Goal: Task Accomplishment & Management: Complete application form

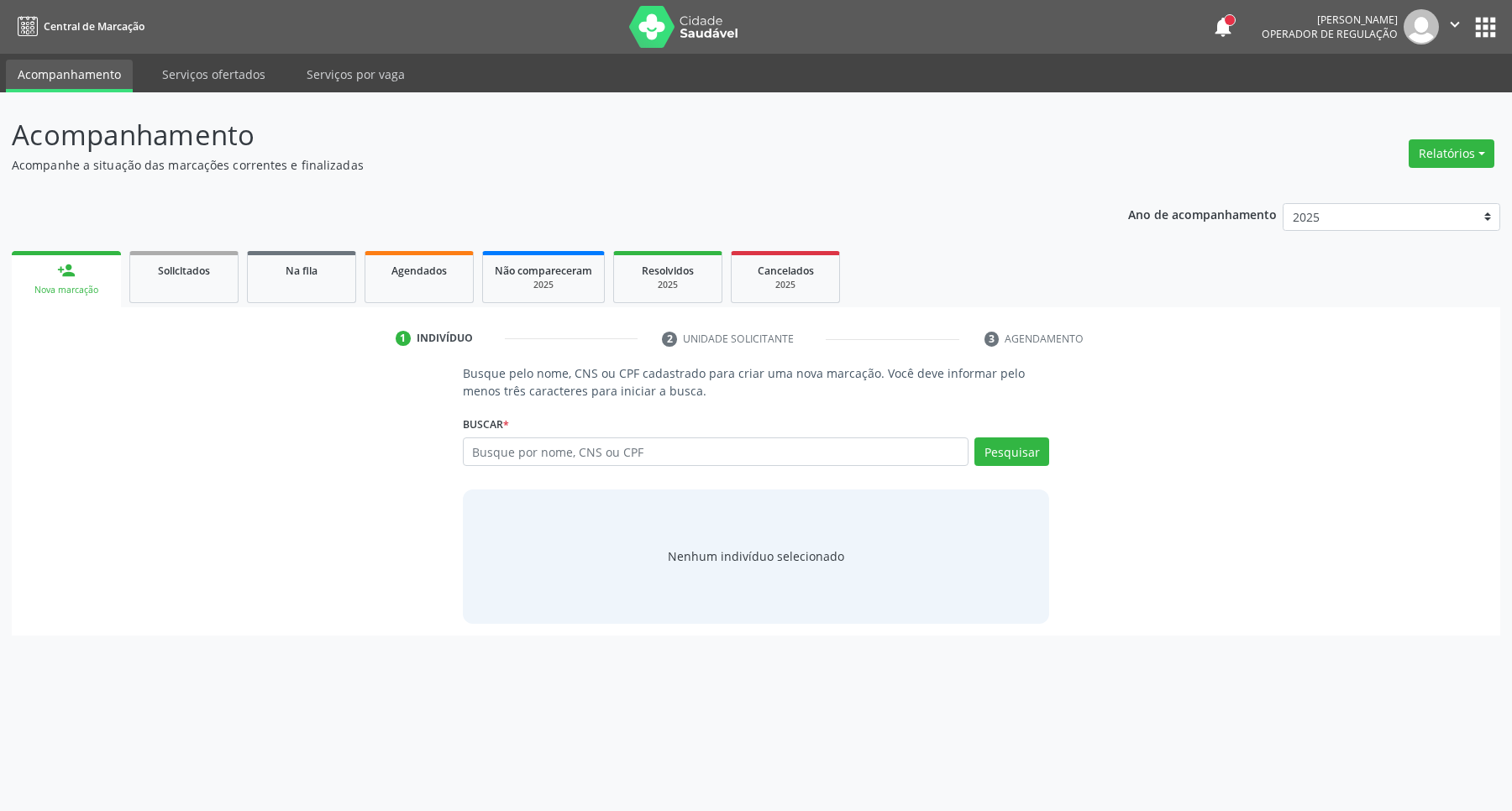
drag, startPoint x: 0, startPoint y: 0, endPoint x: 651, endPoint y: 424, distance: 776.9
click at [635, 441] on input "text" at bounding box center [716, 451] width 506 height 29
type input "702906557249978"
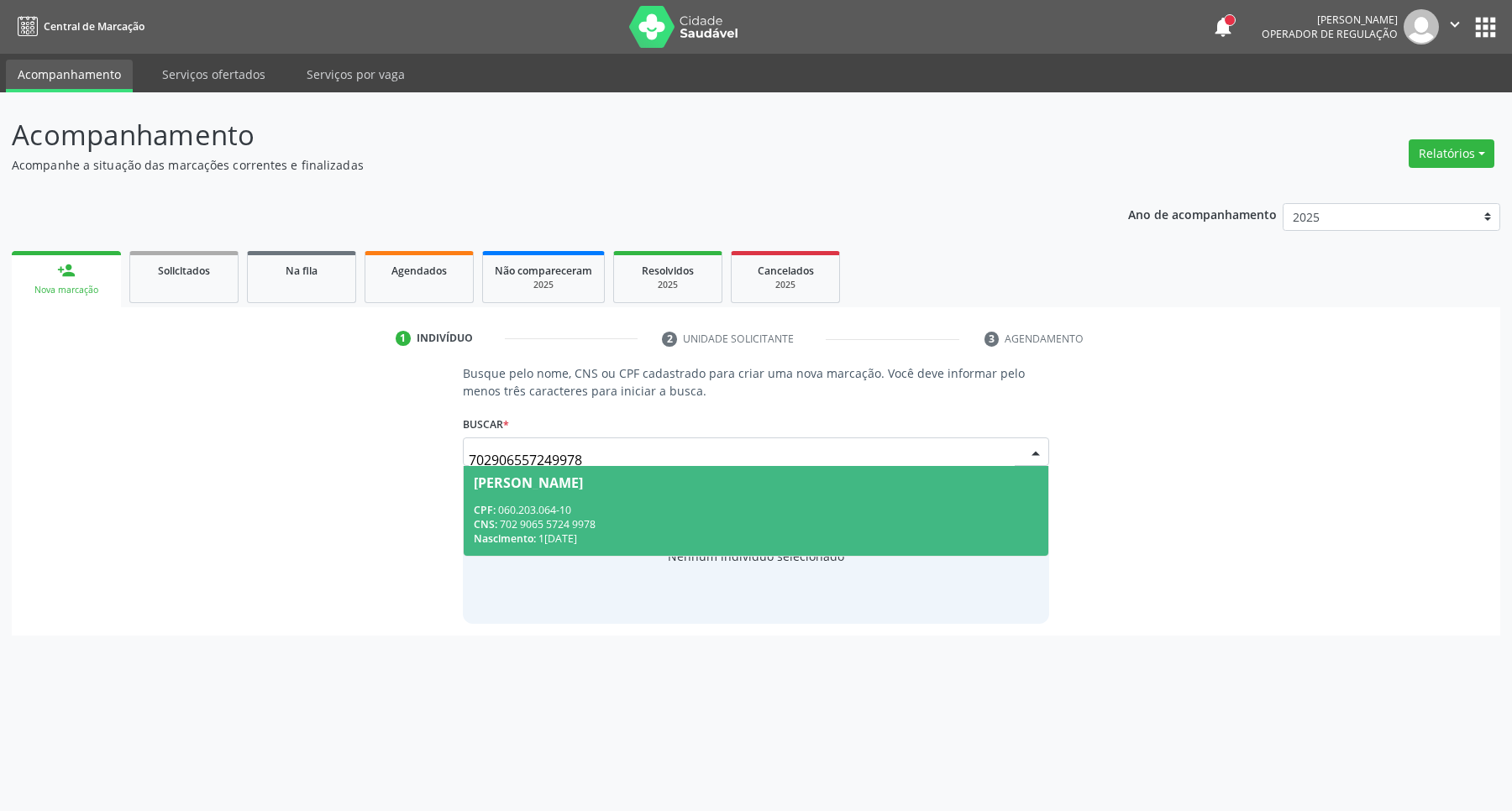
click at [670, 526] on div "CNS: 702 9065 5724 9978" at bounding box center [756, 524] width 566 height 14
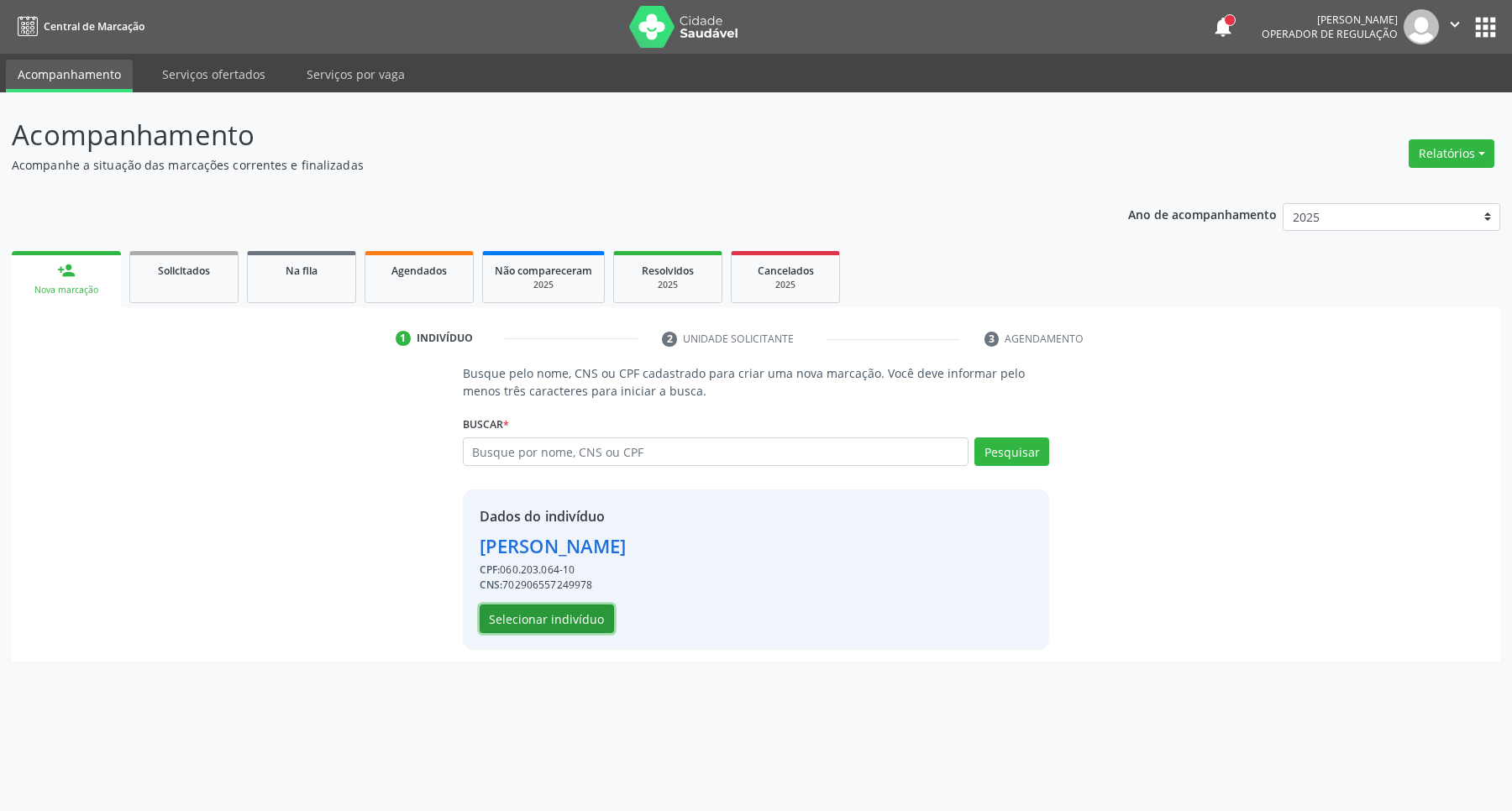
click at [535, 615] on button "Selecionar indivíduo" at bounding box center [547, 618] width 135 height 29
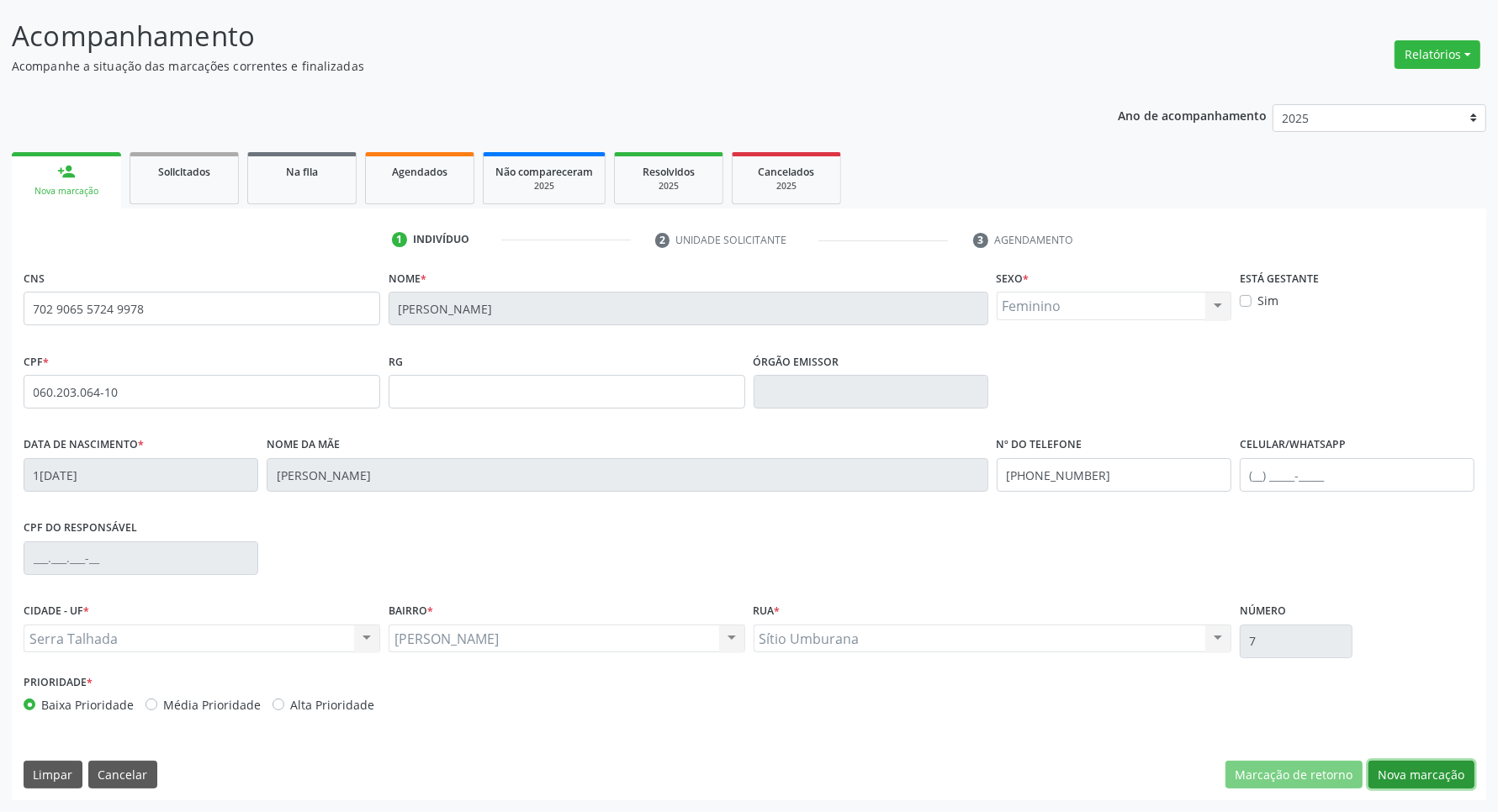
drag, startPoint x: 1440, startPoint y: 775, endPoint x: 1350, endPoint y: 736, distance: 98.1
click at [1436, 774] on button "Nova marcação" at bounding box center [1421, 775] width 106 height 29
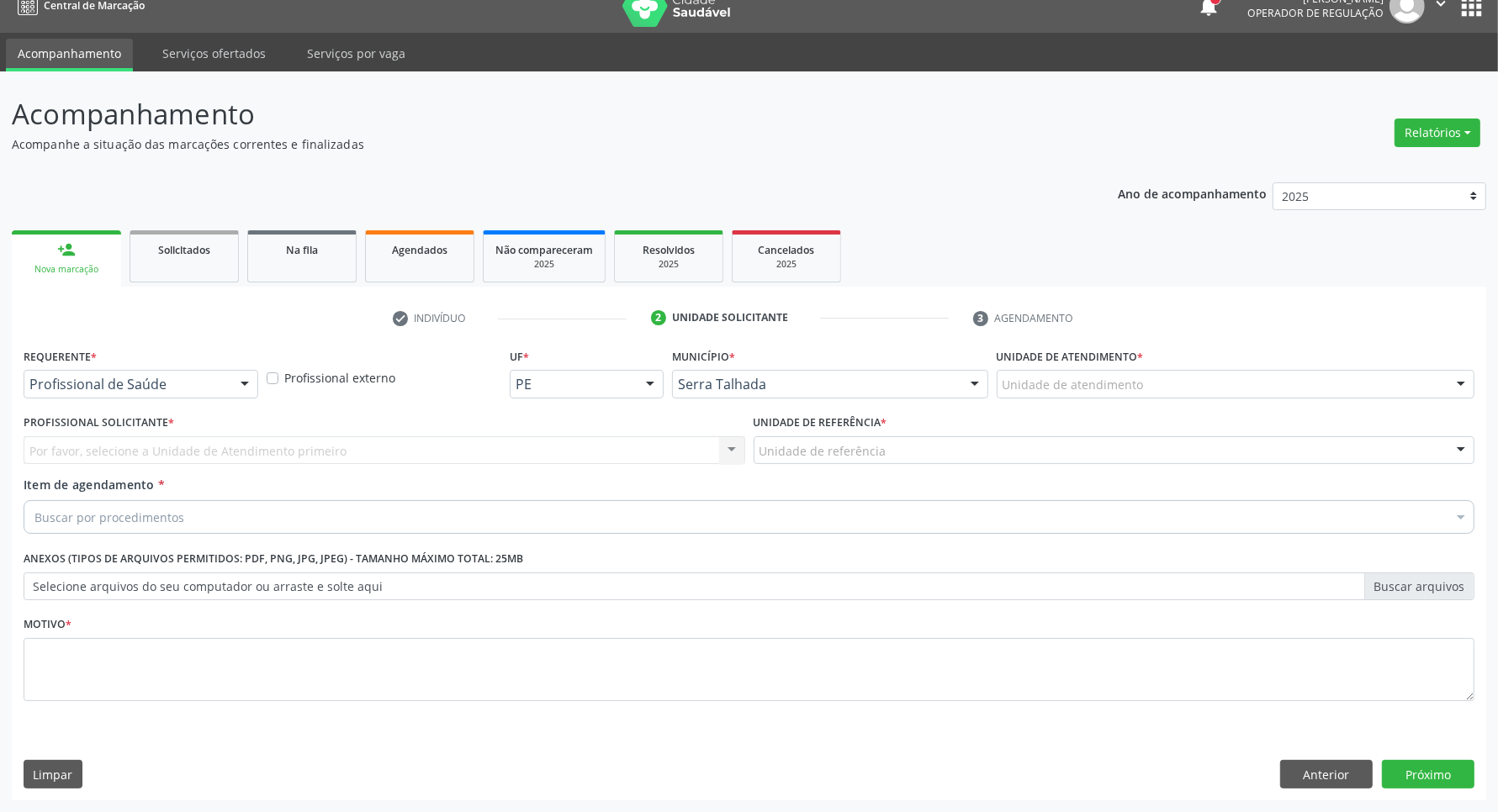
scroll to position [21, 0]
click at [229, 371] on div "Profissional de Saúde" at bounding box center [140, 384] width 235 height 29
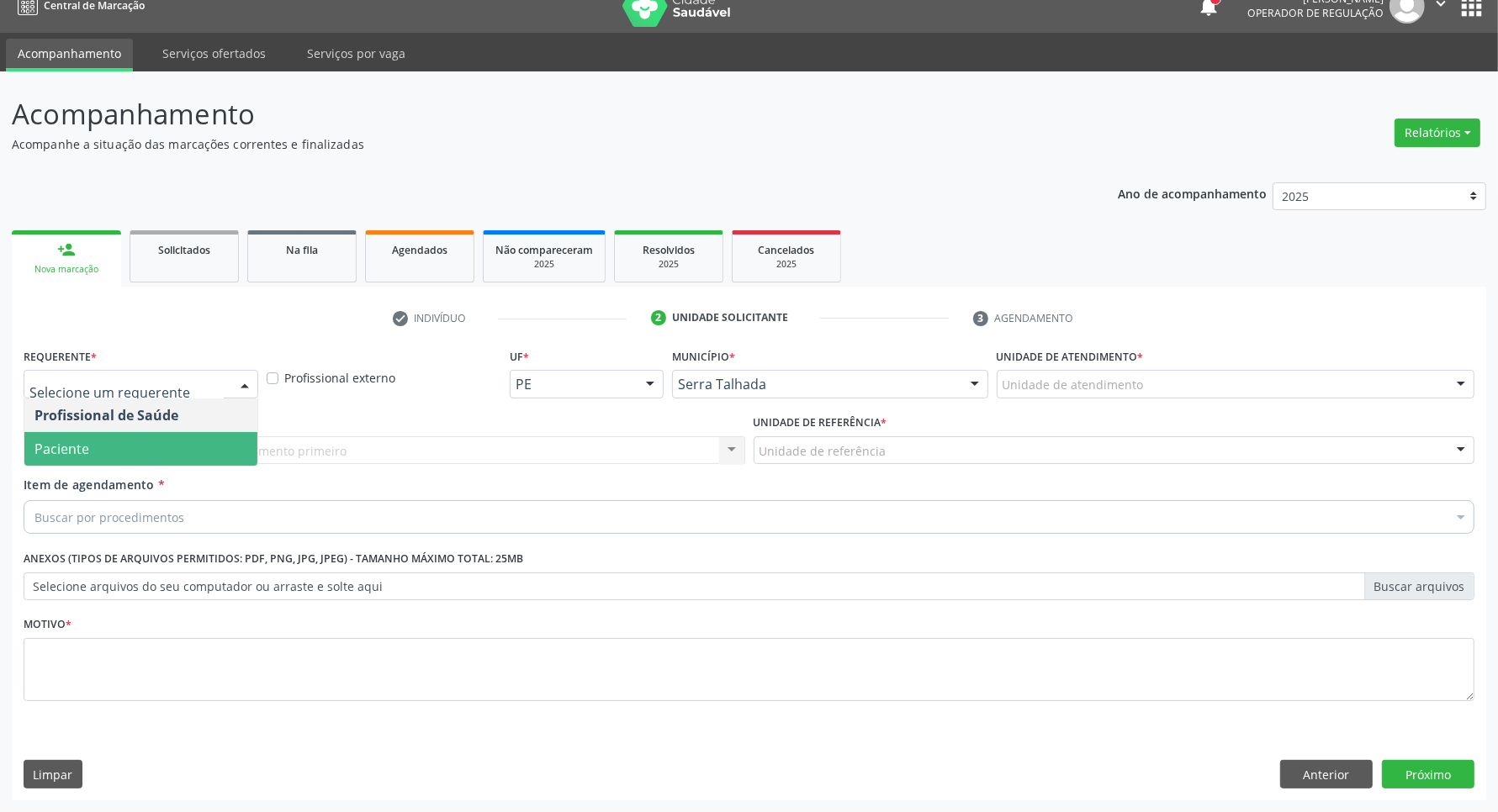
click at [174, 447] on span "Paciente" at bounding box center [140, 449] width 233 height 33
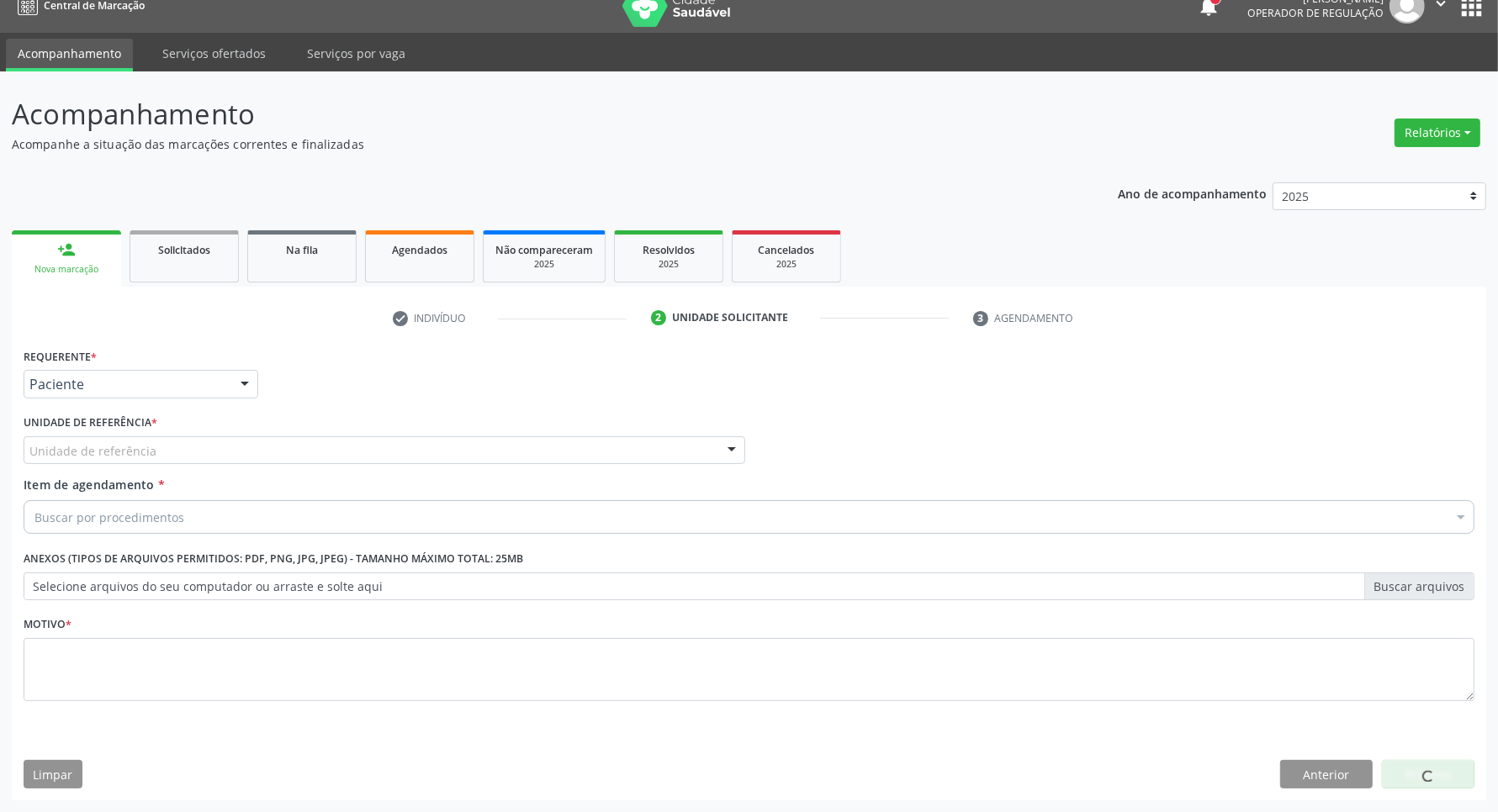
click at [174, 447] on div "Unidade de referência" at bounding box center [384, 450] width 722 height 29
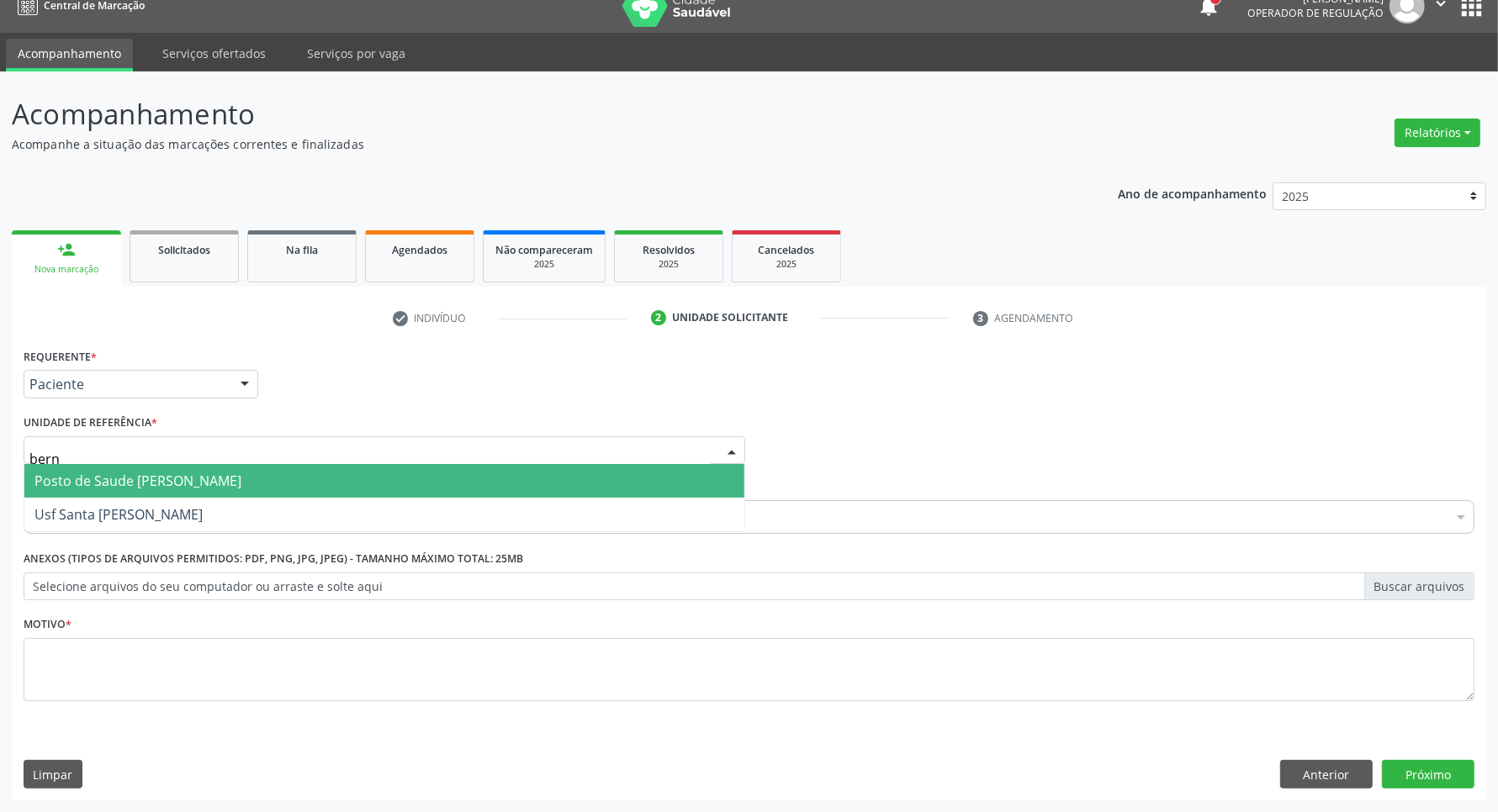
type input "berna"
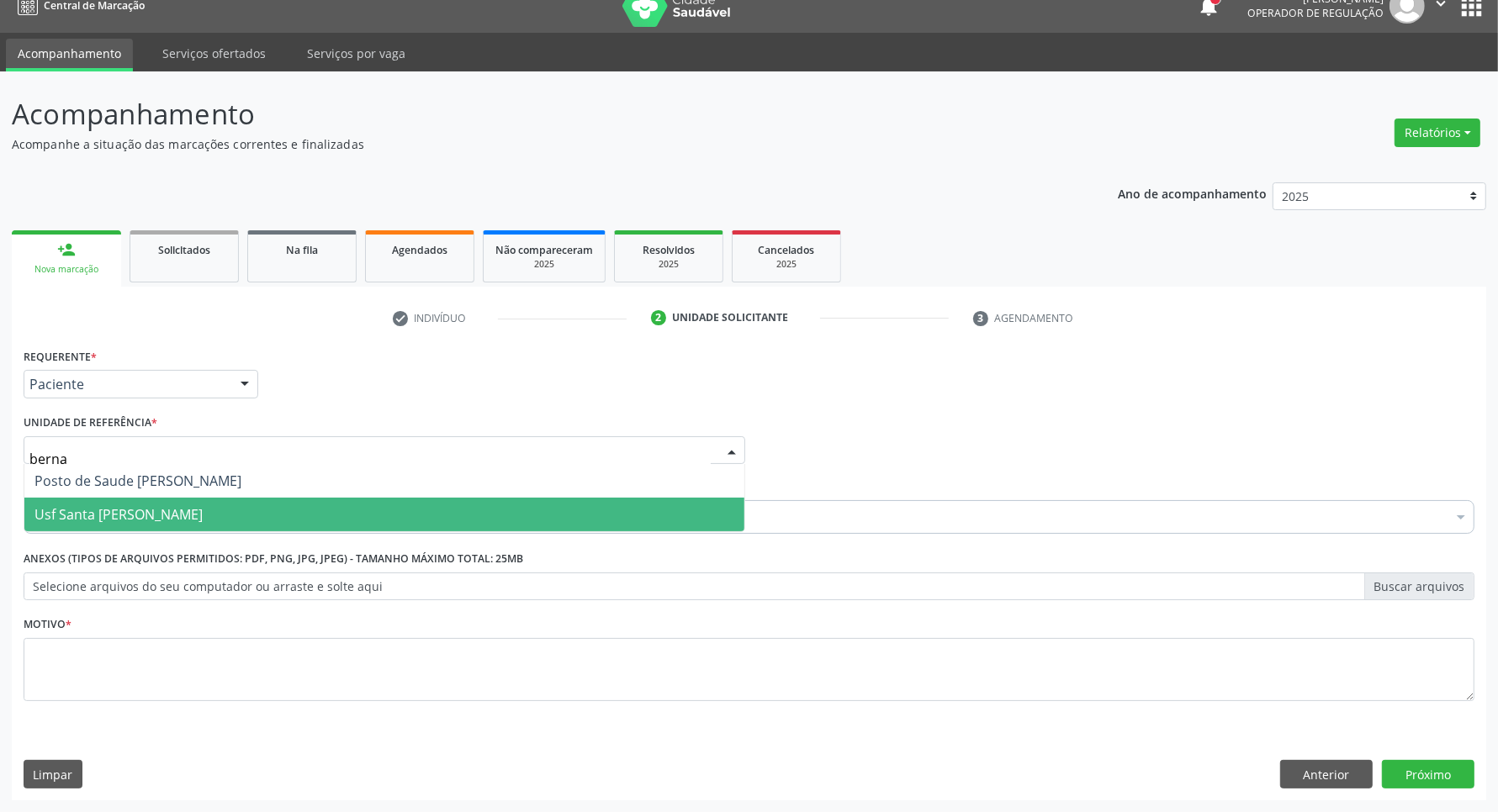
click at [70, 515] on span "Usf Santa [PERSON_NAME]" at bounding box center [118, 515] width 168 height 18
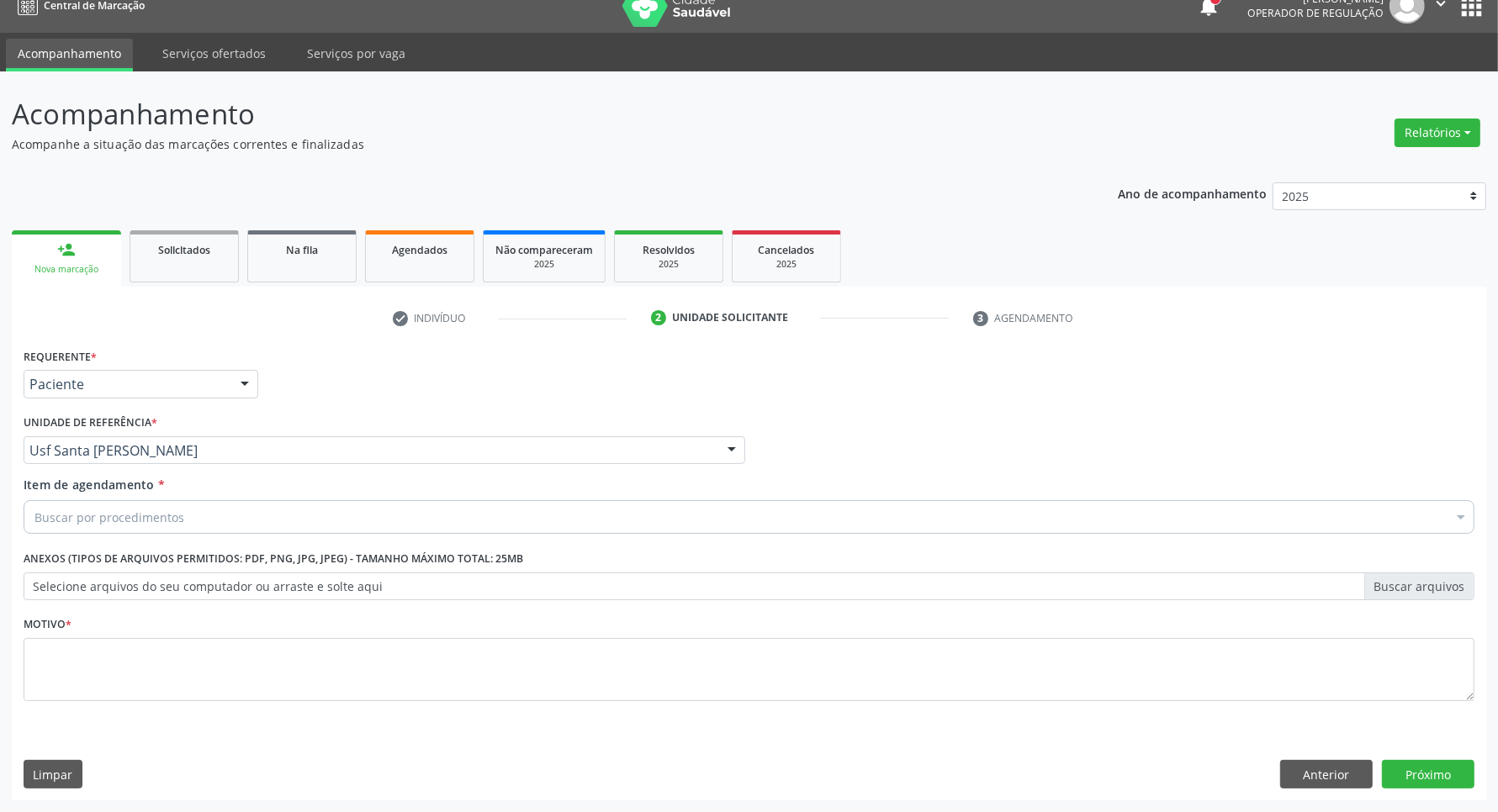
click at [278, 517] on div "Buscar por procedimentos" at bounding box center [749, 517] width 1451 height 33
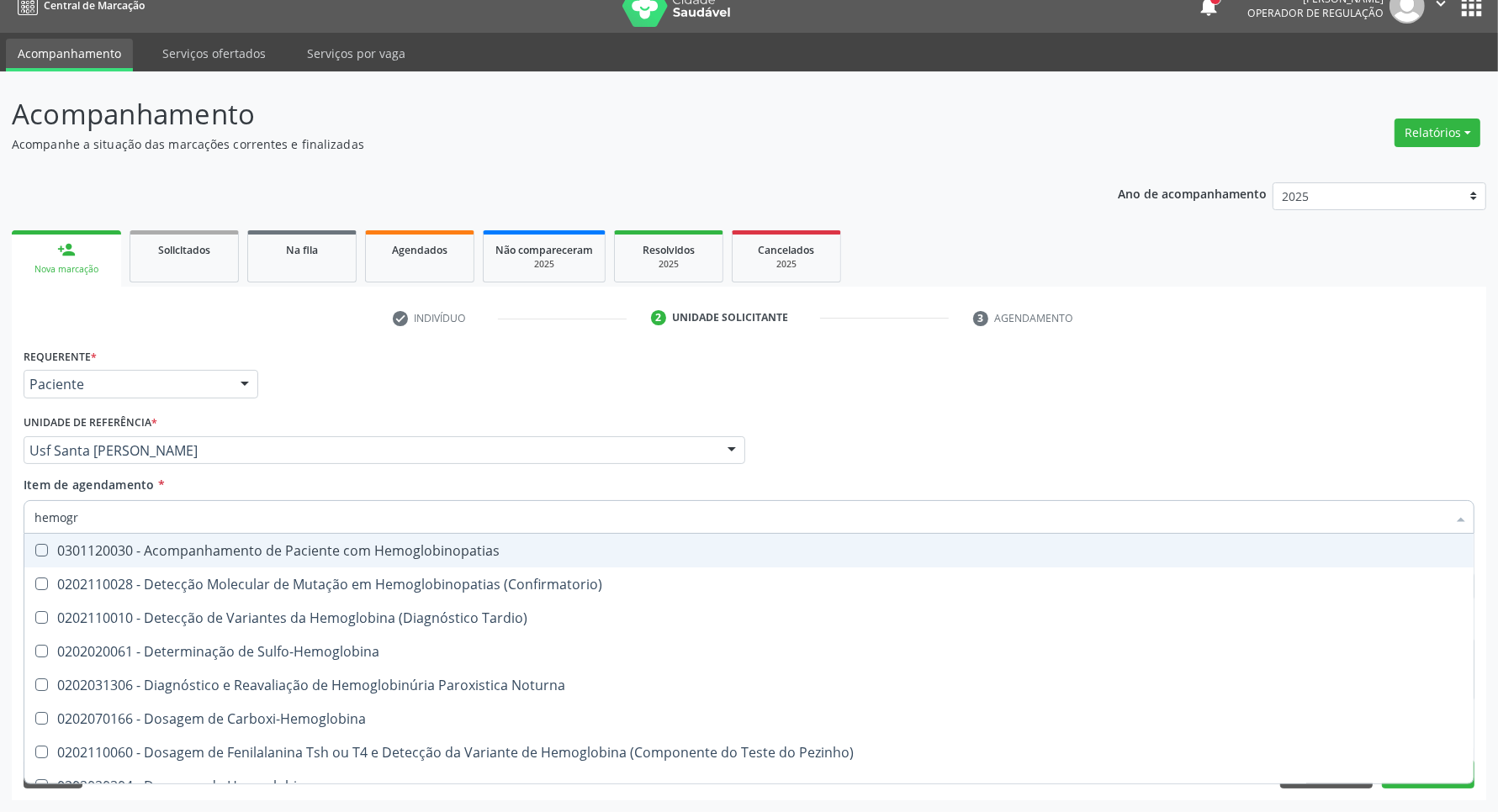
type input "hemogra"
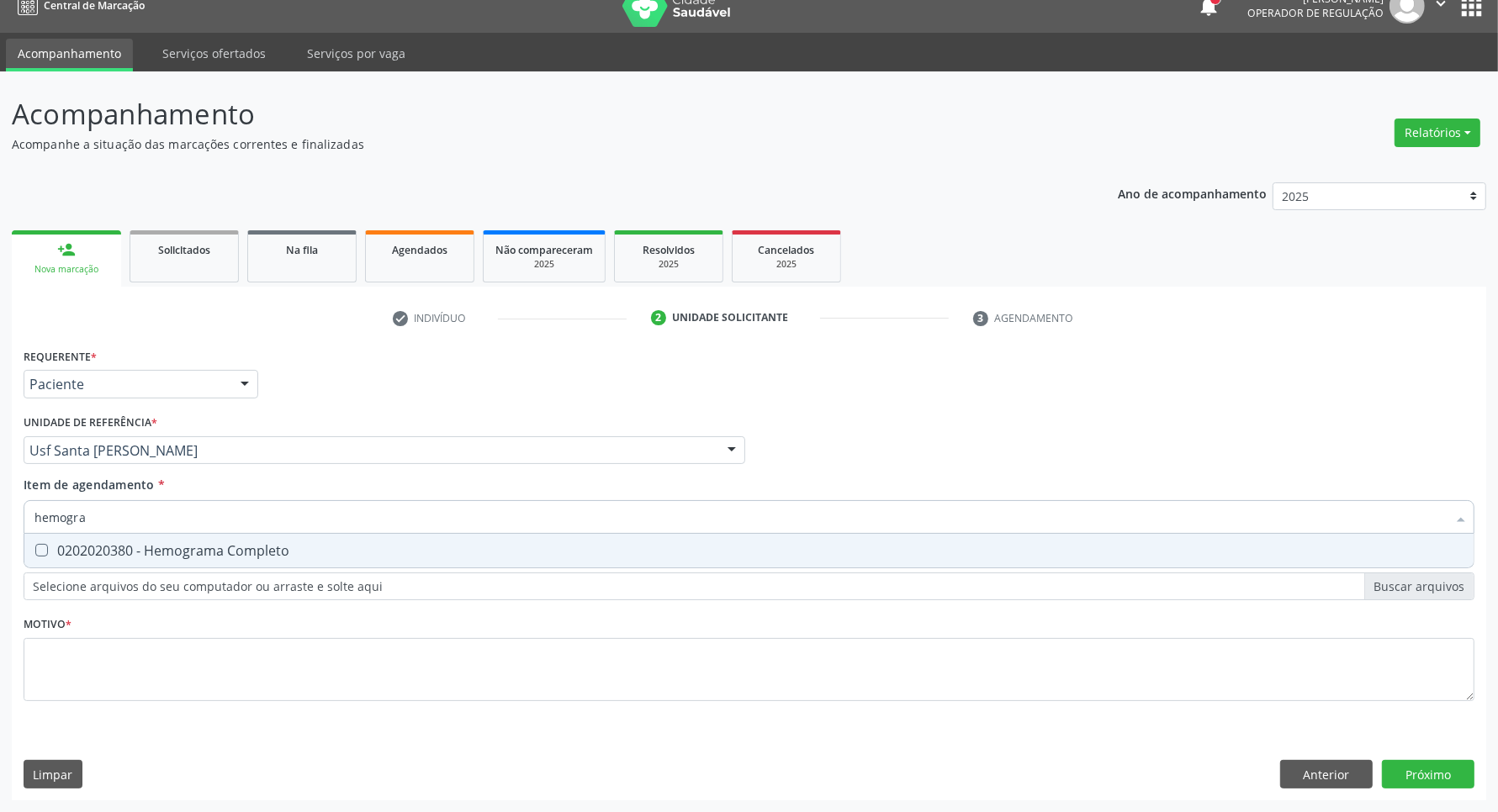
drag, startPoint x: 221, startPoint y: 545, endPoint x: 221, endPoint y: 524, distance: 21.0
click at [221, 544] on div "0202020380 - Hemograma Completo" at bounding box center [749, 551] width 1430 height 14
checkbox Completo "true"
drag, startPoint x: 220, startPoint y: 506, endPoint x: 0, endPoint y: 450, distance: 227.0
click at [0, 453] on div "Acompanhamento Acompanhe a situação das marcações correntes e finalizadas Relat…" at bounding box center [749, 442] width 1498 height 741
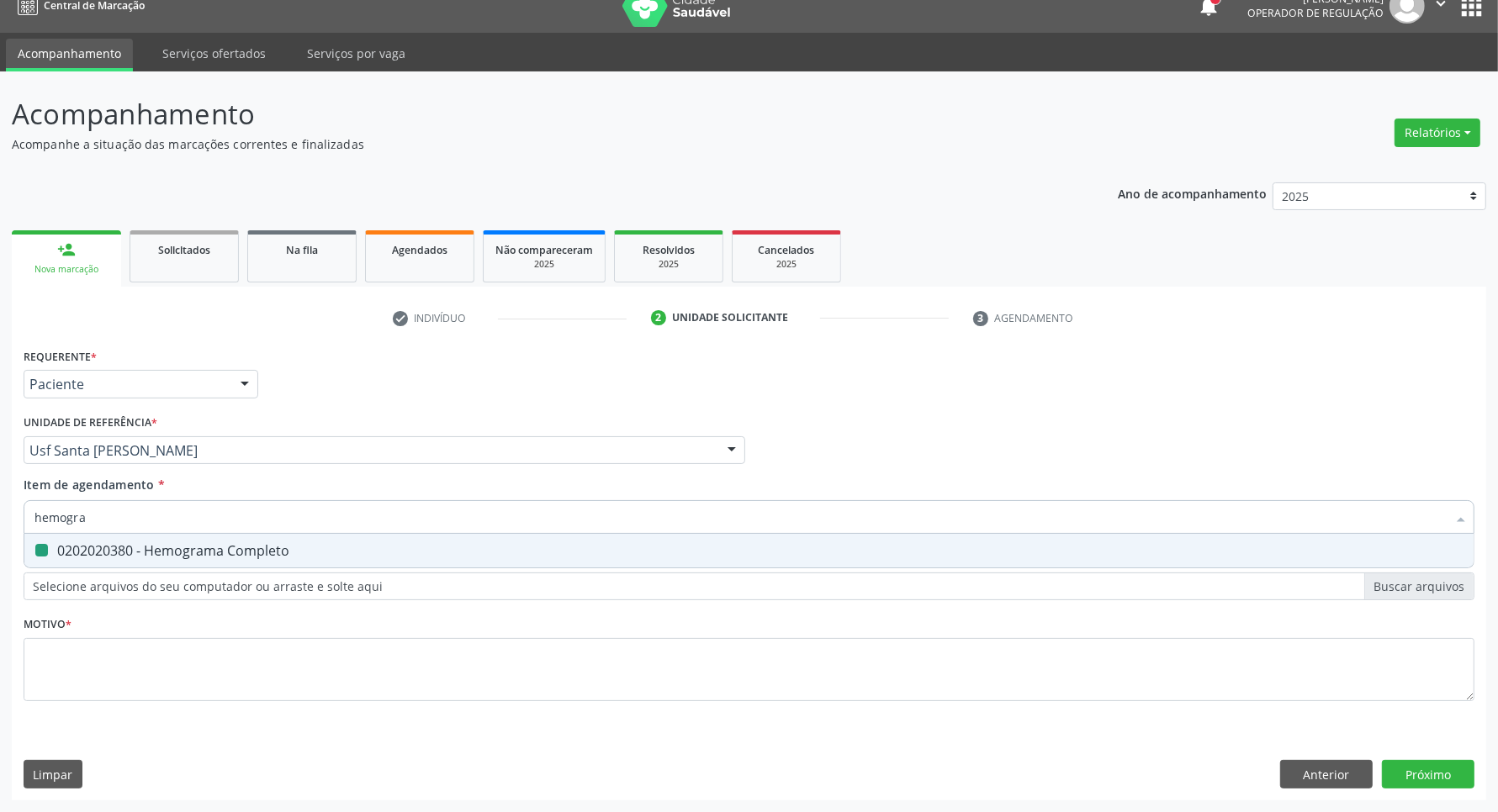
type input "g"
checkbox Completo "false"
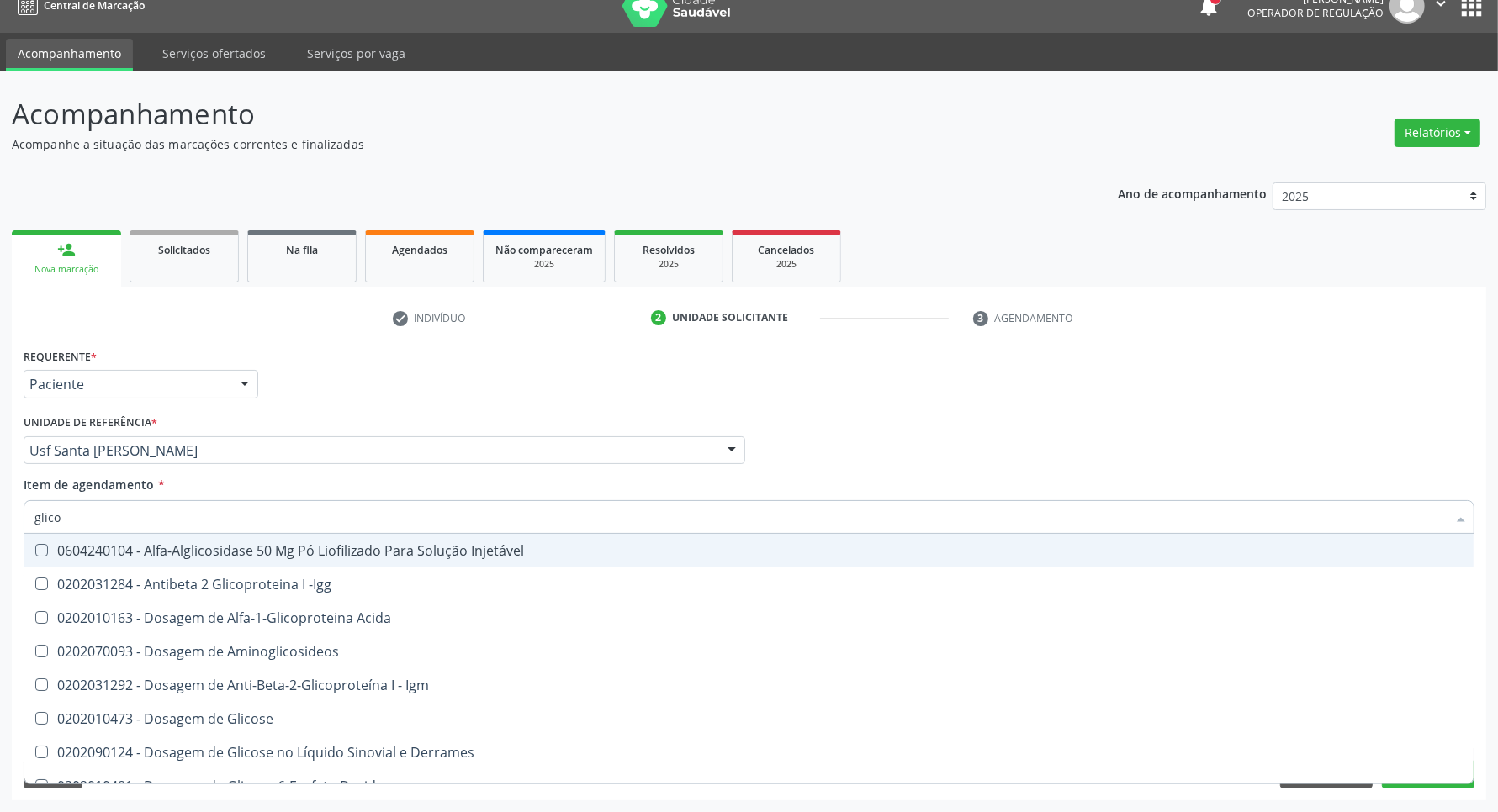
type input "glicos"
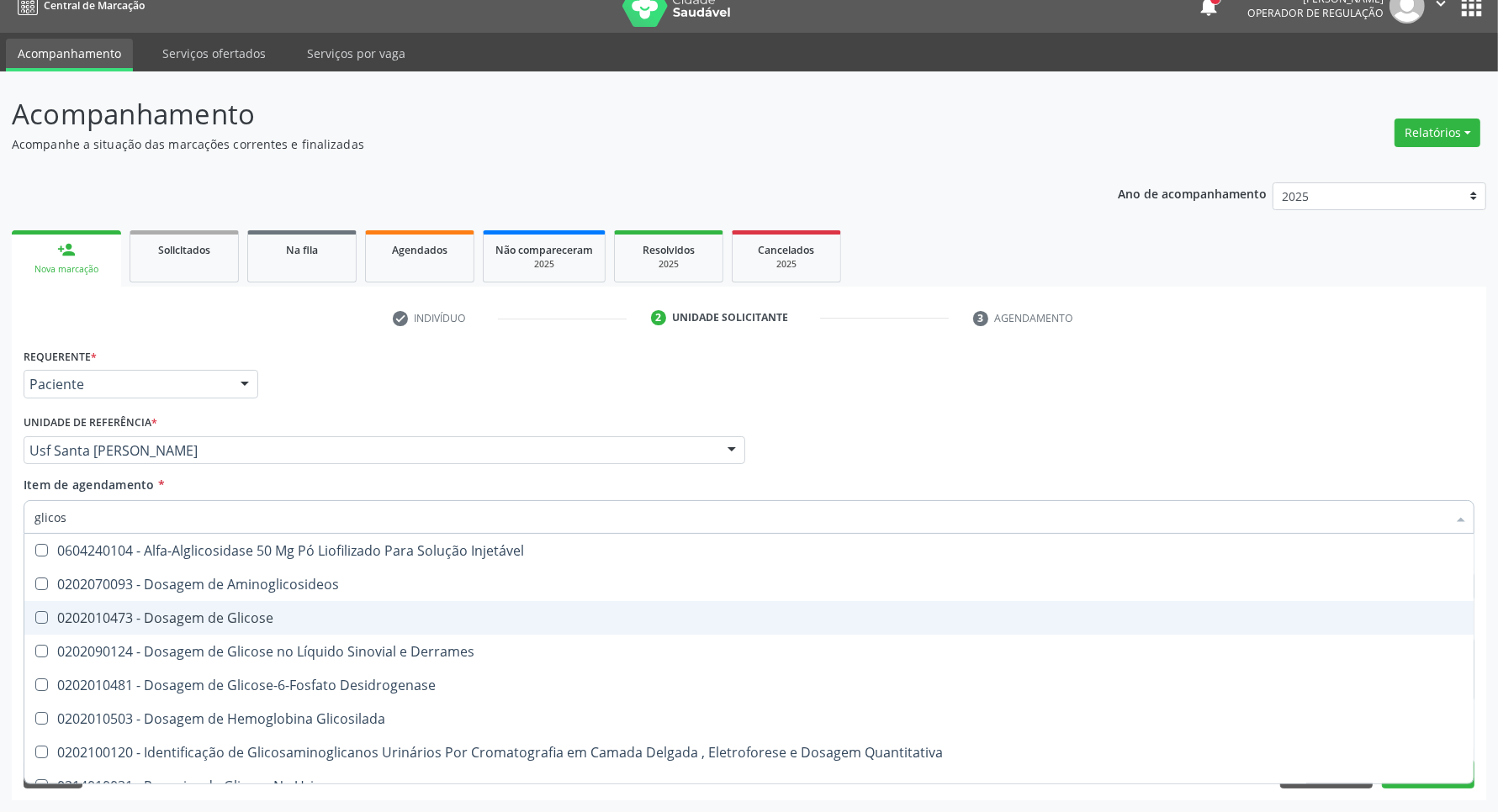
click at [274, 624] on div "0202010473 - Dosagem de Glicose" at bounding box center [749, 618] width 1430 height 14
checkbox Glicose "true"
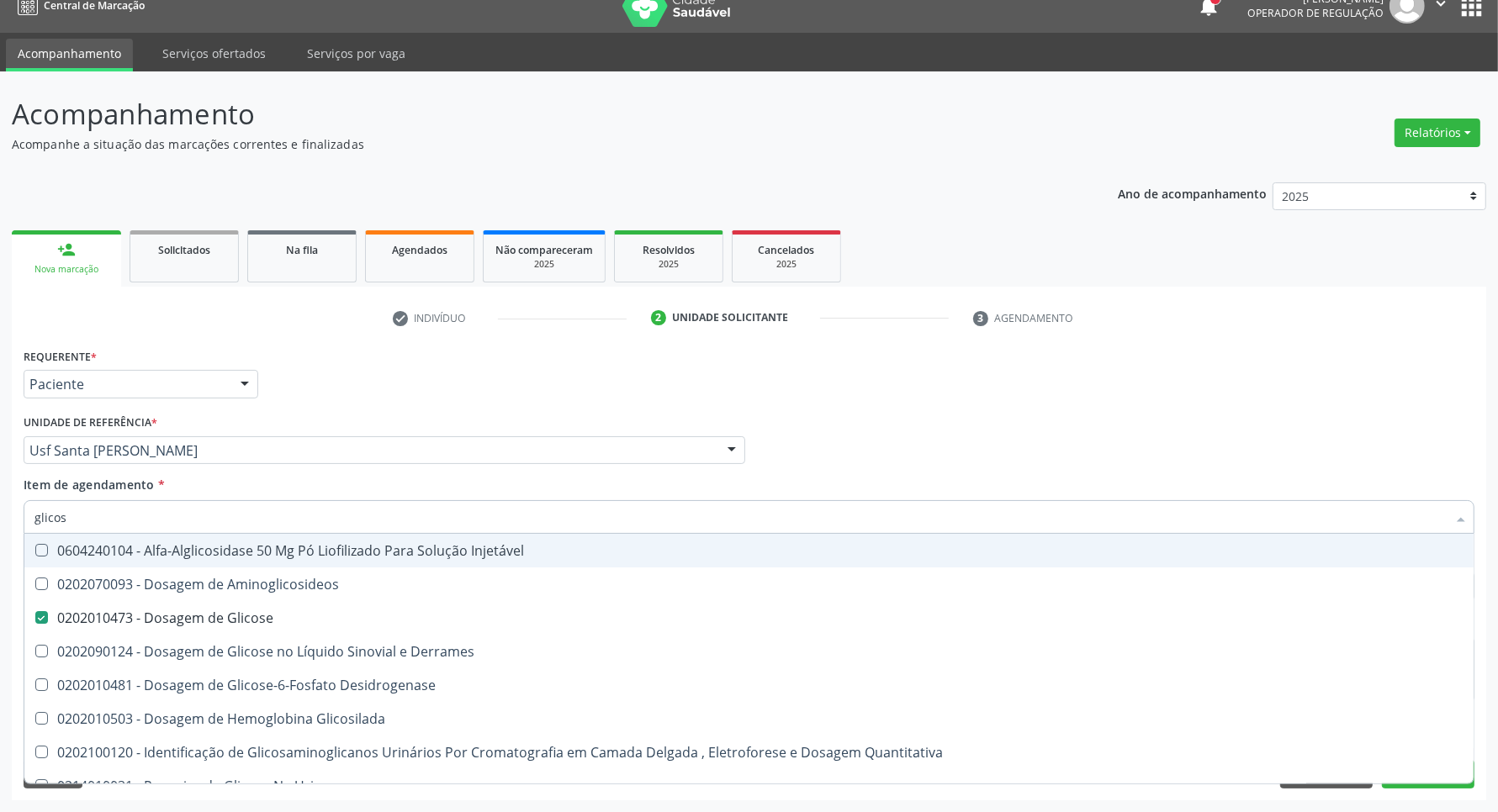
click at [0, 524] on div "Acompanhamento Acompanhe a situação das marcações correntes e finalizadas Relat…" at bounding box center [749, 442] width 1498 height 741
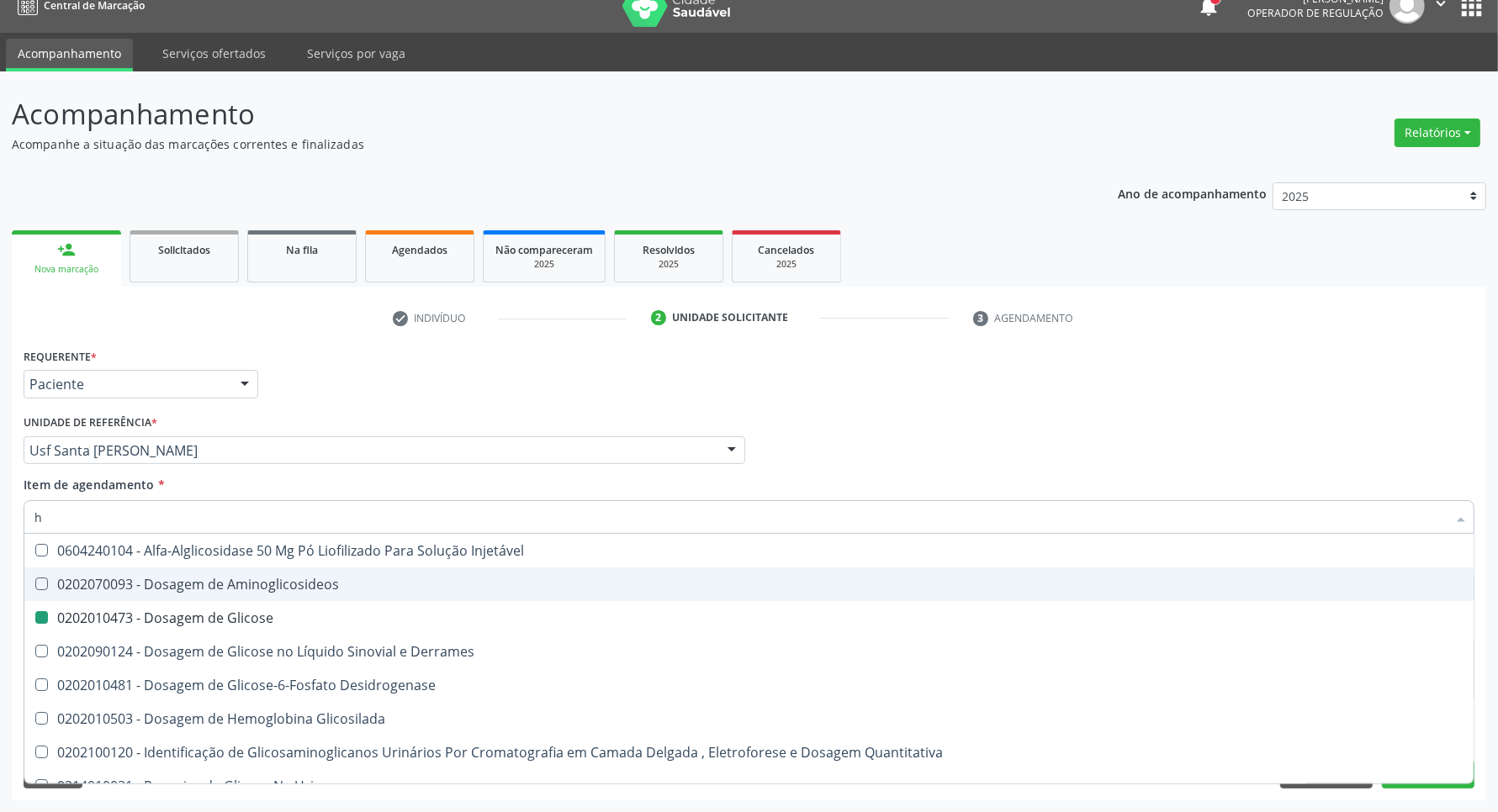
type input "he"
checkbox Glicose "false"
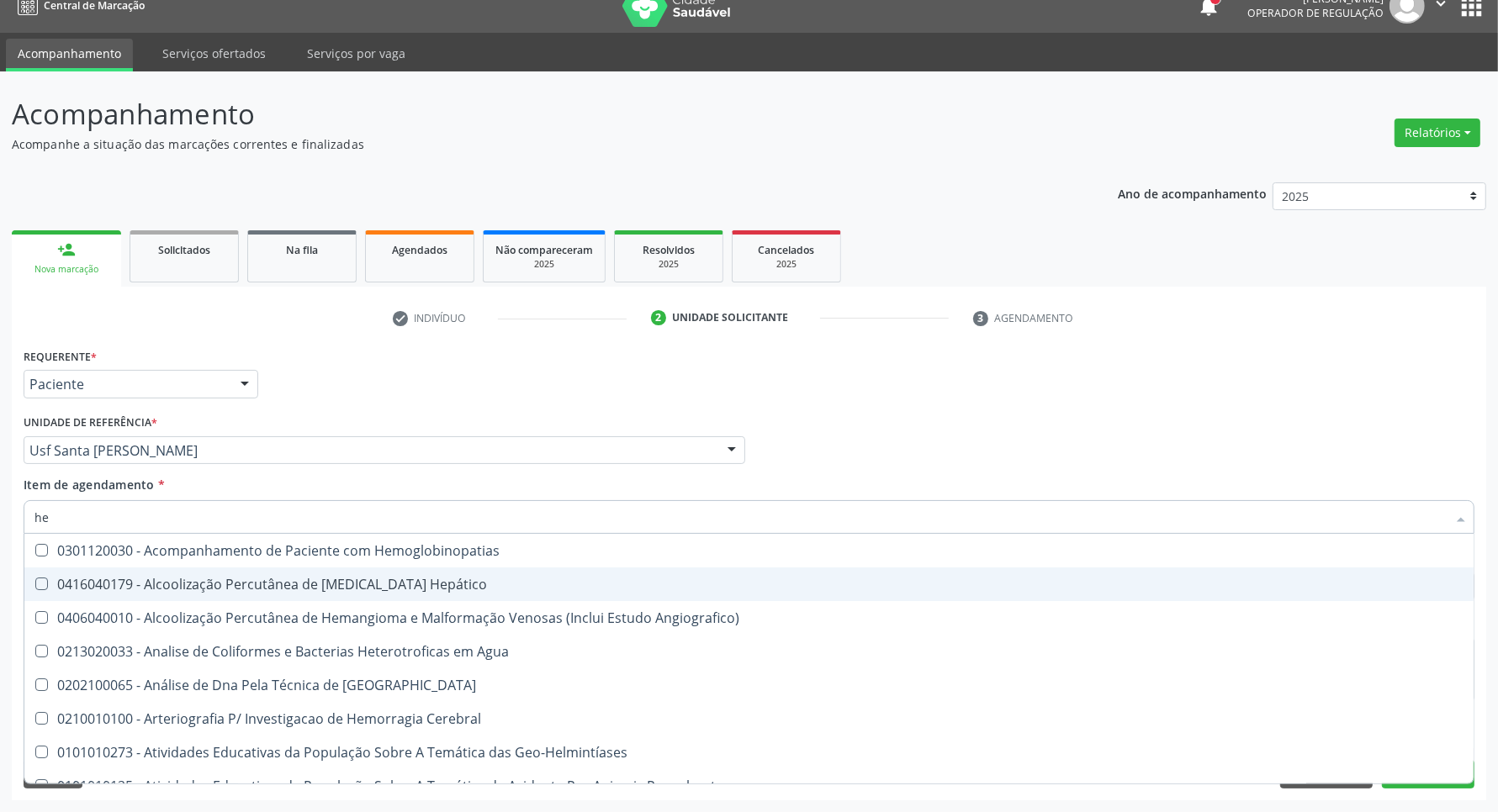
type input "hem"
checkbox II "true"
checkbox Completo "false"
type input "hemo"
checkbox Hemácias "true"
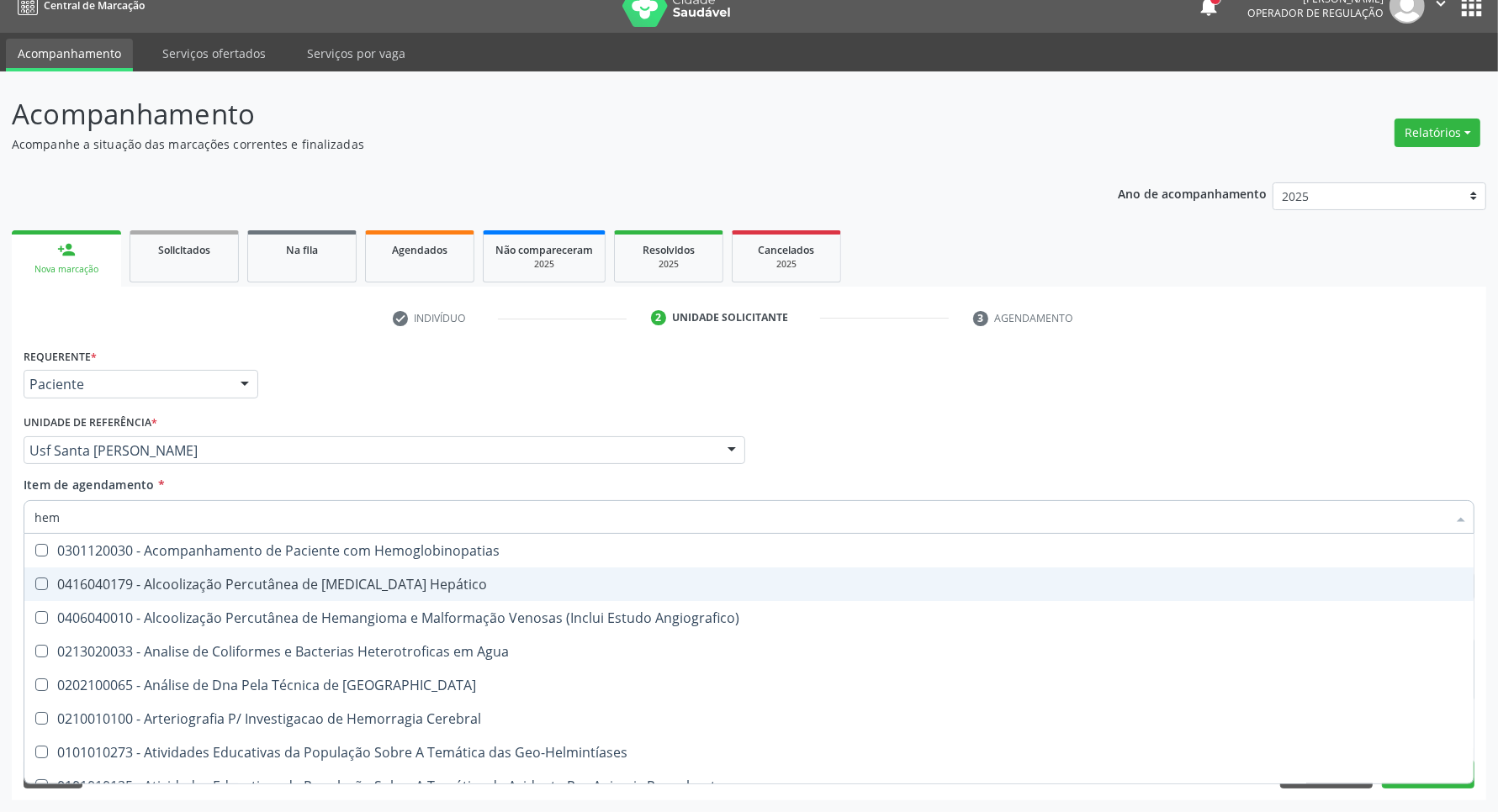
checkbox II "false"
type input "hemog"
checkbox Carboxi-Hemoglobina "true"
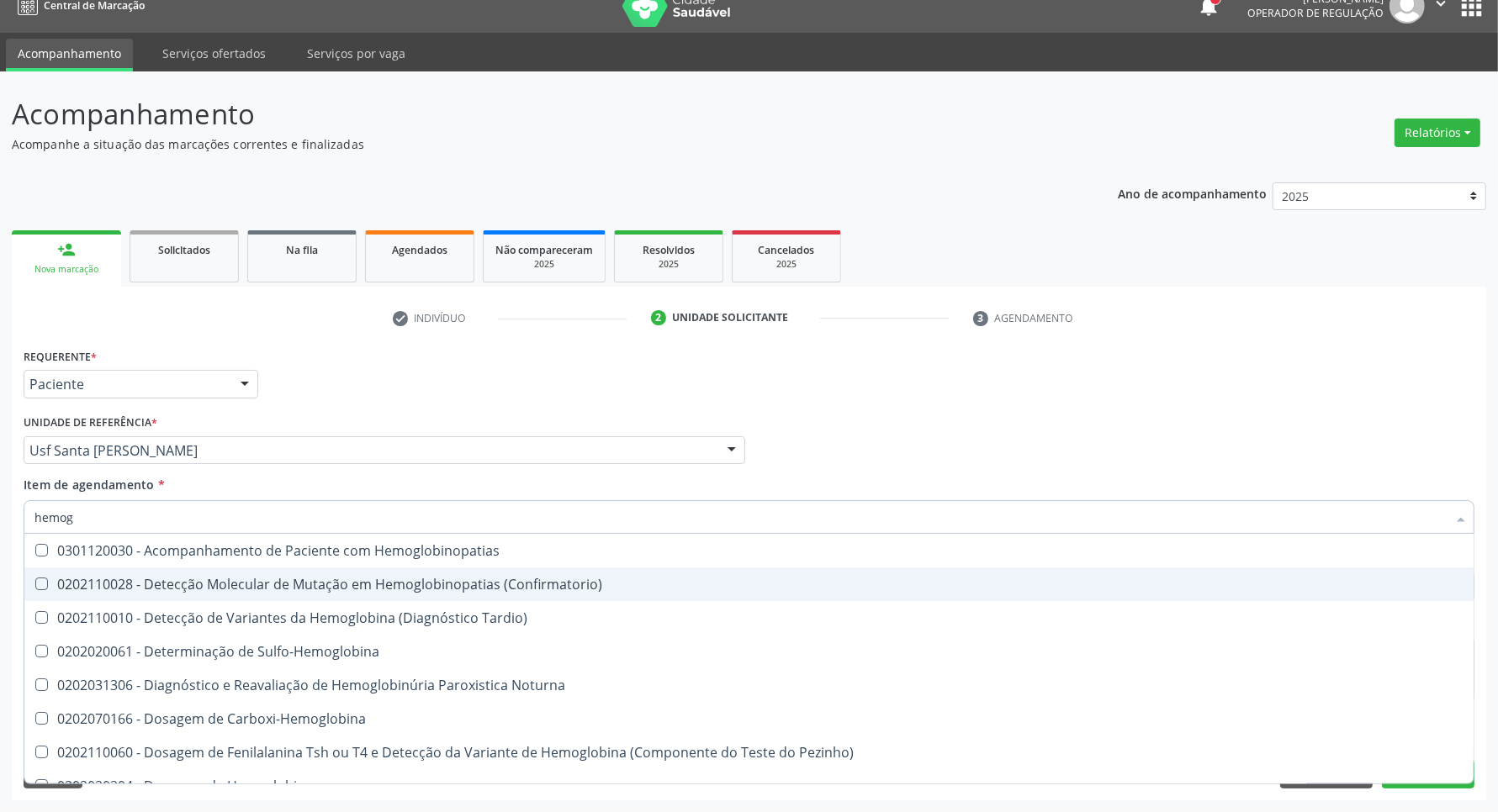
type input "hemogr"
checkbox Hemoglobinopatias "true"
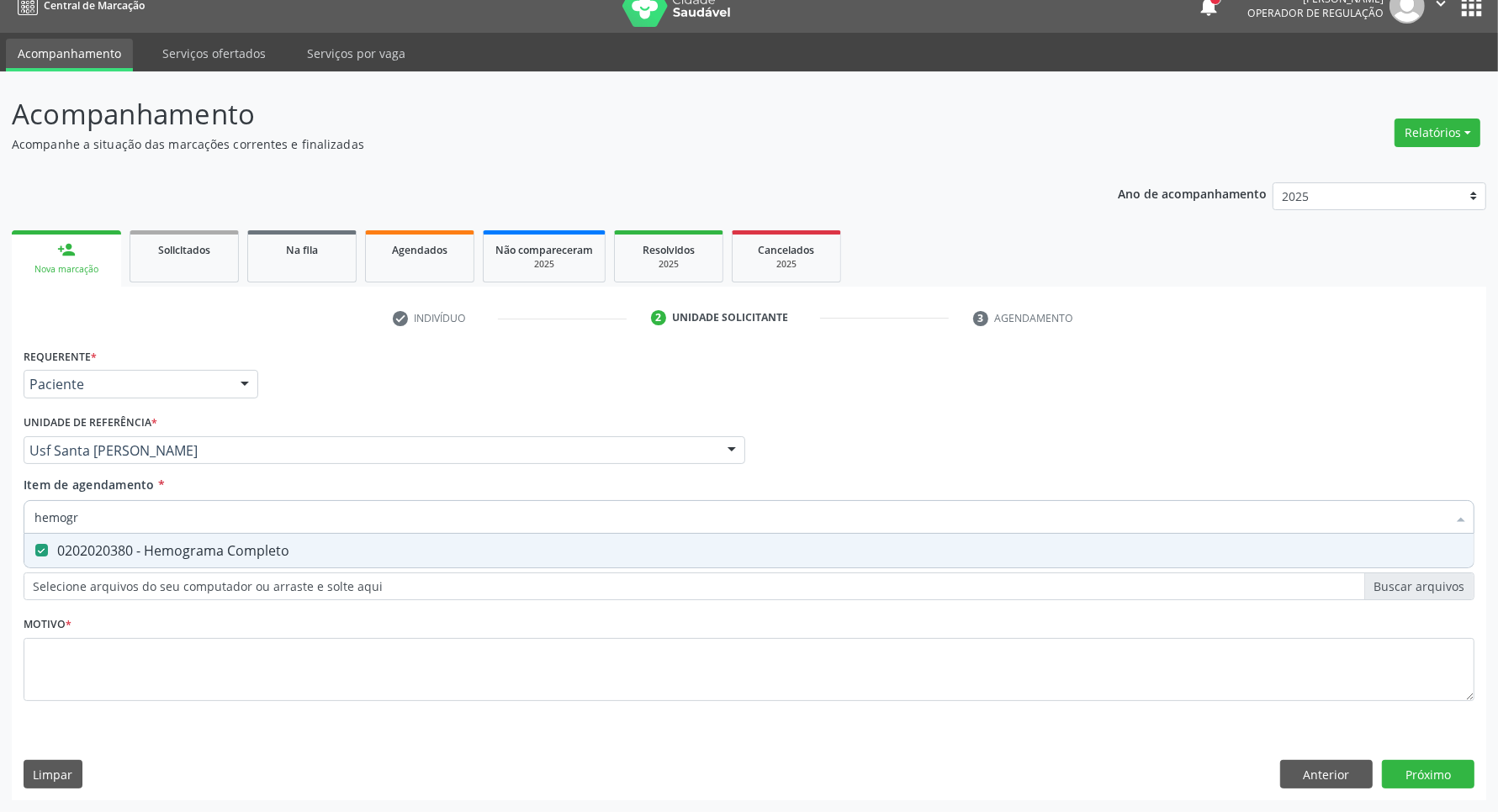
type input "hemog"
checkbox Completo "false"
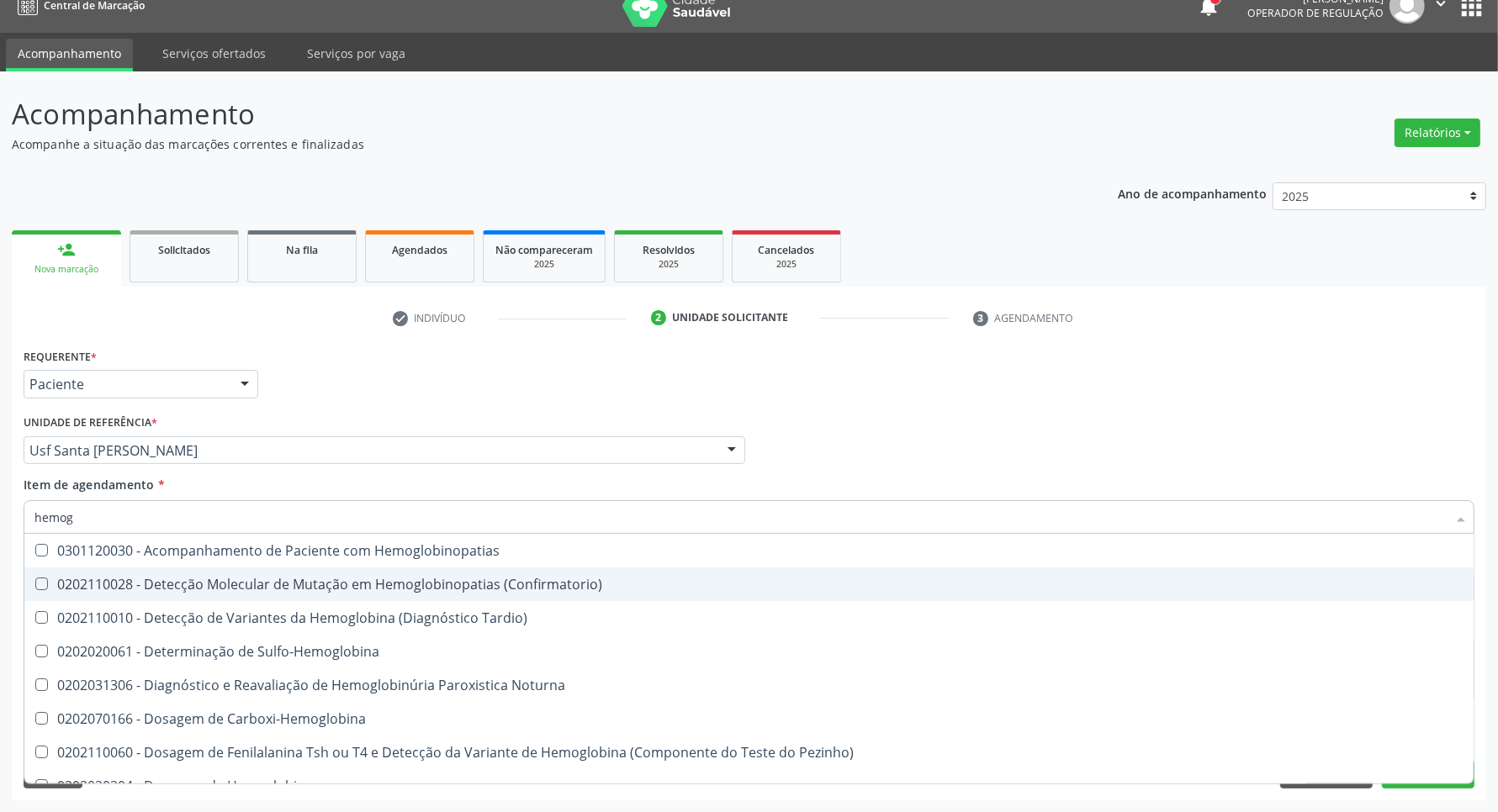
type input "hemogl"
checkbox Completo "false"
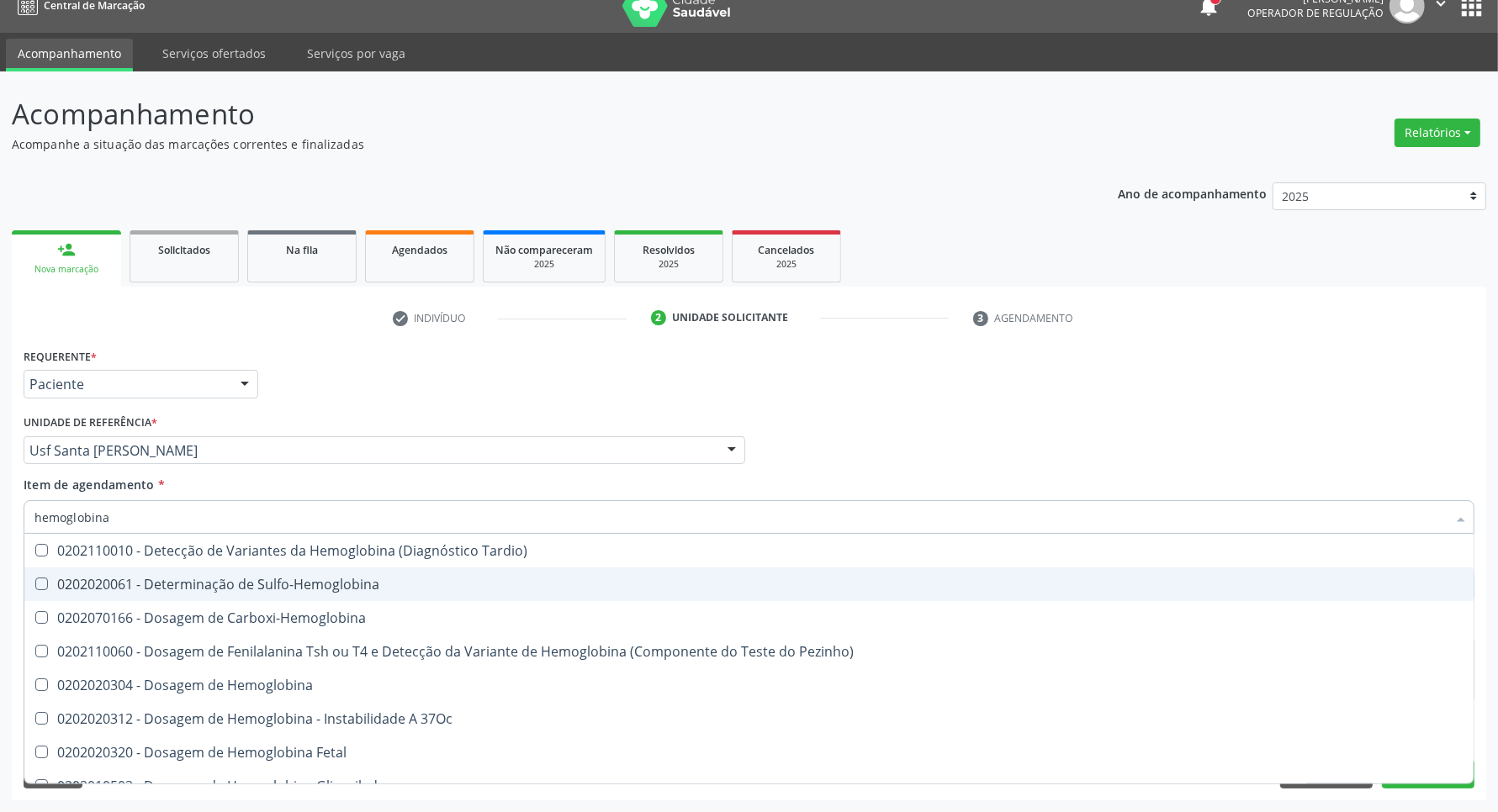
type input "hemoglobina g"
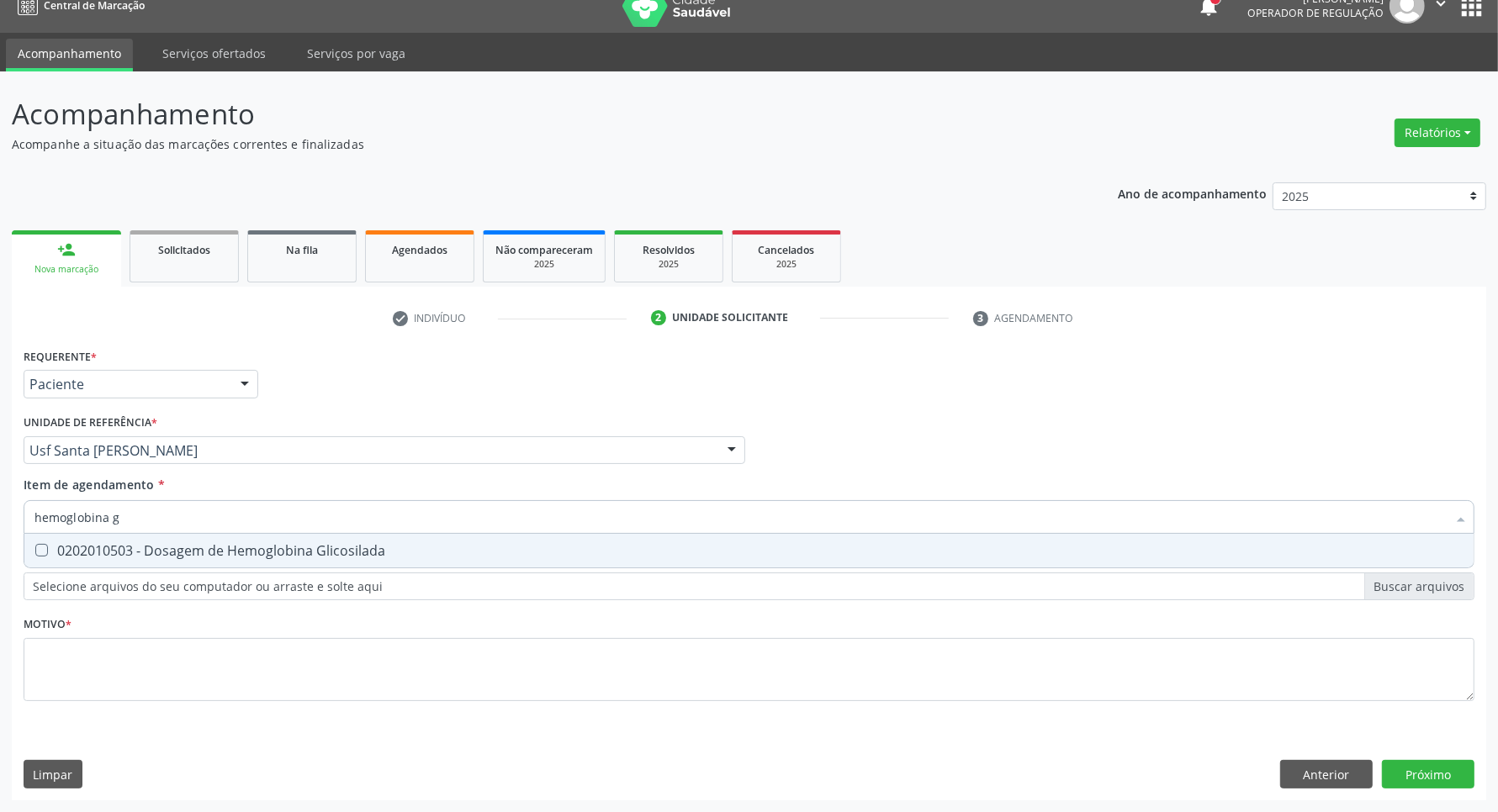
click at [442, 549] on div "0202010503 - Dosagem de Hemoglobina Glicosilada" at bounding box center [749, 551] width 1430 height 14
checkbox Glicosilada "true"
click at [436, 519] on input "hemoglobina g" at bounding box center [740, 517] width 1413 height 33
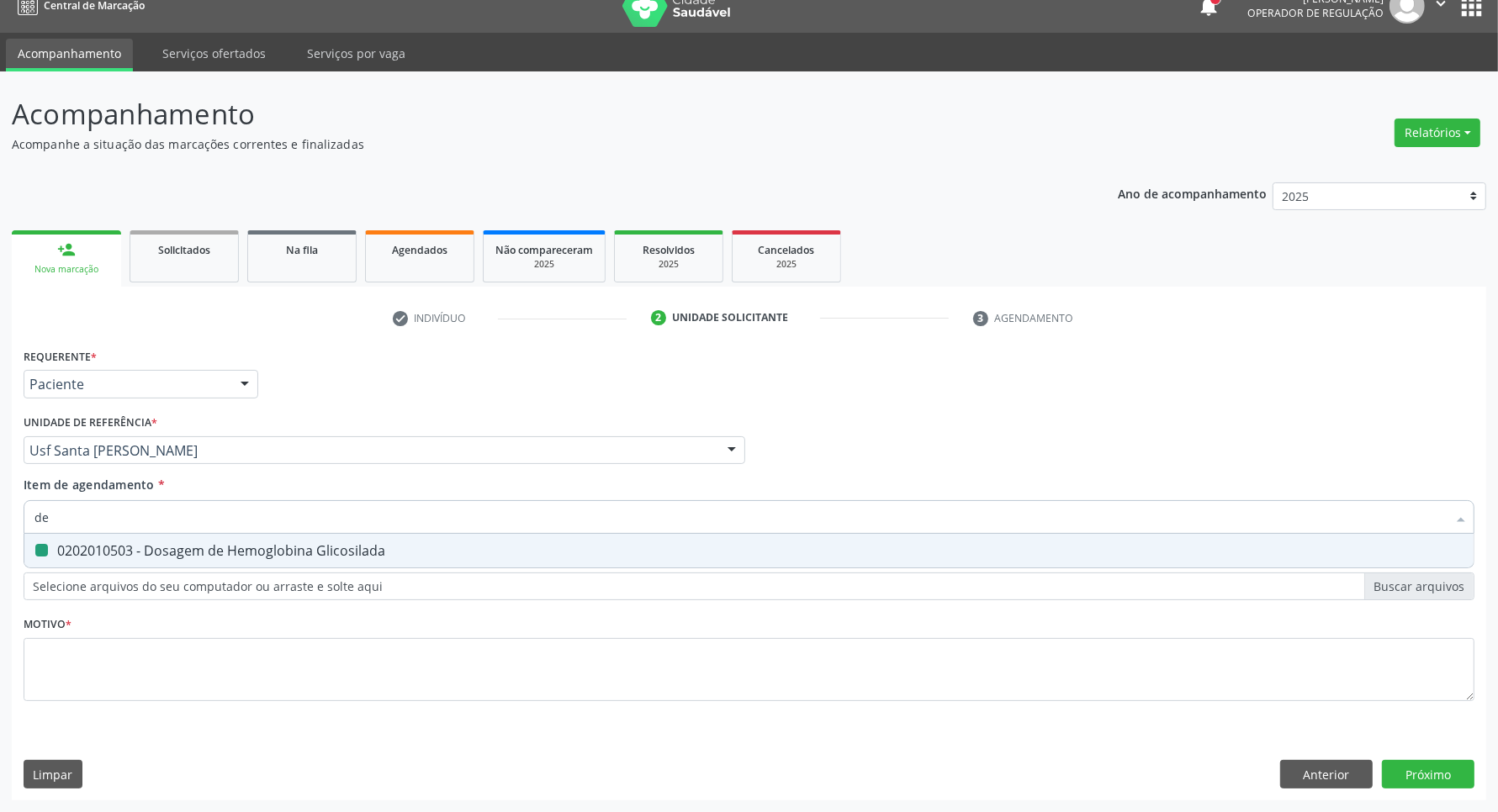
type input "det"
checkbox Glicosilada "false"
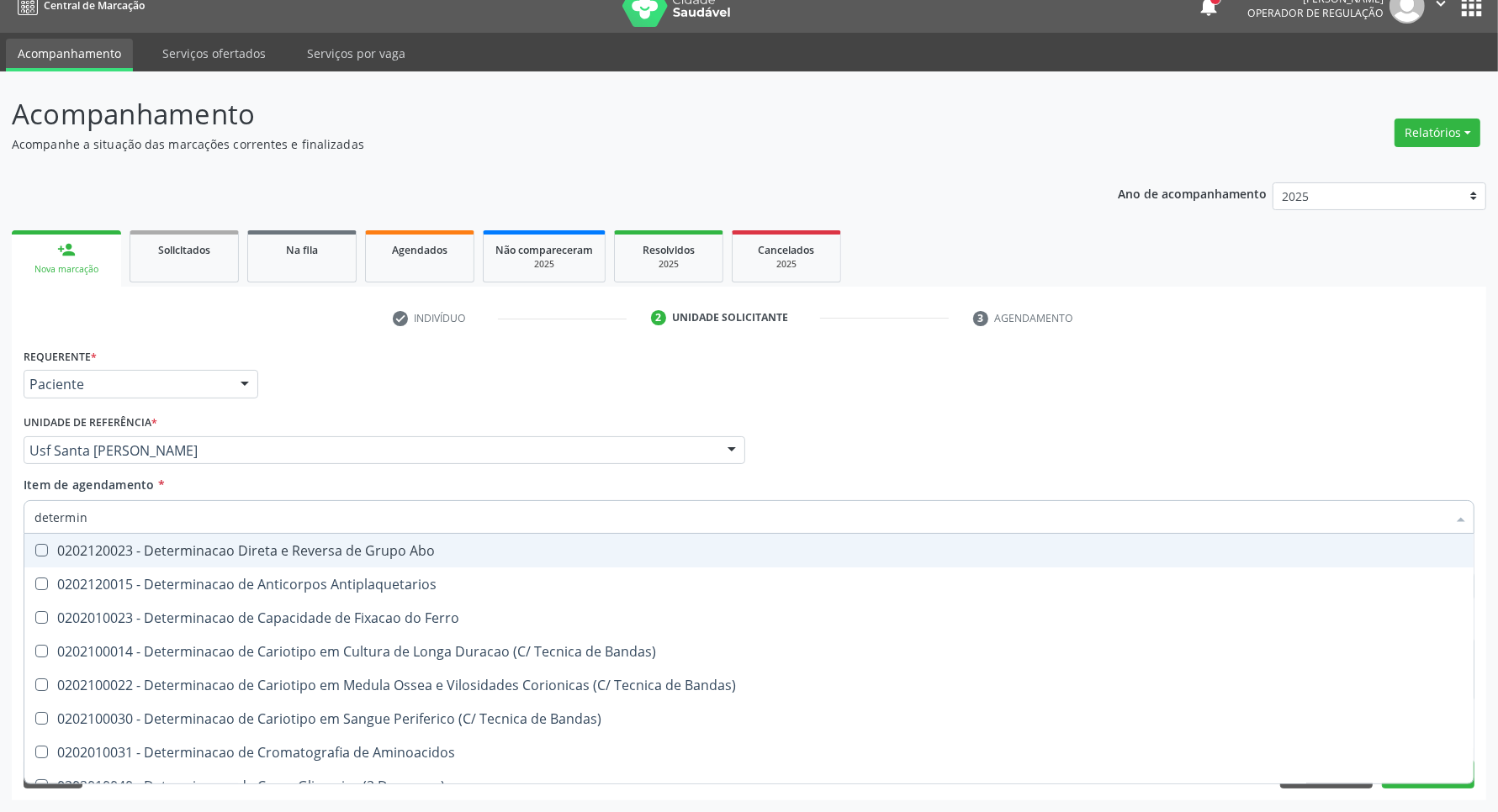
type input "determina"
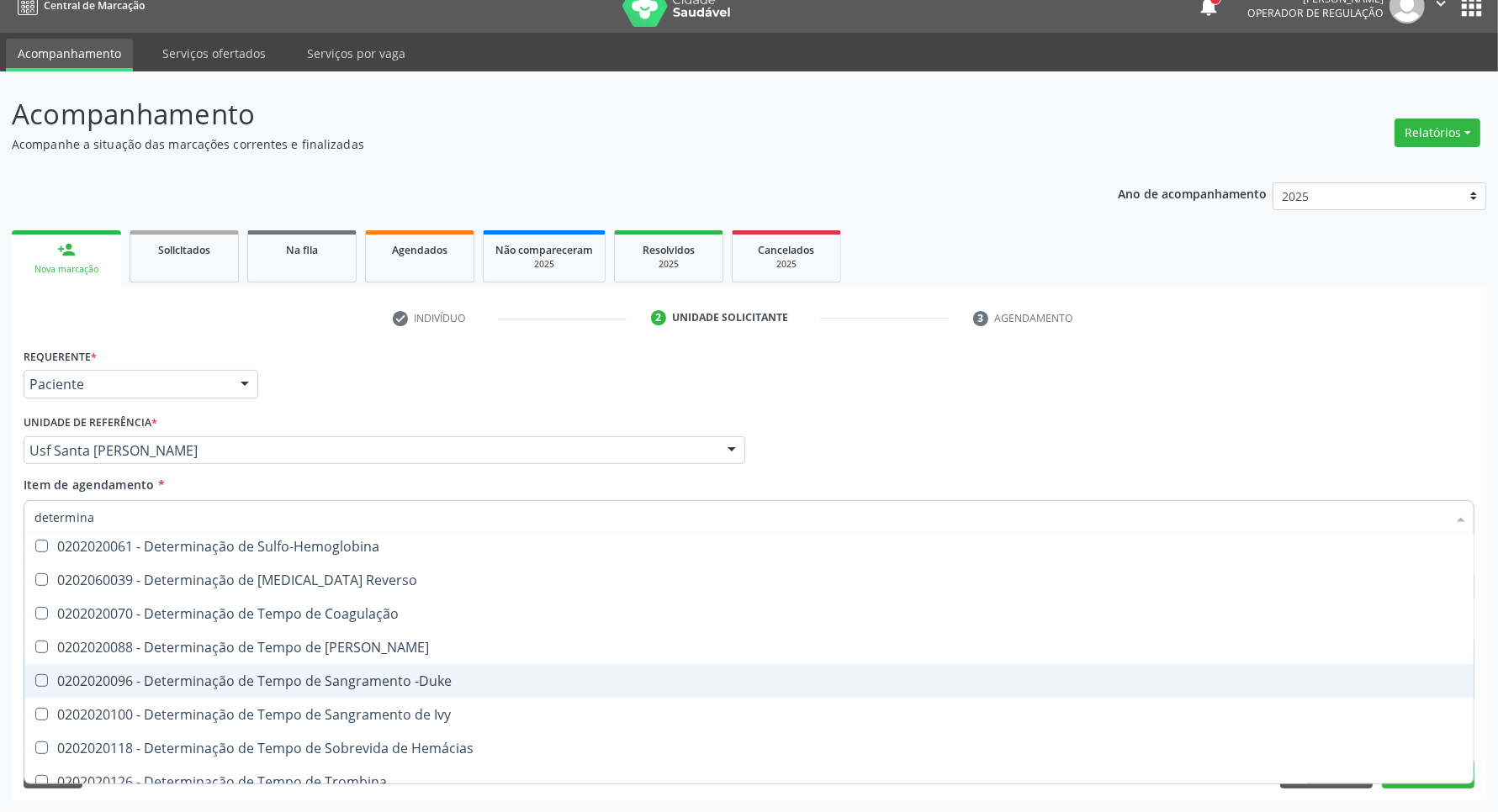
scroll to position [1051, 0]
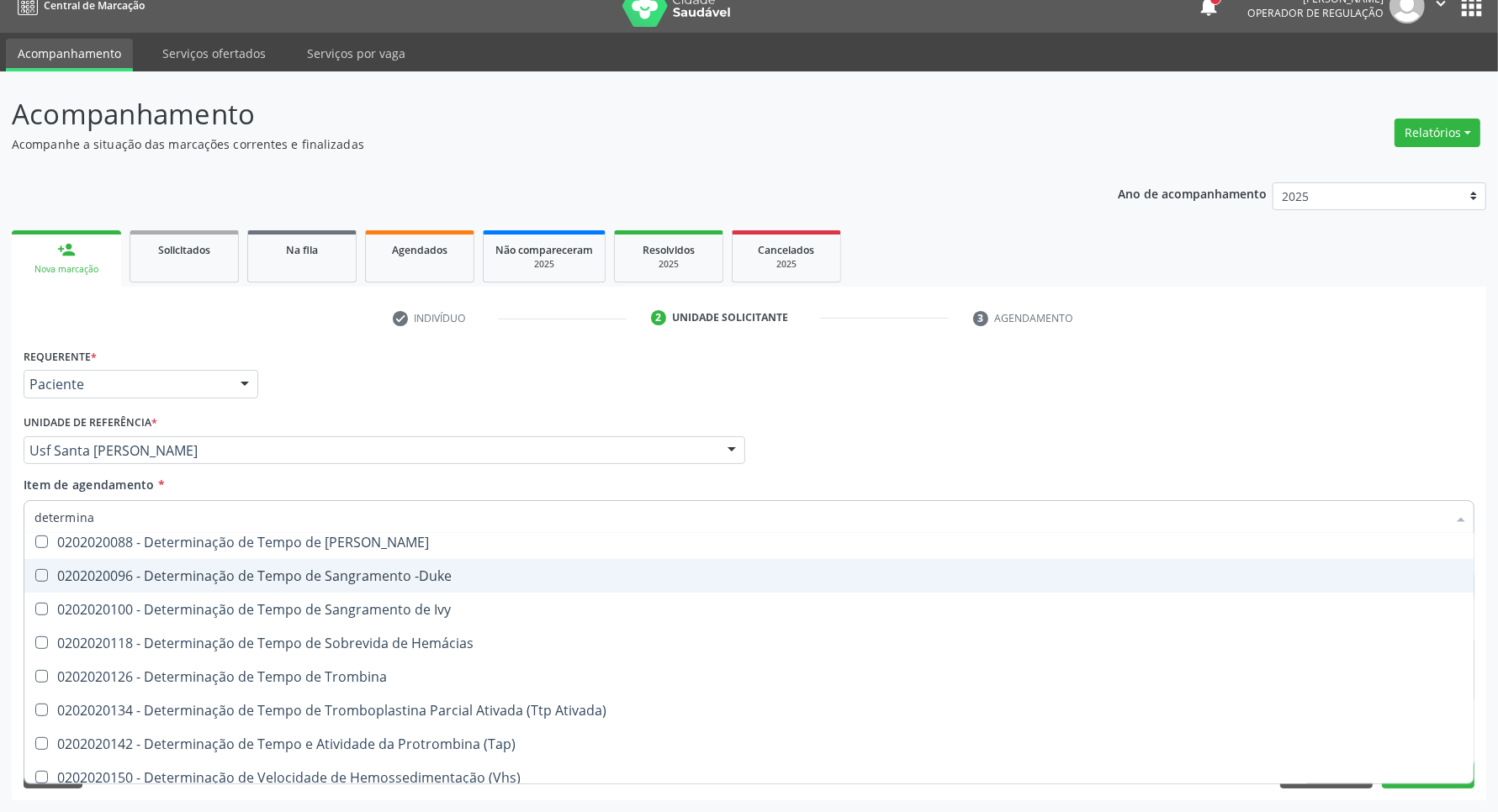
click at [361, 575] on div "0202020096 - Determinação de Tempo de Sangramento -Duke" at bounding box center [749, 576] width 1430 height 14
checkbox -Duke "true"
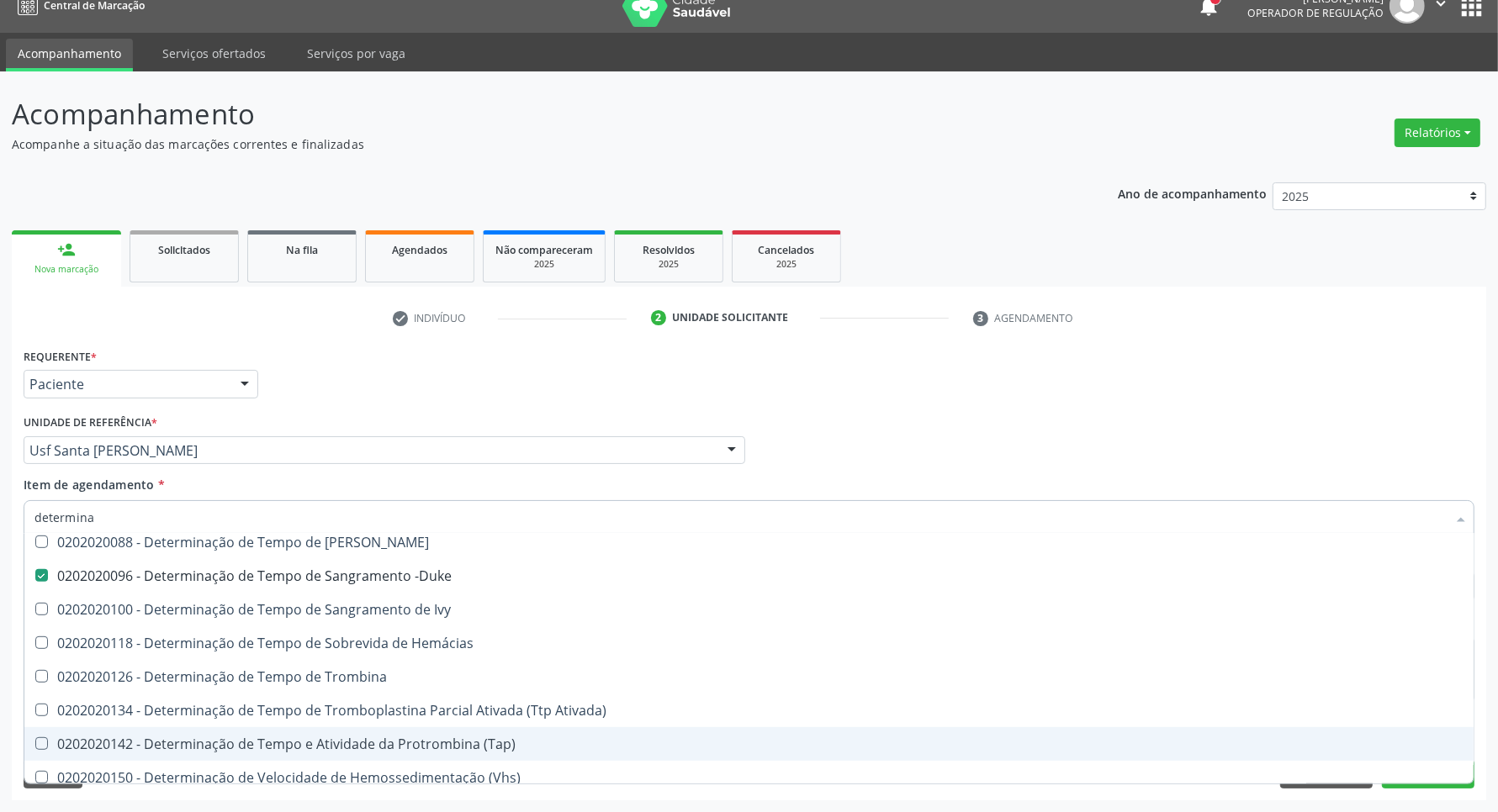
click at [432, 742] on div "0202020142 - Determinação de Tempo e Atividade da Protrombina (Tap)" at bounding box center [749, 744] width 1430 height 14
checkbox \(Tap\) "true"
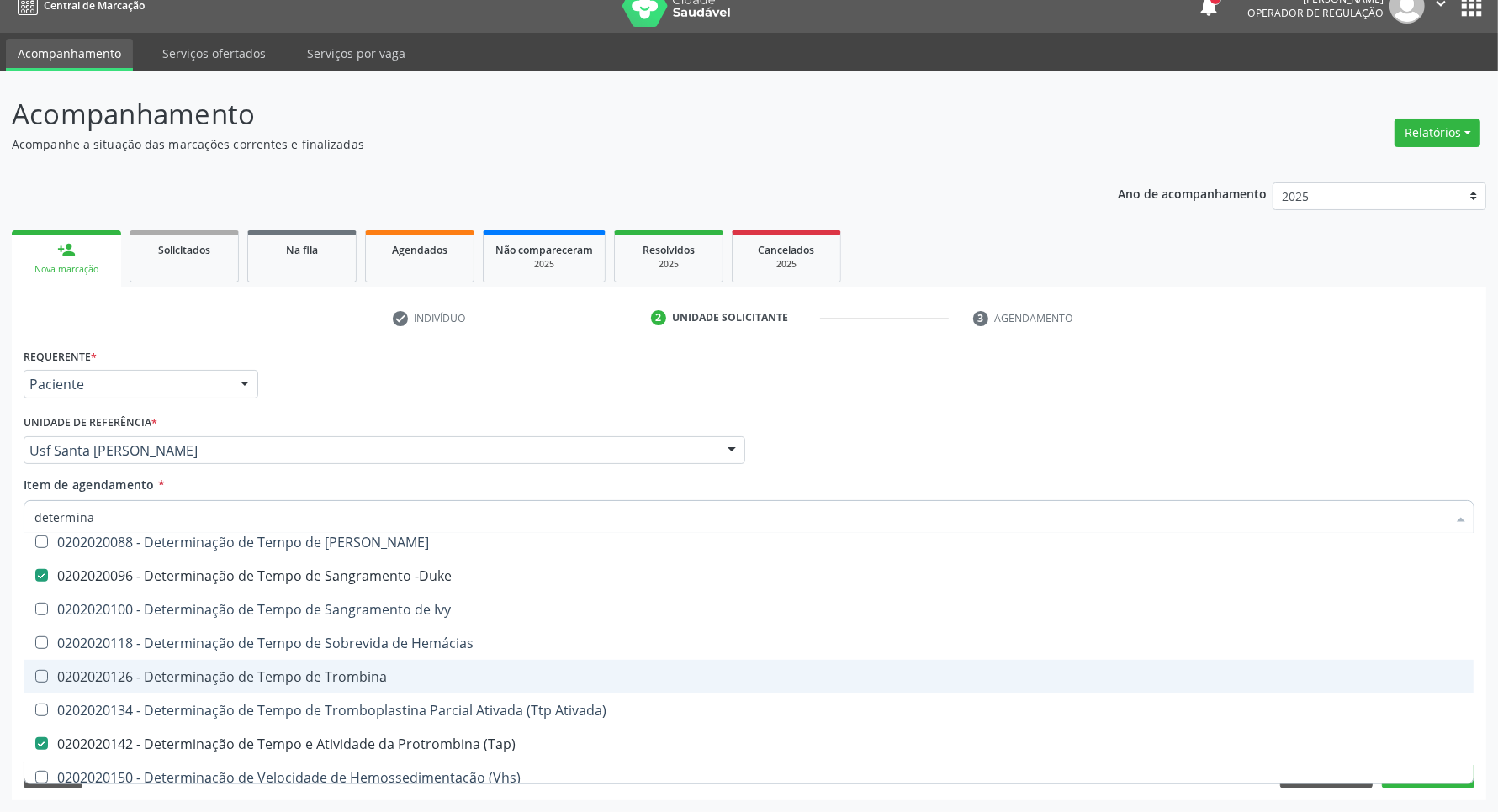
click at [421, 678] on div "0202020126 - Determinação de Tempo de Trombina" at bounding box center [749, 677] width 1430 height 14
checkbox Trombina "true"
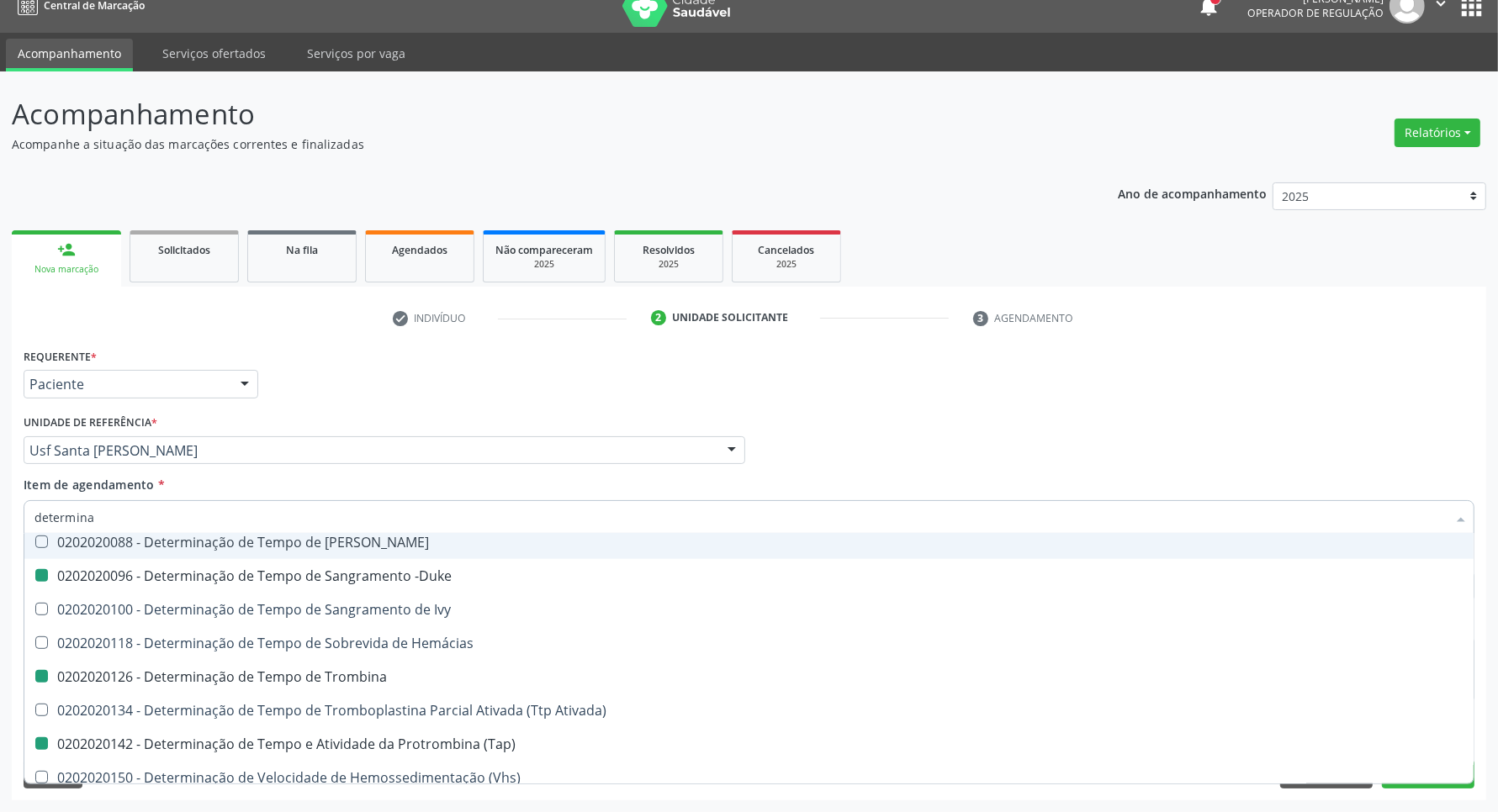
click at [1061, 473] on div "Profissional Solicitante Por favor, selecione a Unidade de Atendimento primeiro…" at bounding box center [749, 442] width 1460 height 66
checkbox Antiplaquetarios "true"
checkbox Ferro "true"
checkbox Bandas\) "true"
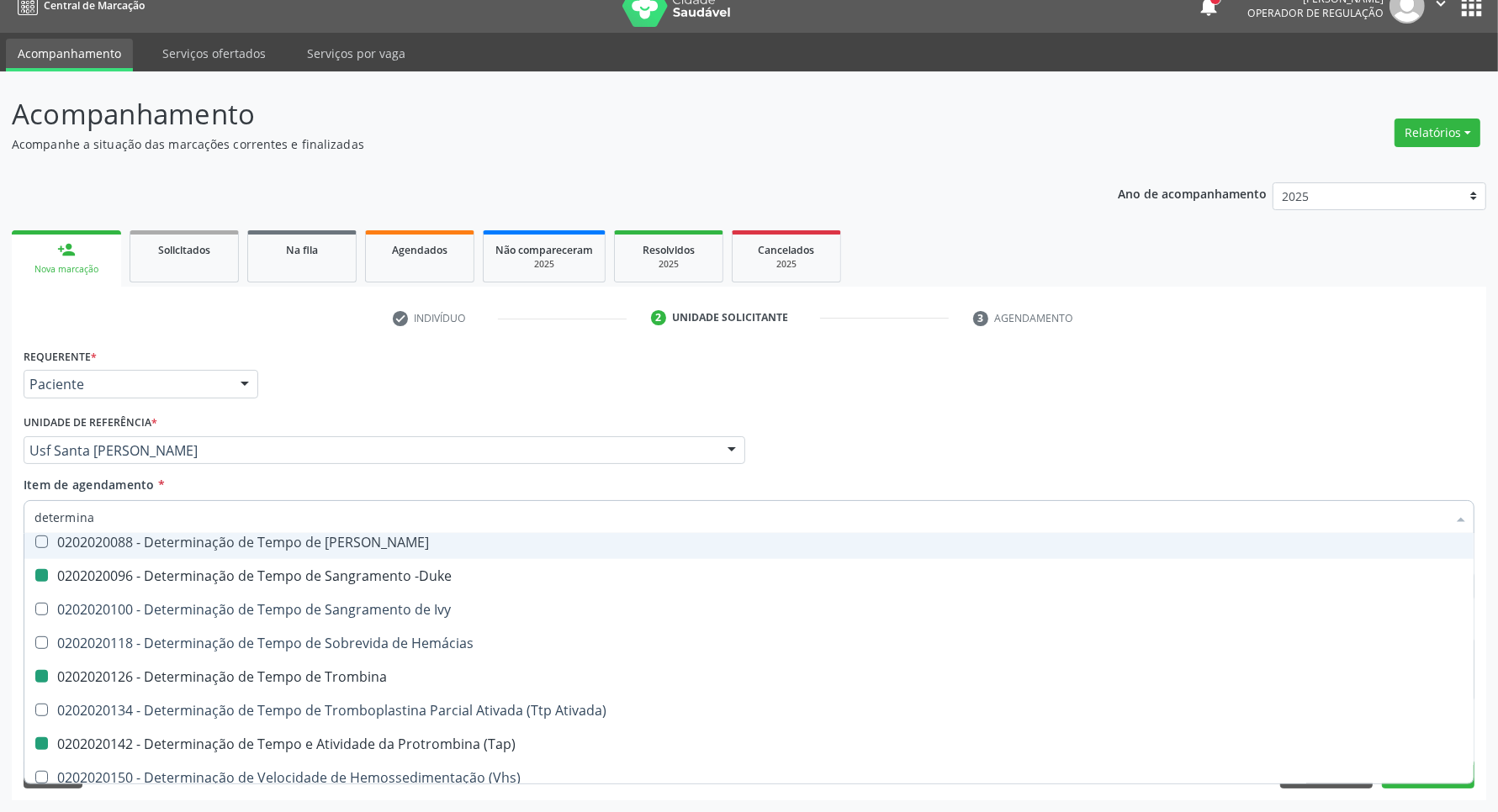
checkbox Bandas\) "true"
checkbox Aminoacidos "true"
checkbox -Duke "false"
checkbox Trombina "false"
checkbox \(Tap\) "false"
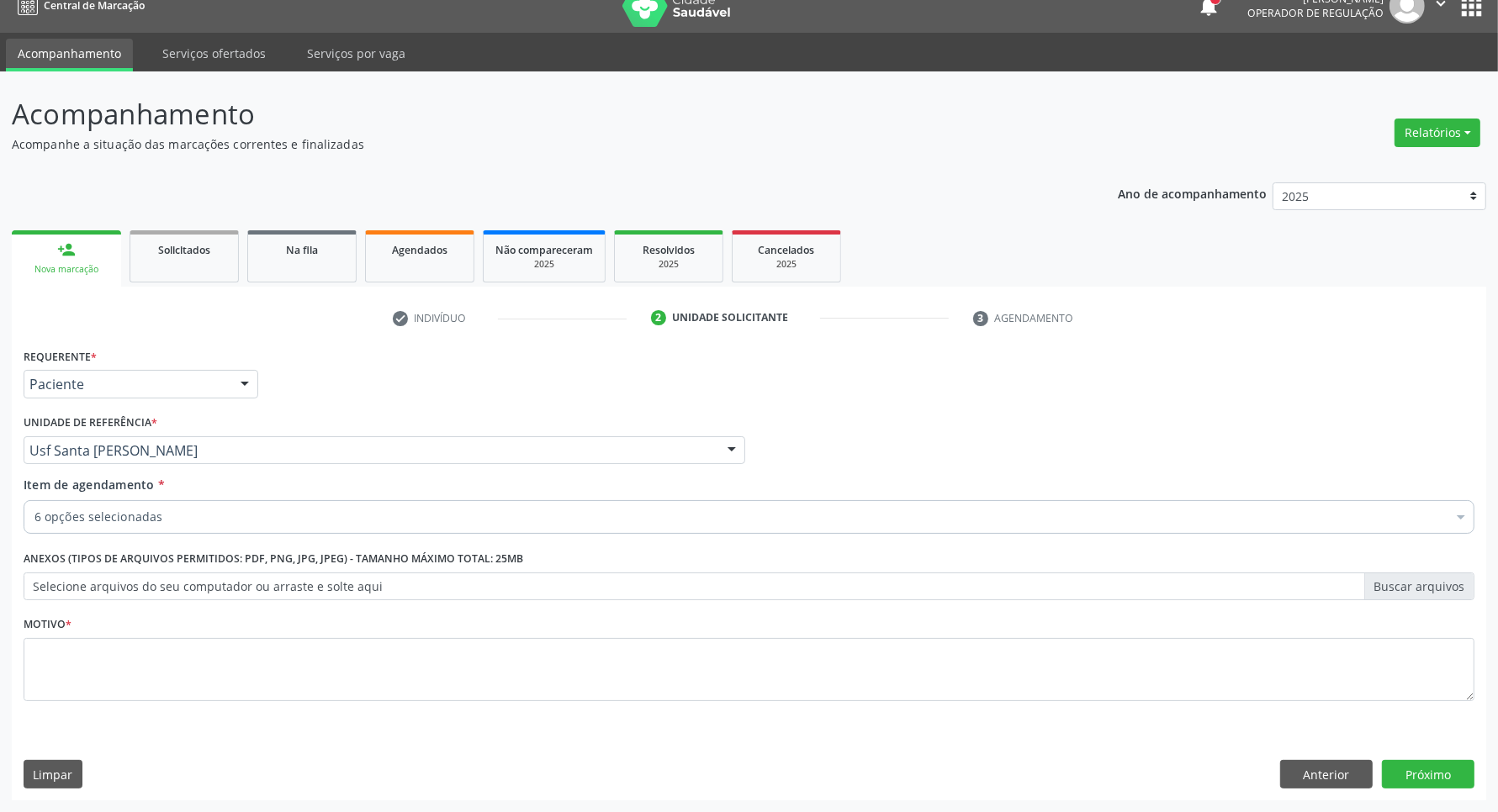
scroll to position [0, 0]
drag, startPoint x: 656, startPoint y: 677, endPoint x: 643, endPoint y: 673, distance: 13.6
click at [653, 677] on textarea at bounding box center [749, 670] width 1451 height 64
type textarea "."
click at [1443, 783] on button "Próximo" at bounding box center [1429, 774] width 92 height 29
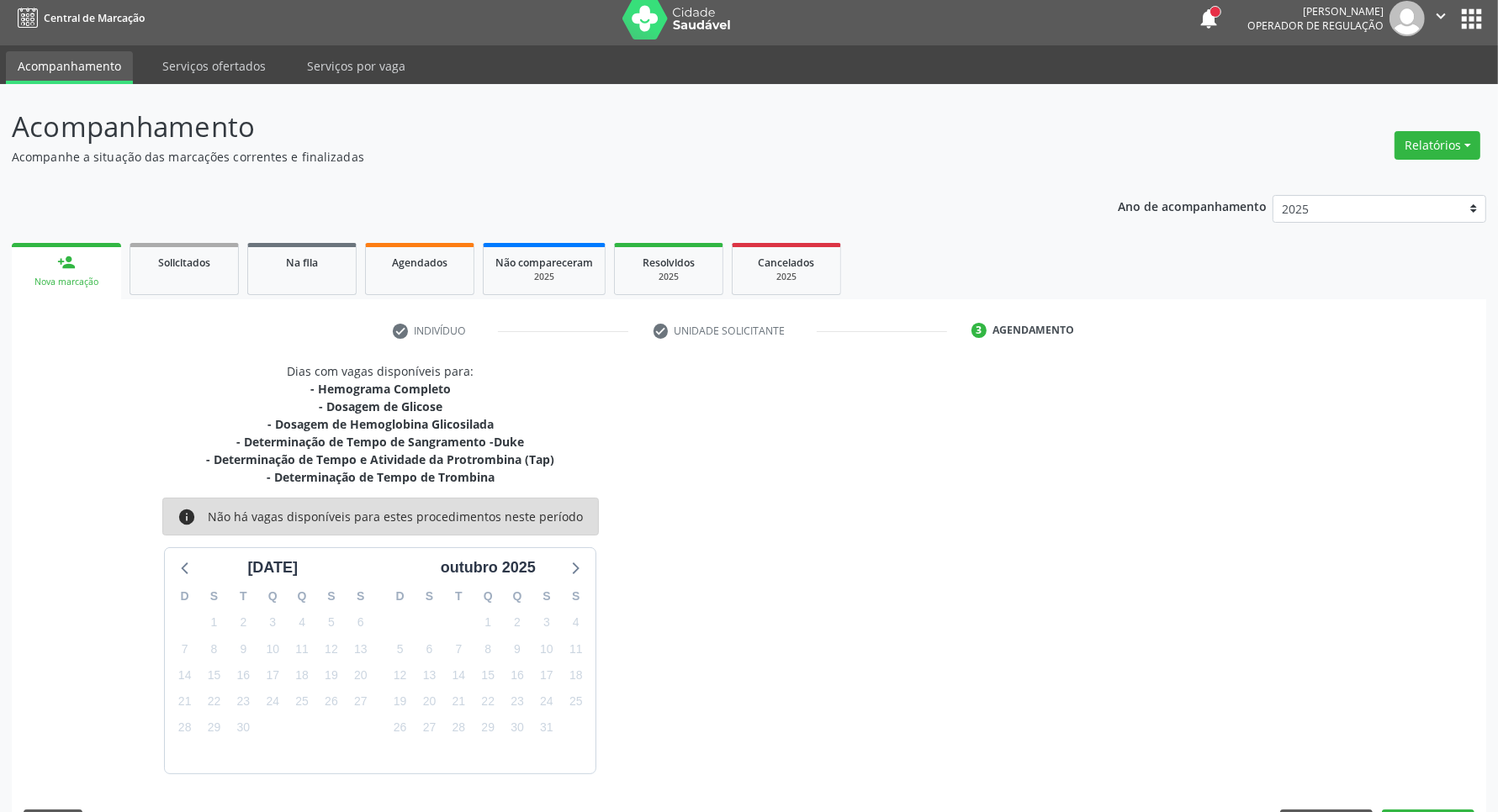
scroll to position [21, 0]
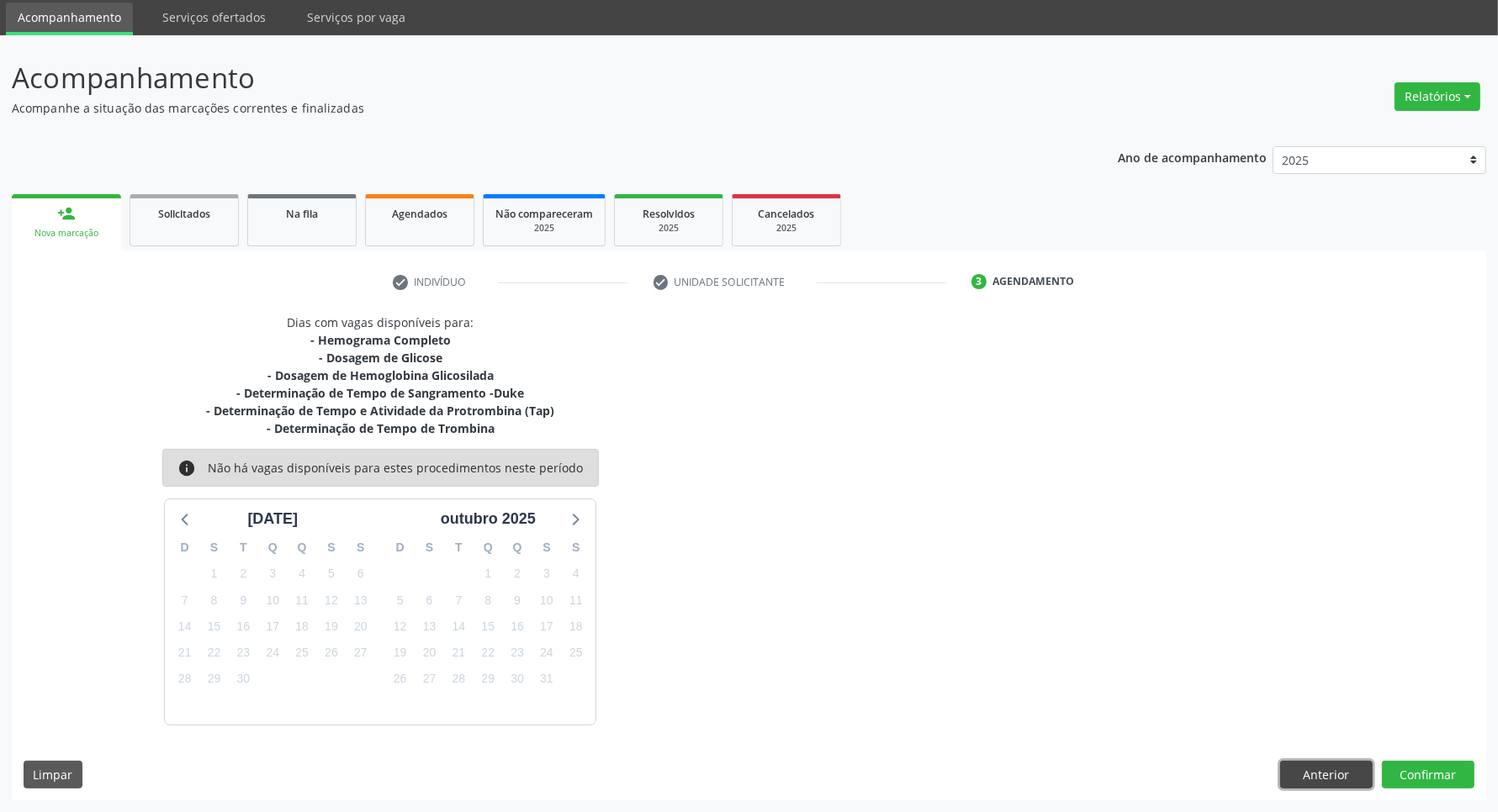
drag, startPoint x: 1327, startPoint y: 778, endPoint x: 1317, endPoint y: 776, distance: 10.2
click at [1326, 776] on button "Anterior" at bounding box center [1327, 775] width 92 height 29
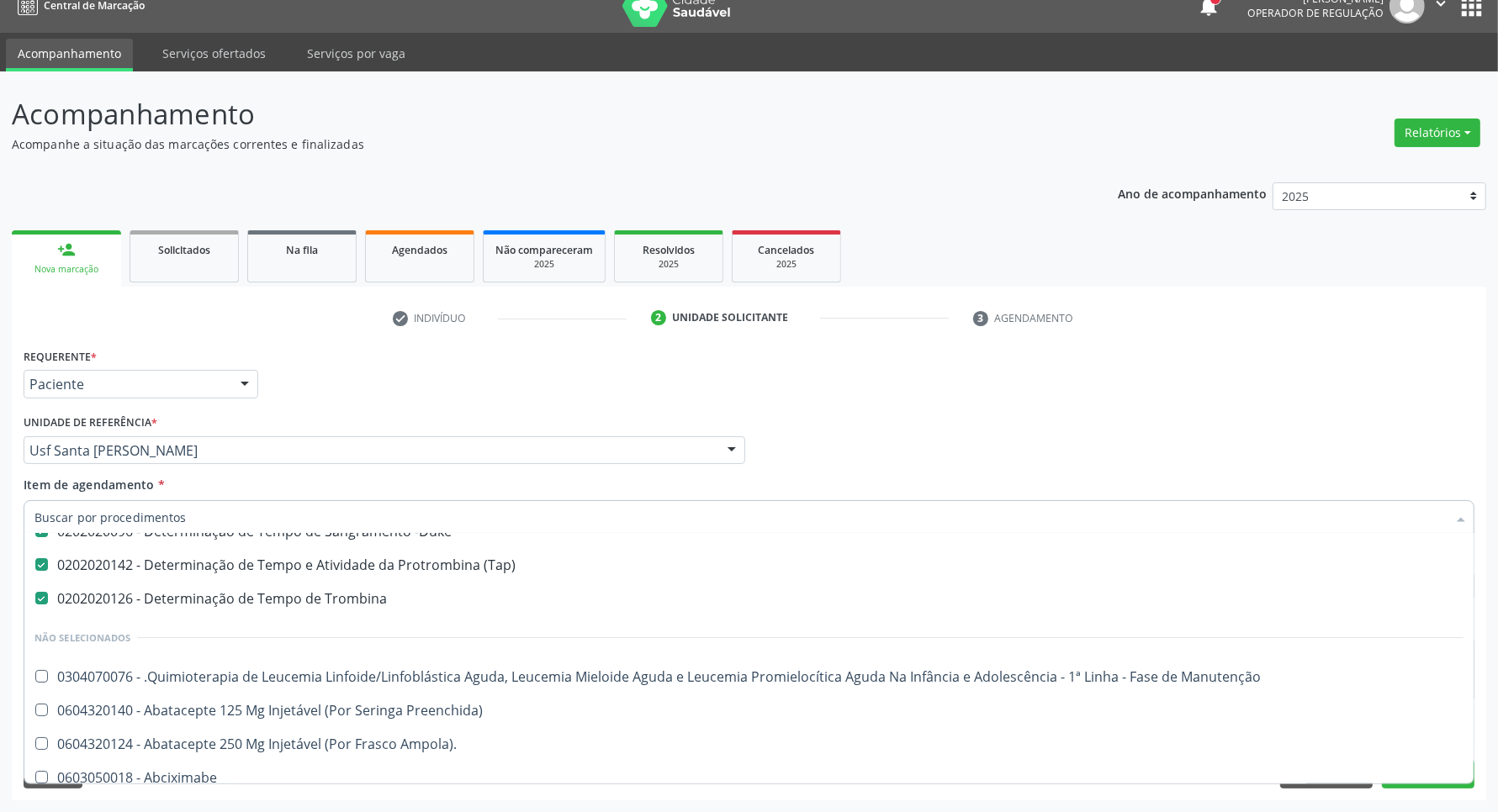
scroll to position [105, 0]
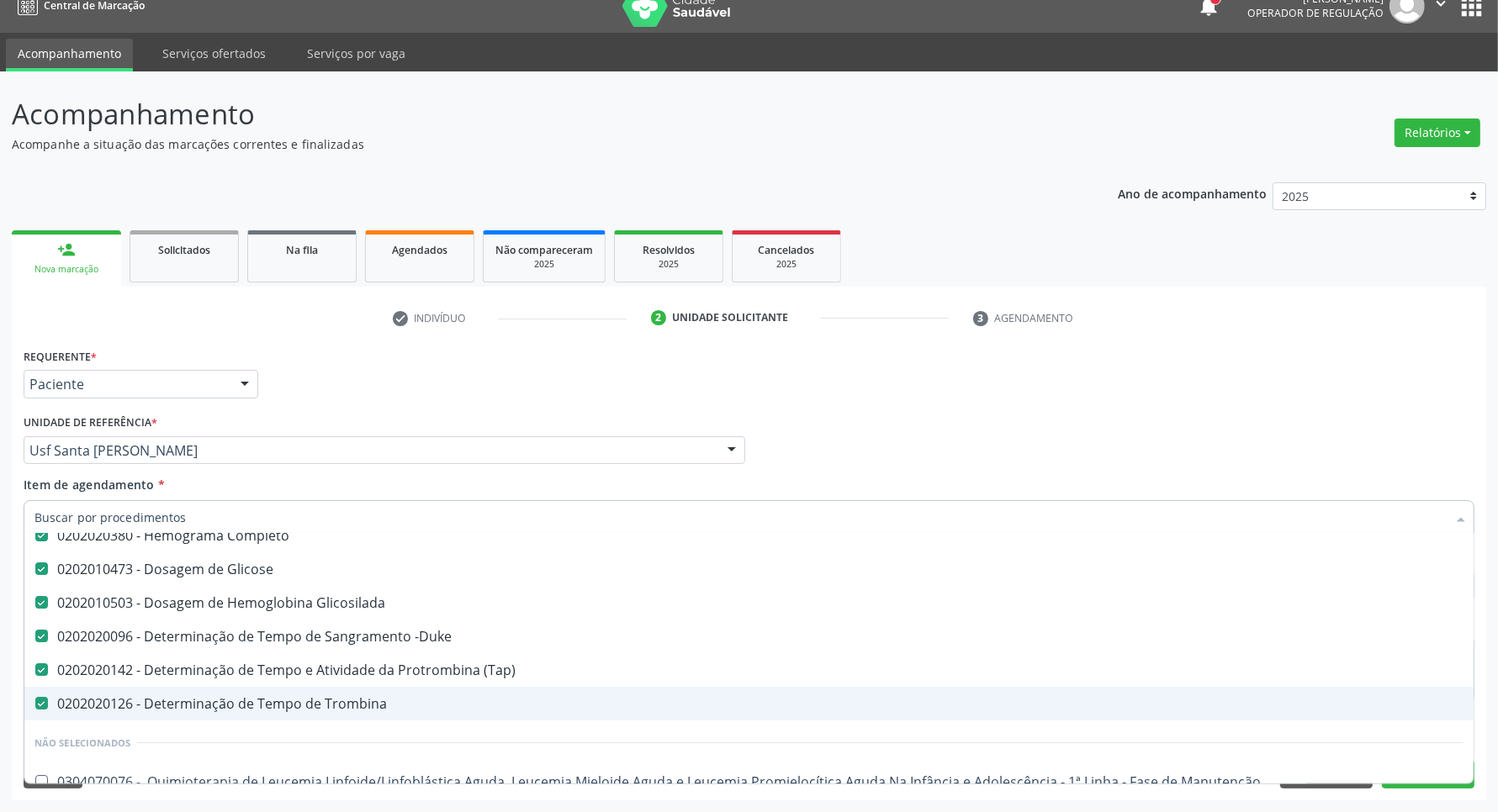
click at [308, 709] on div "0202020126 - Determinação de Tempo de Trombina" at bounding box center [749, 704] width 1430 height 14
checkbox Trombina "false"
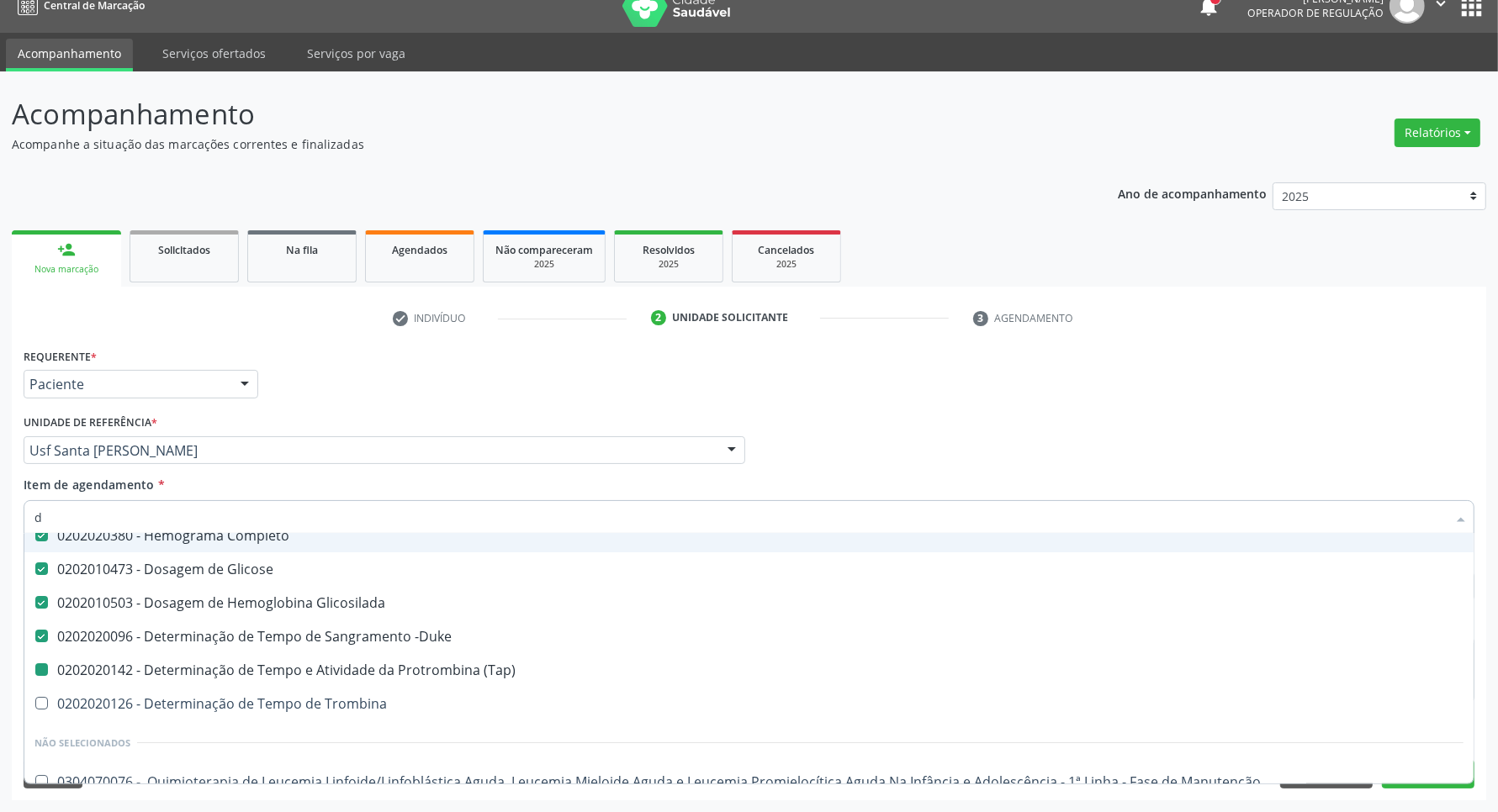
type input "de"
checkbox \(Tap\) "false"
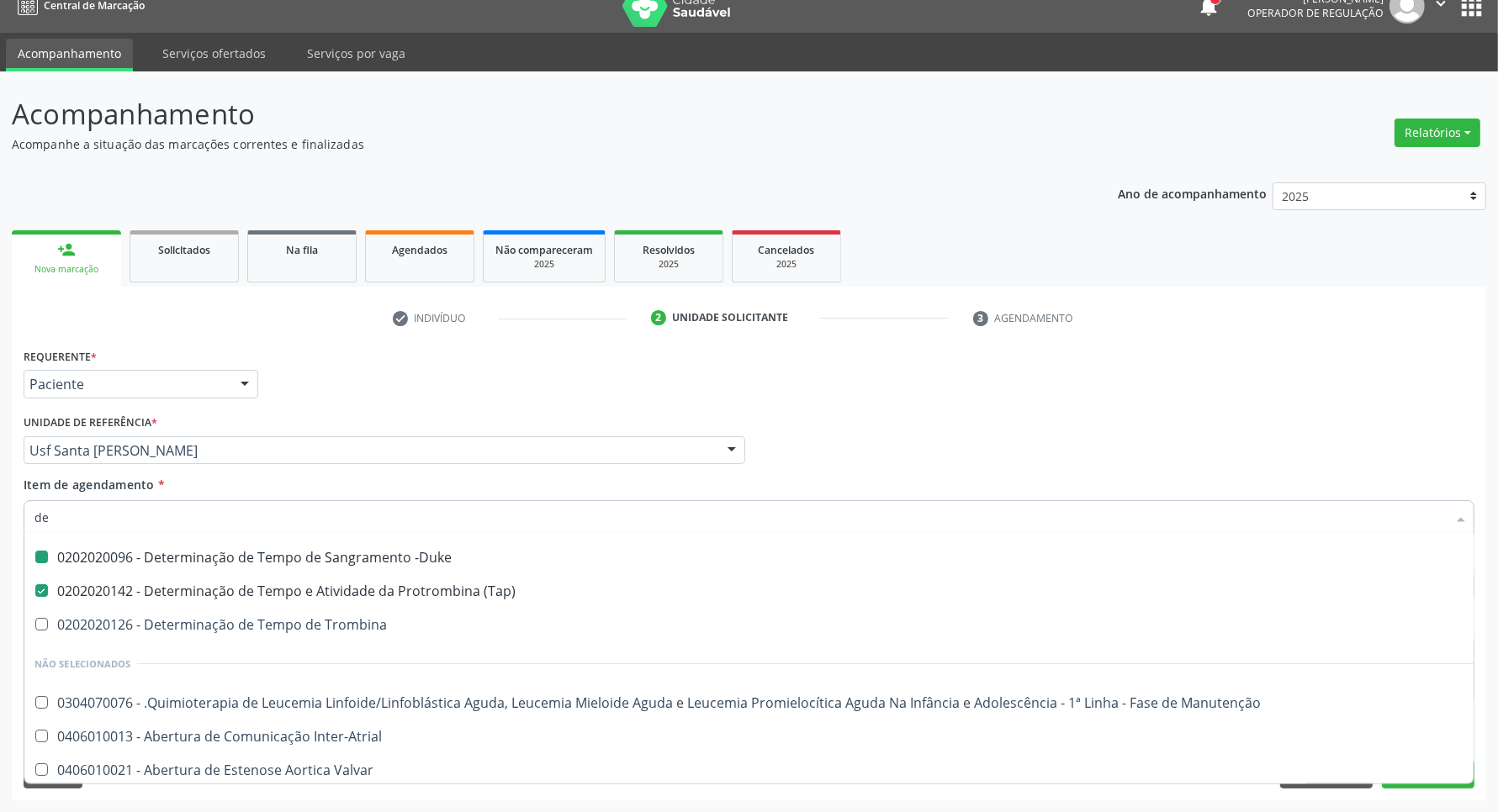
type input "det"
checkbox -Duke "false"
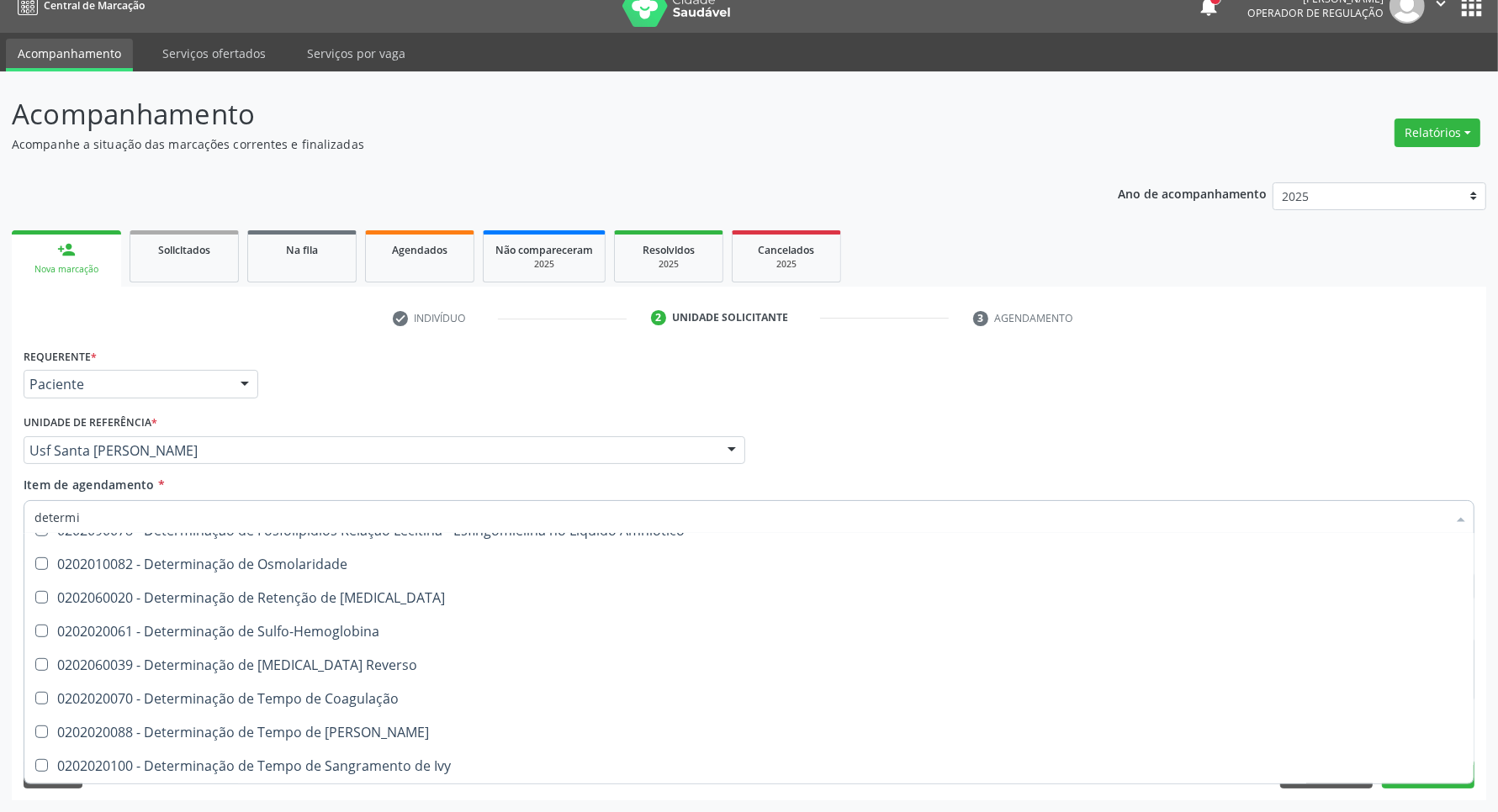
scroll to position [1044, 0]
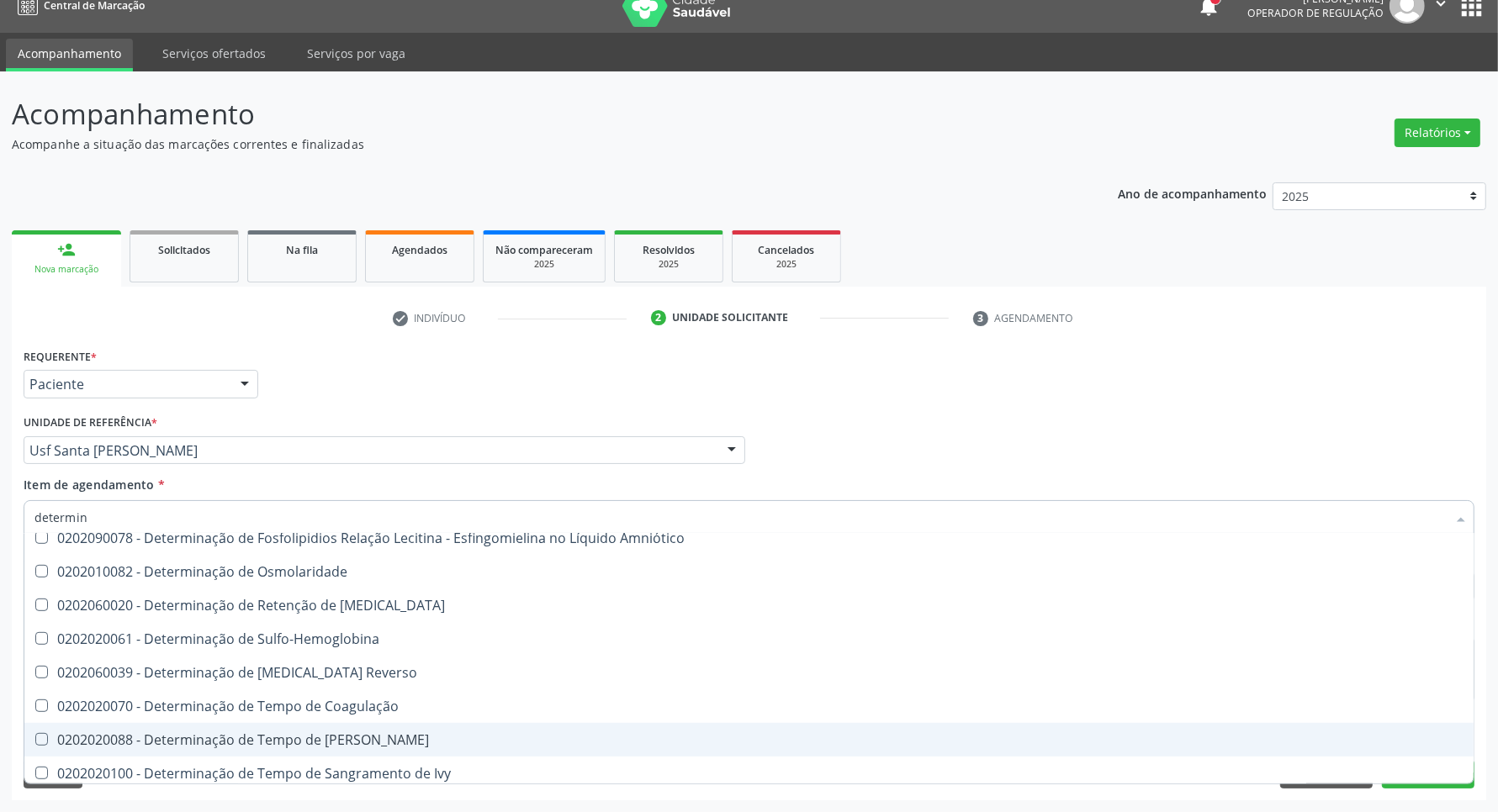
type input "determina"
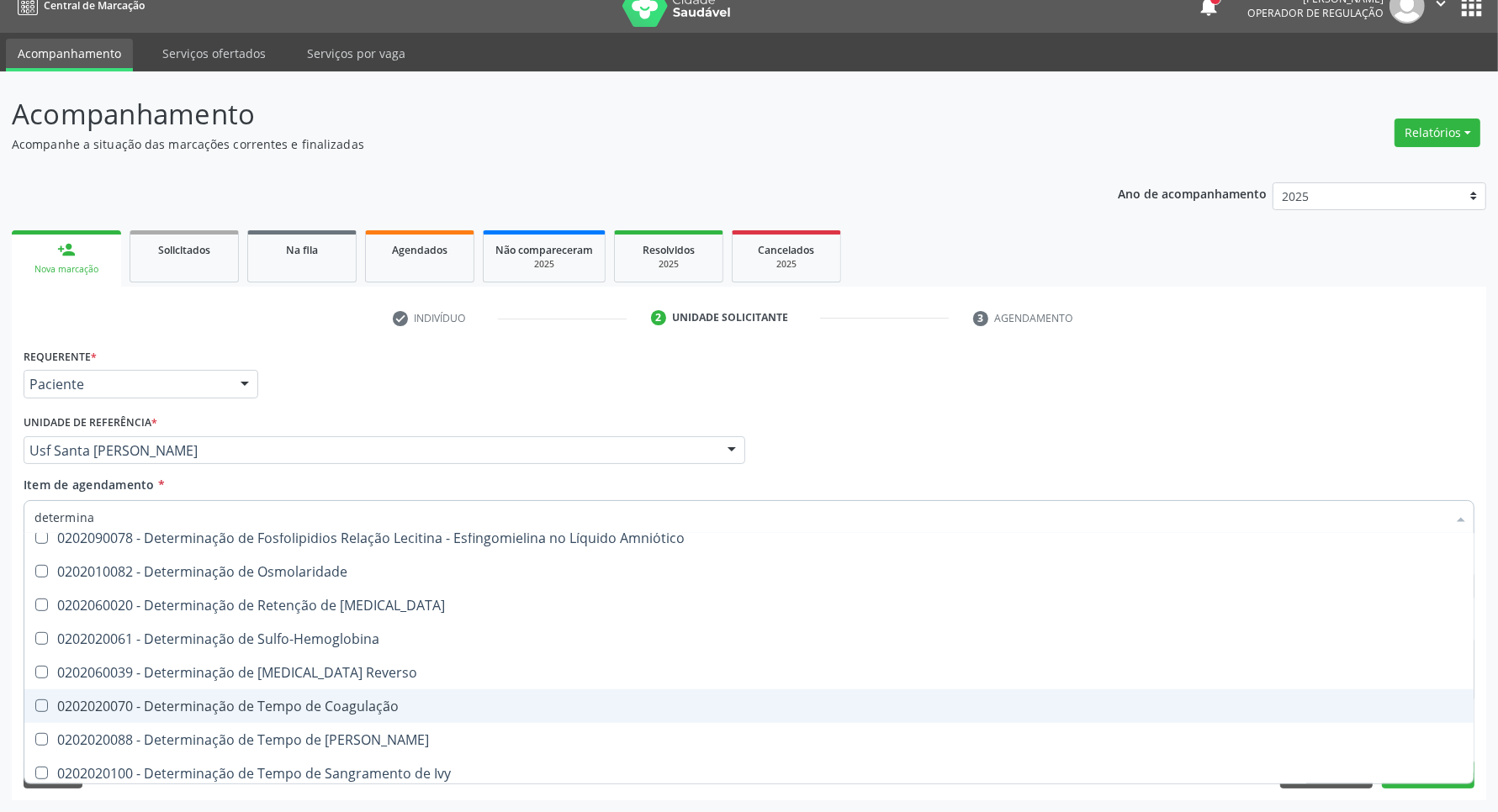
scroll to position [1149, 0]
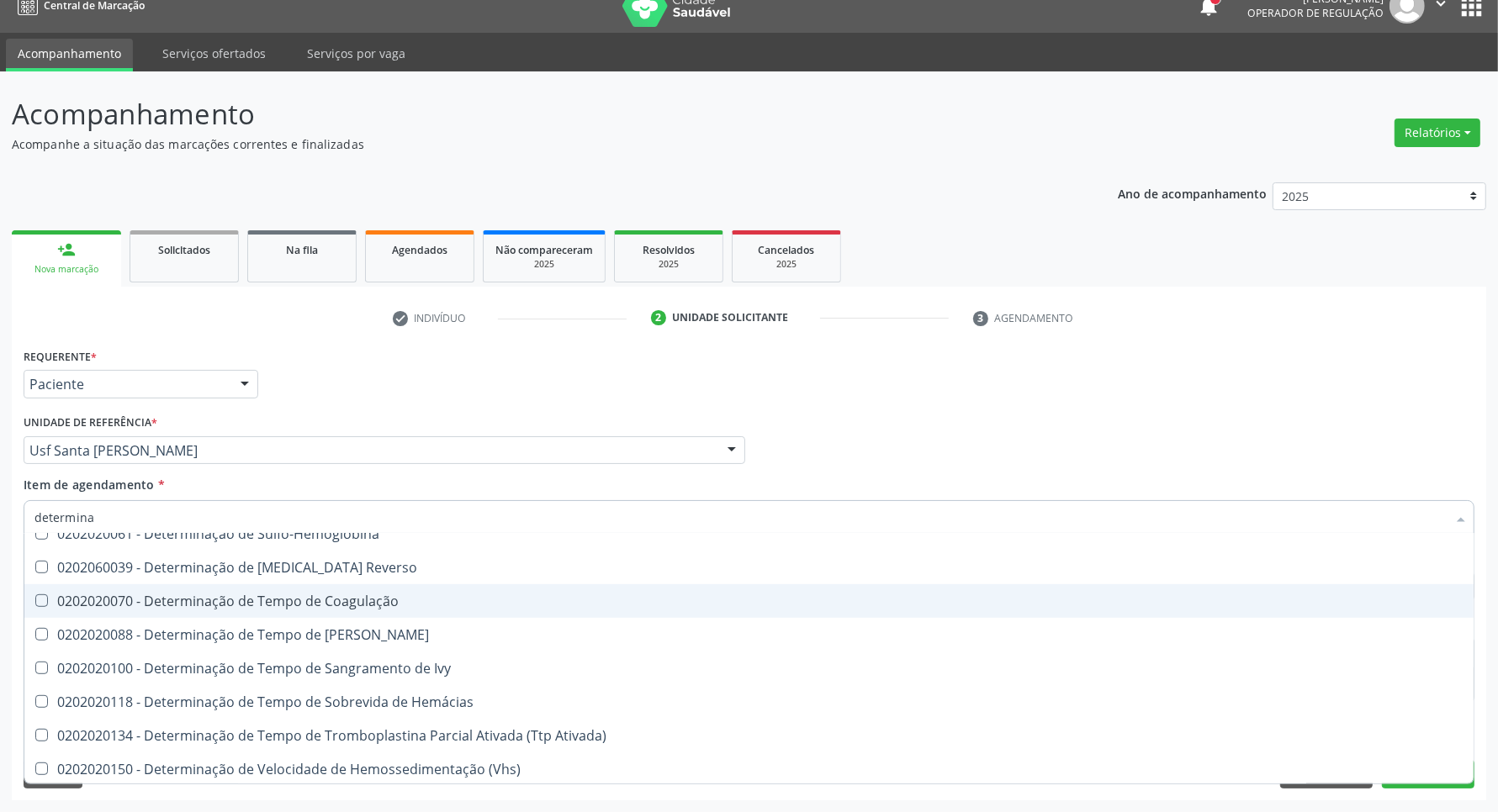
click at [150, 602] on div "0202020070 - Determinação de Tempo de Coagulação" at bounding box center [749, 601] width 1430 height 14
checkbox Coagulação "true"
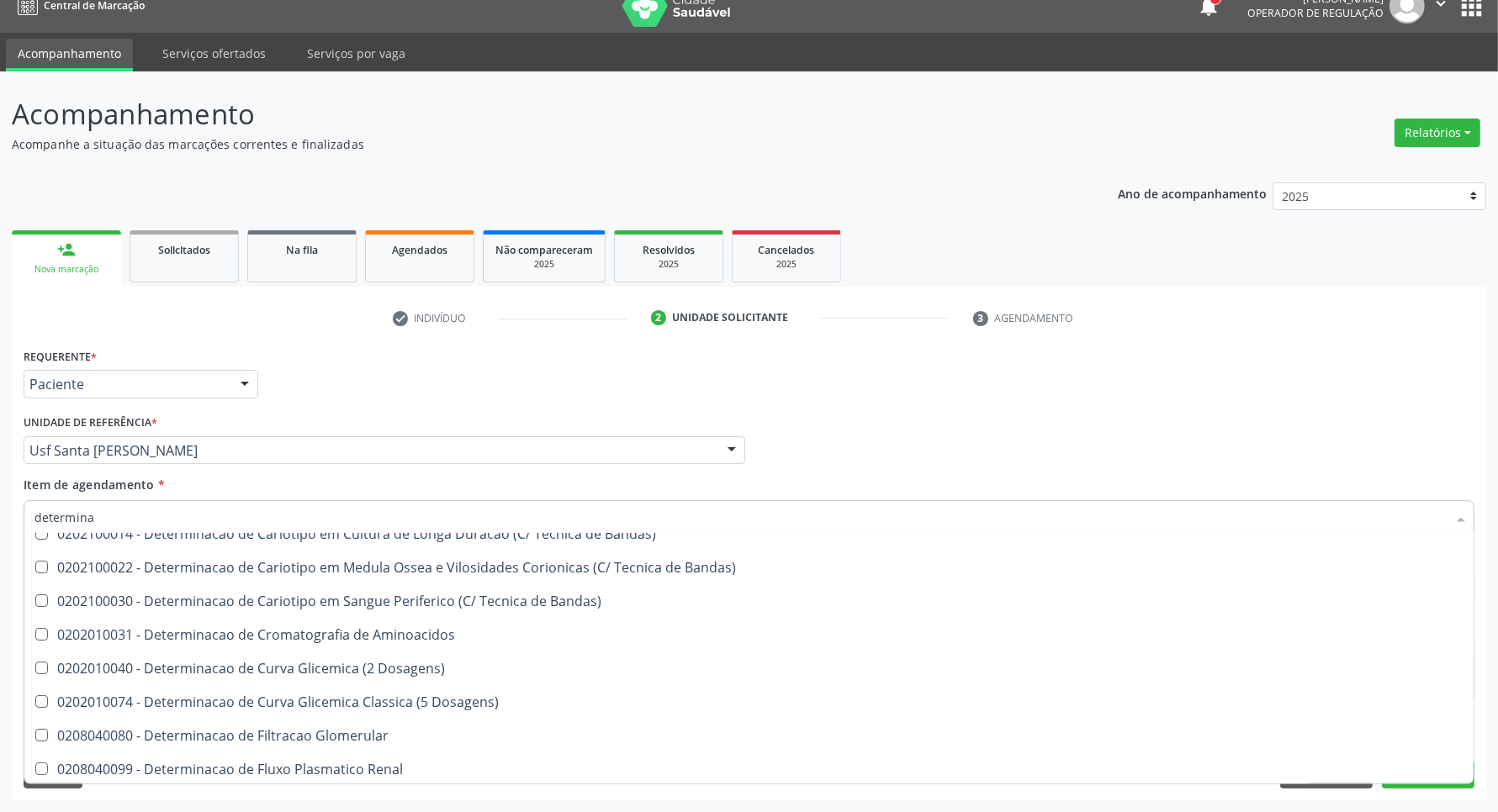
scroll to position [0, 0]
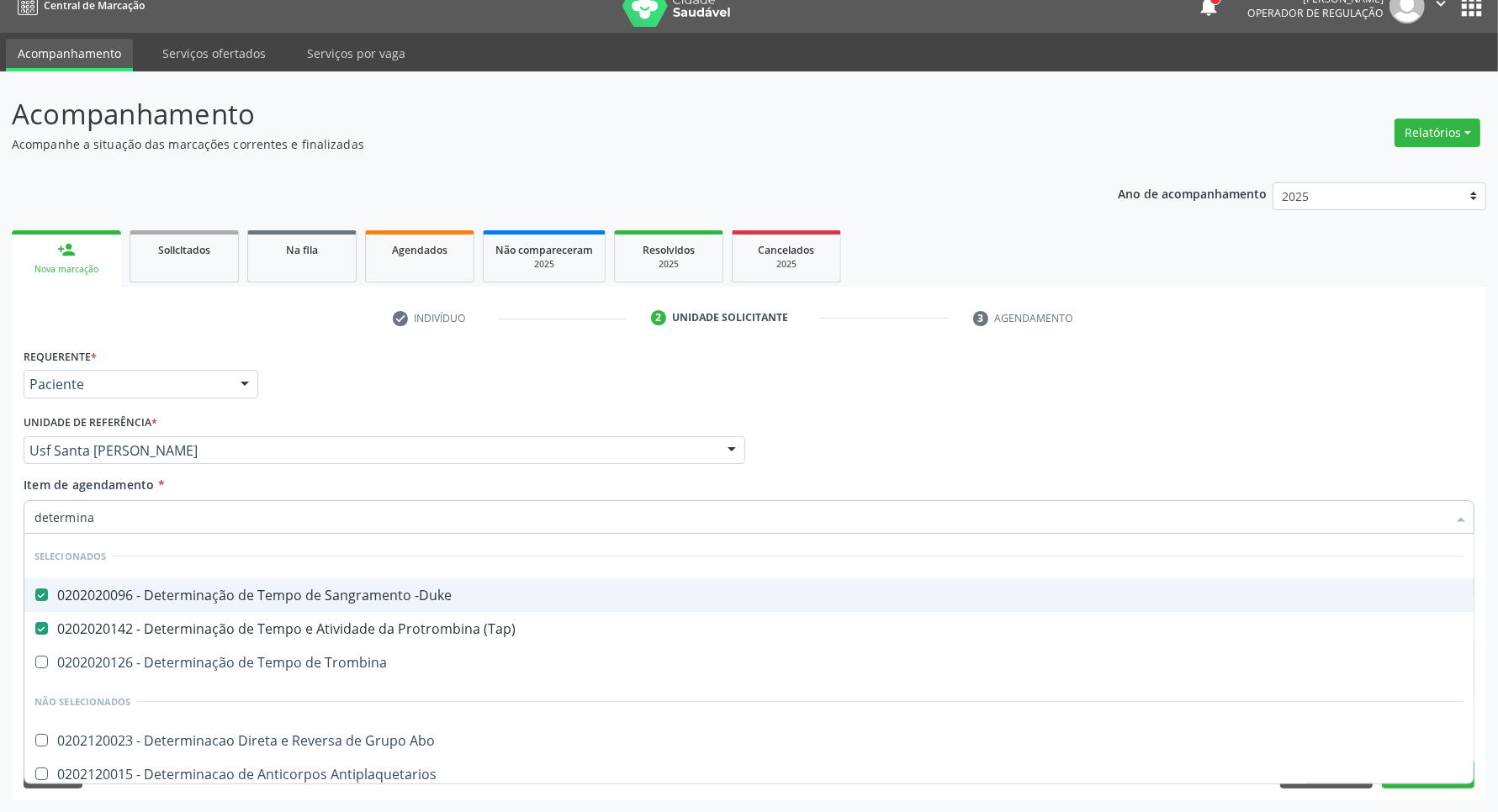
click at [1027, 442] on div "Profissional Solicitante Por favor, selecione a Unidade de Atendimento primeiro…" at bounding box center [749, 442] width 1460 height 66
checkbox Trombina "true"
checkbox Abo "true"
checkbox Antiplaquetarios "true"
checkbox Coagulação "false"
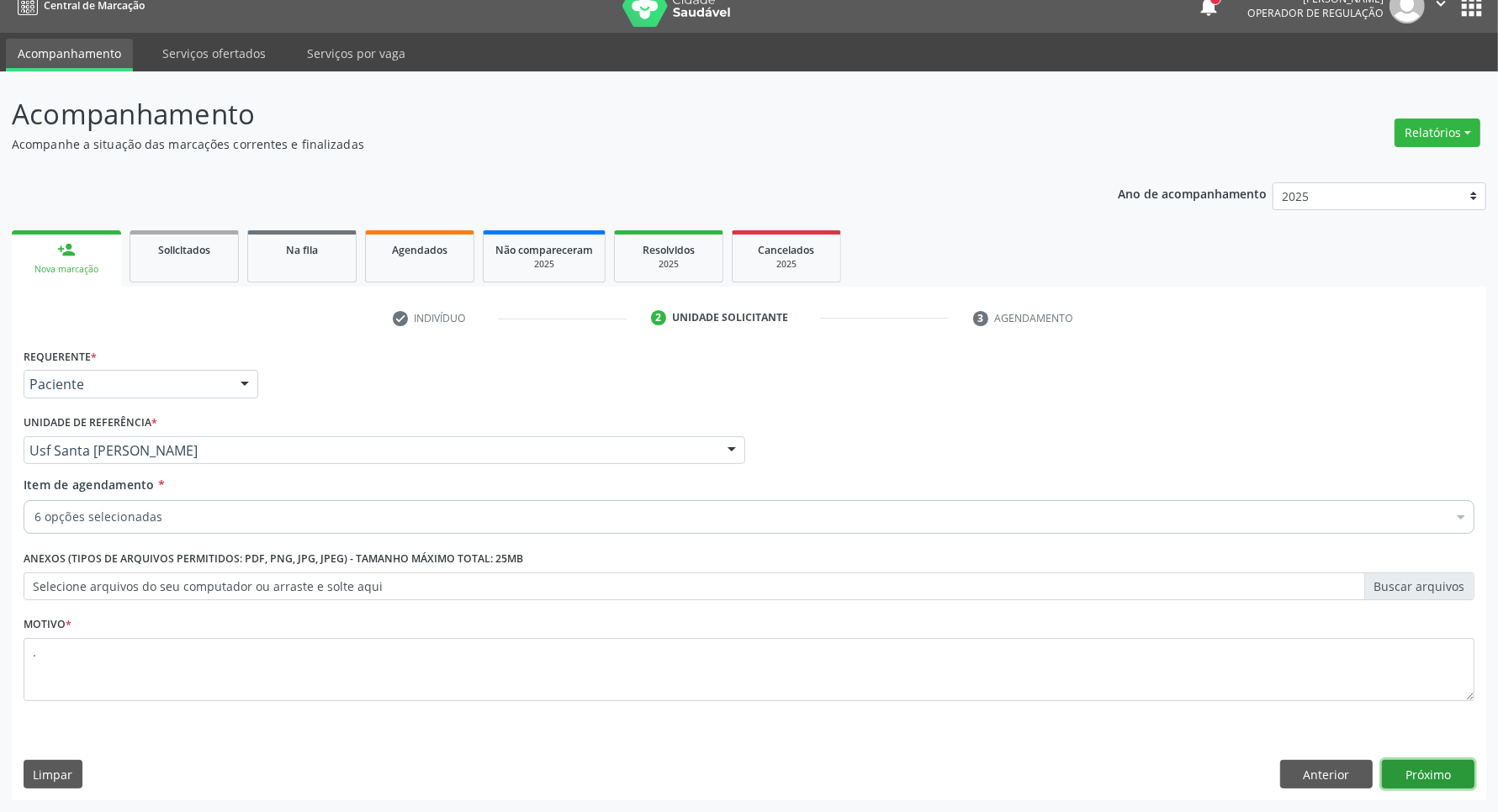
click at [1409, 768] on button "Próximo" at bounding box center [1429, 774] width 92 height 29
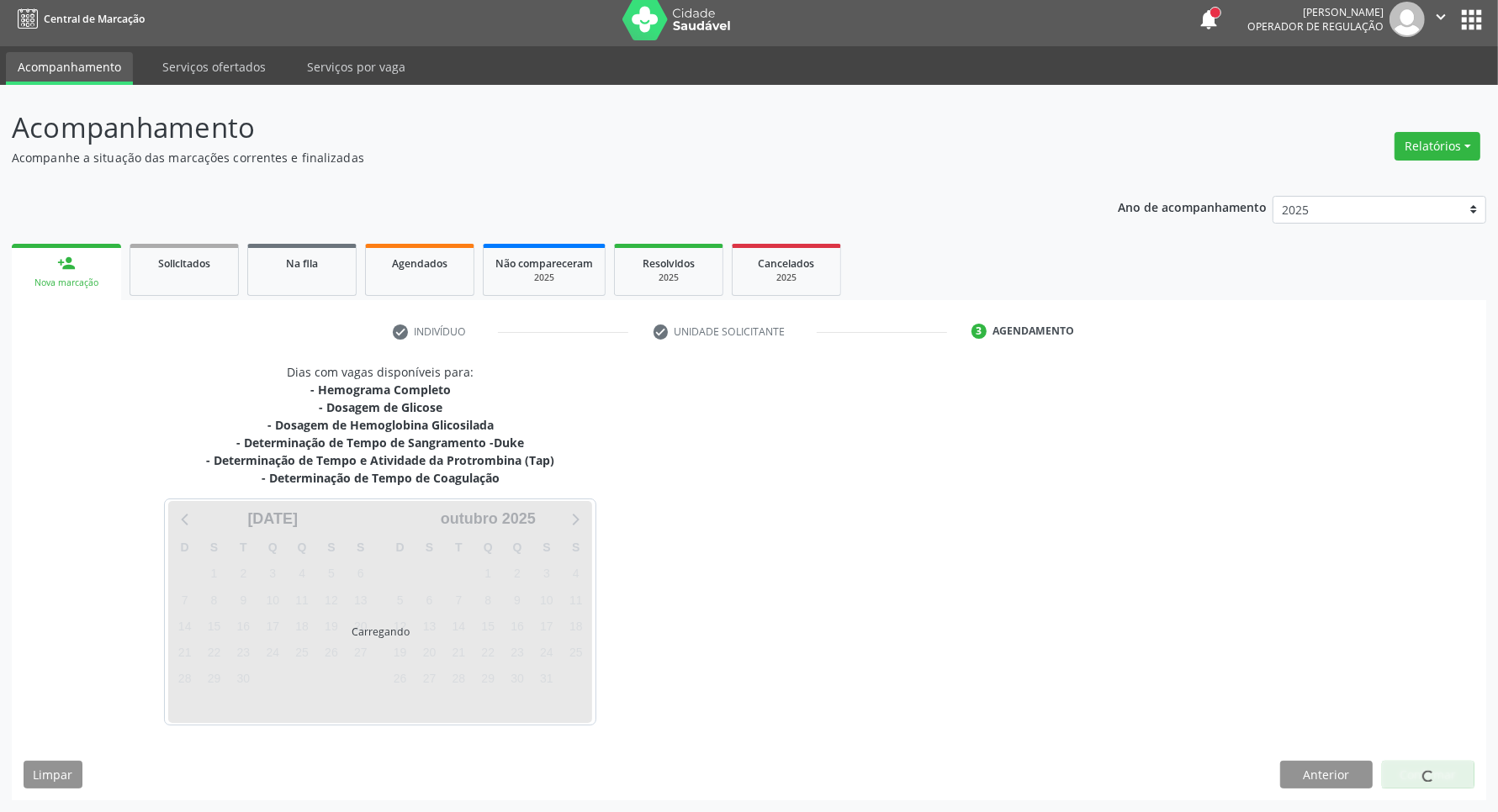
scroll to position [8, 0]
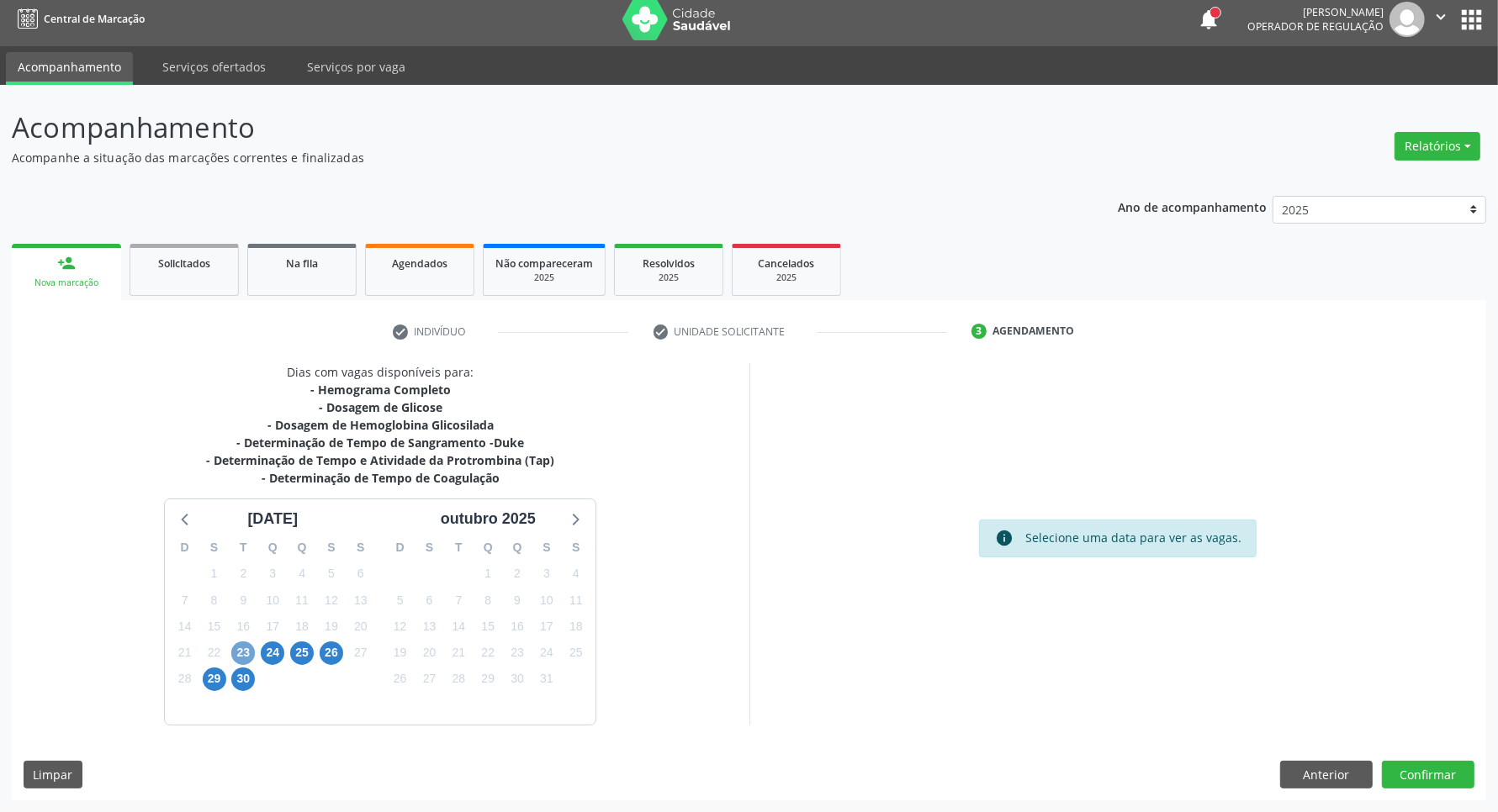
click at [239, 649] on span "23" at bounding box center [242, 653] width 23 height 23
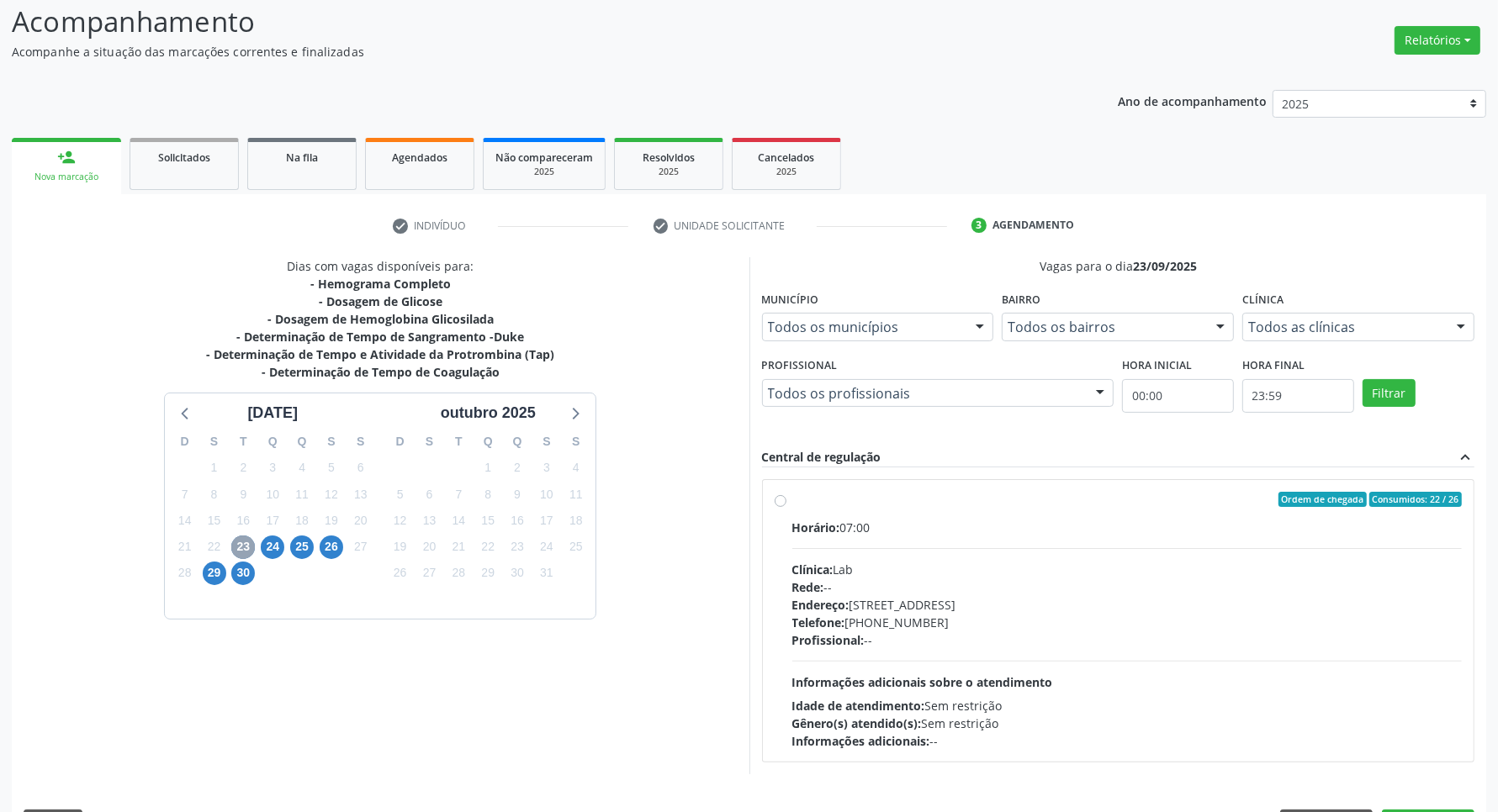
scroll to position [163, 0]
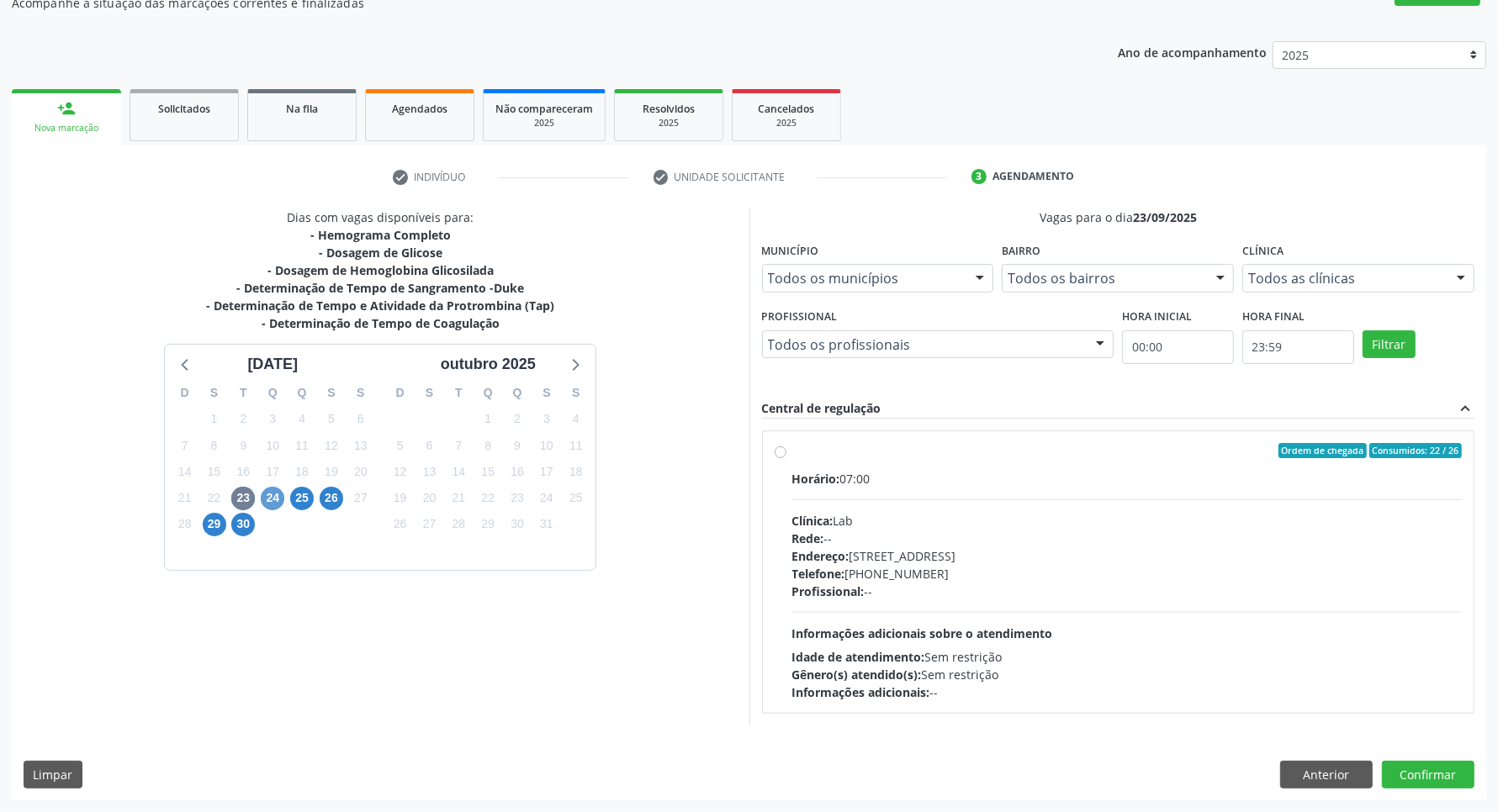
click at [286, 499] on div "D S T Q Q S S 31 1 2 3 4 5 6 7 8 9 10 11 12 13 14 15 16 17 18 19 20 21 22 23 24…" at bounding box center [272, 472] width 215 height 193
click at [277, 499] on span "24" at bounding box center [272, 498] width 23 height 23
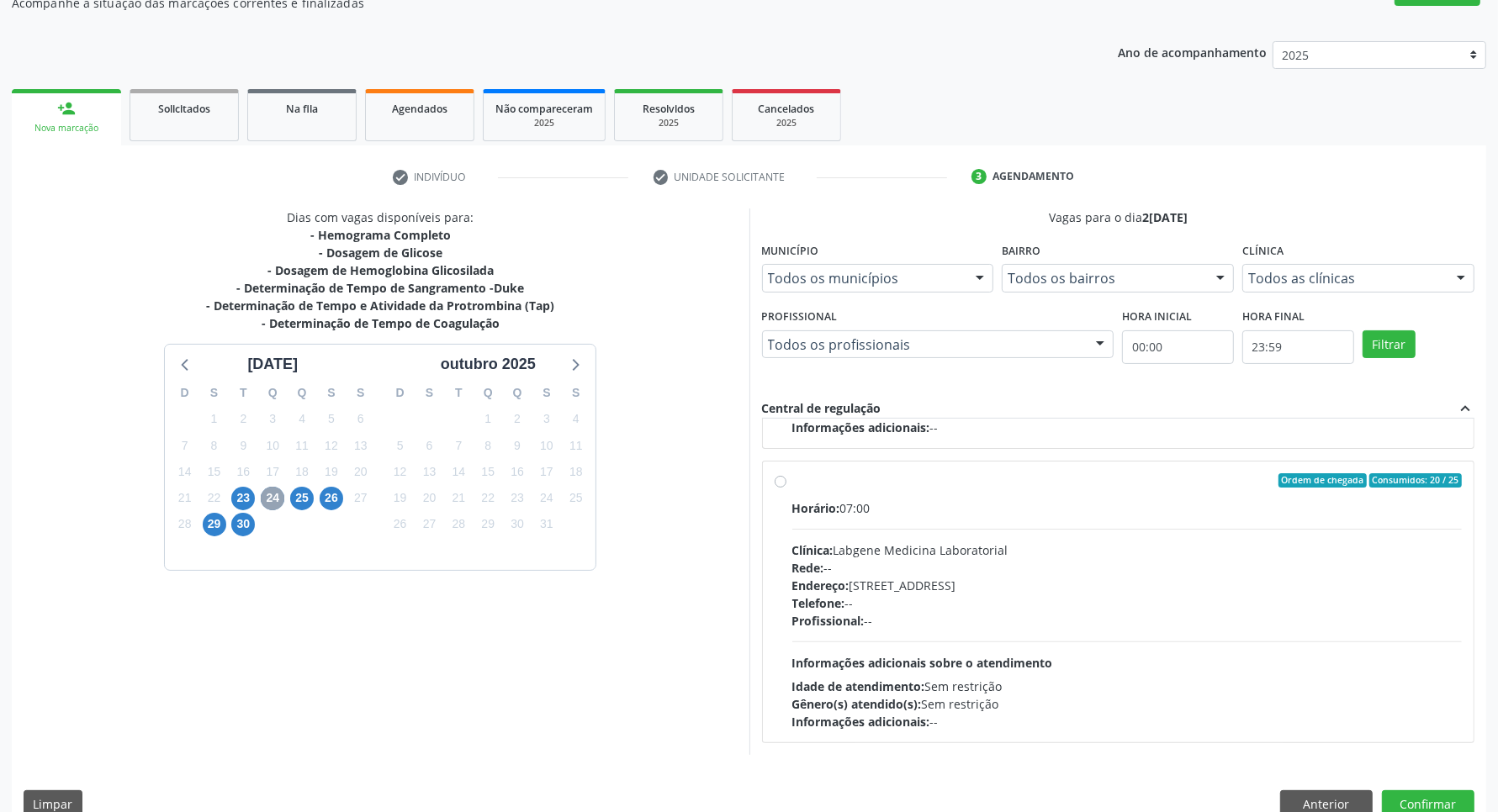
scroll to position [192, 0]
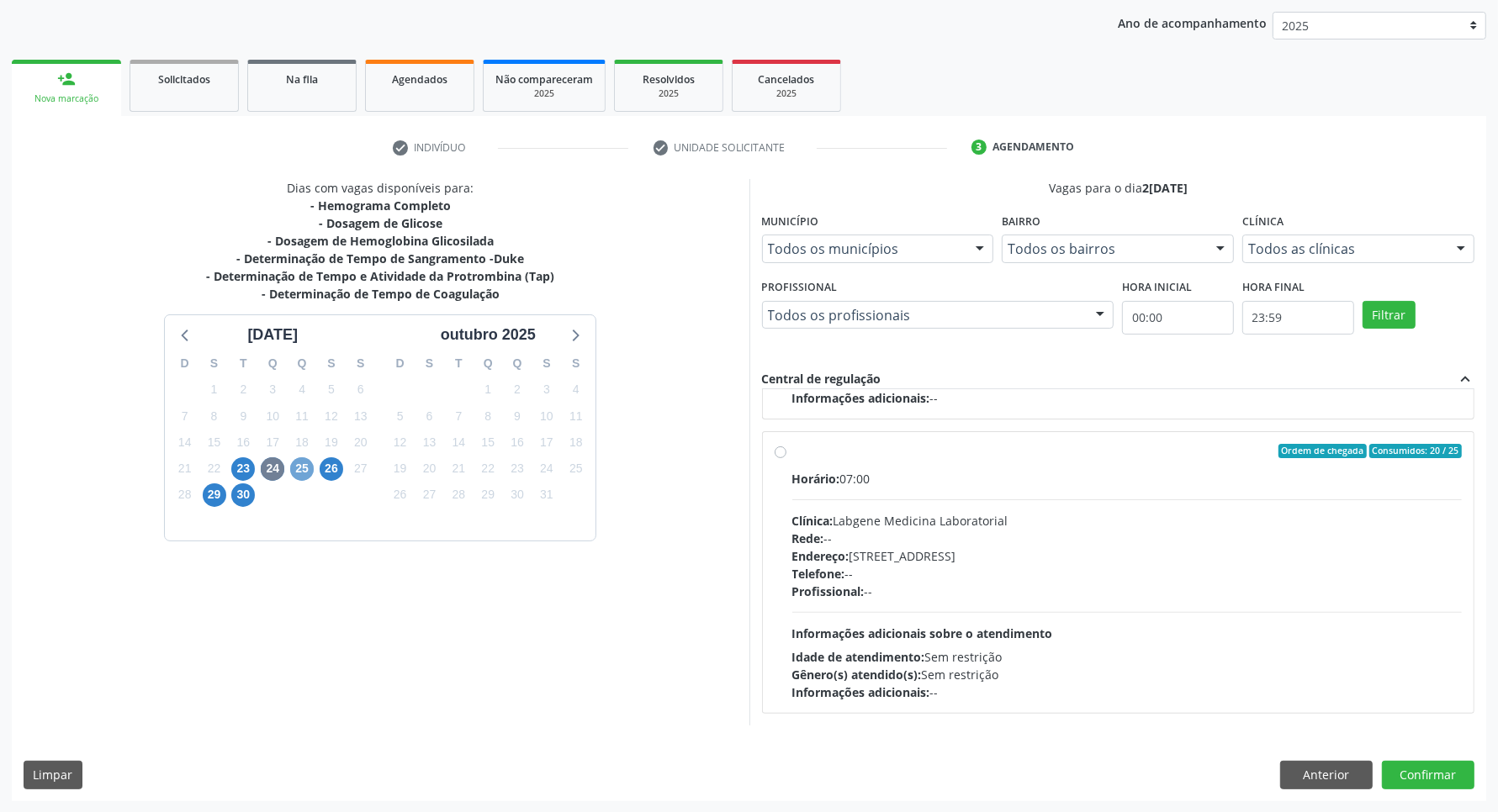
click at [298, 467] on span "25" at bounding box center [301, 468] width 23 height 23
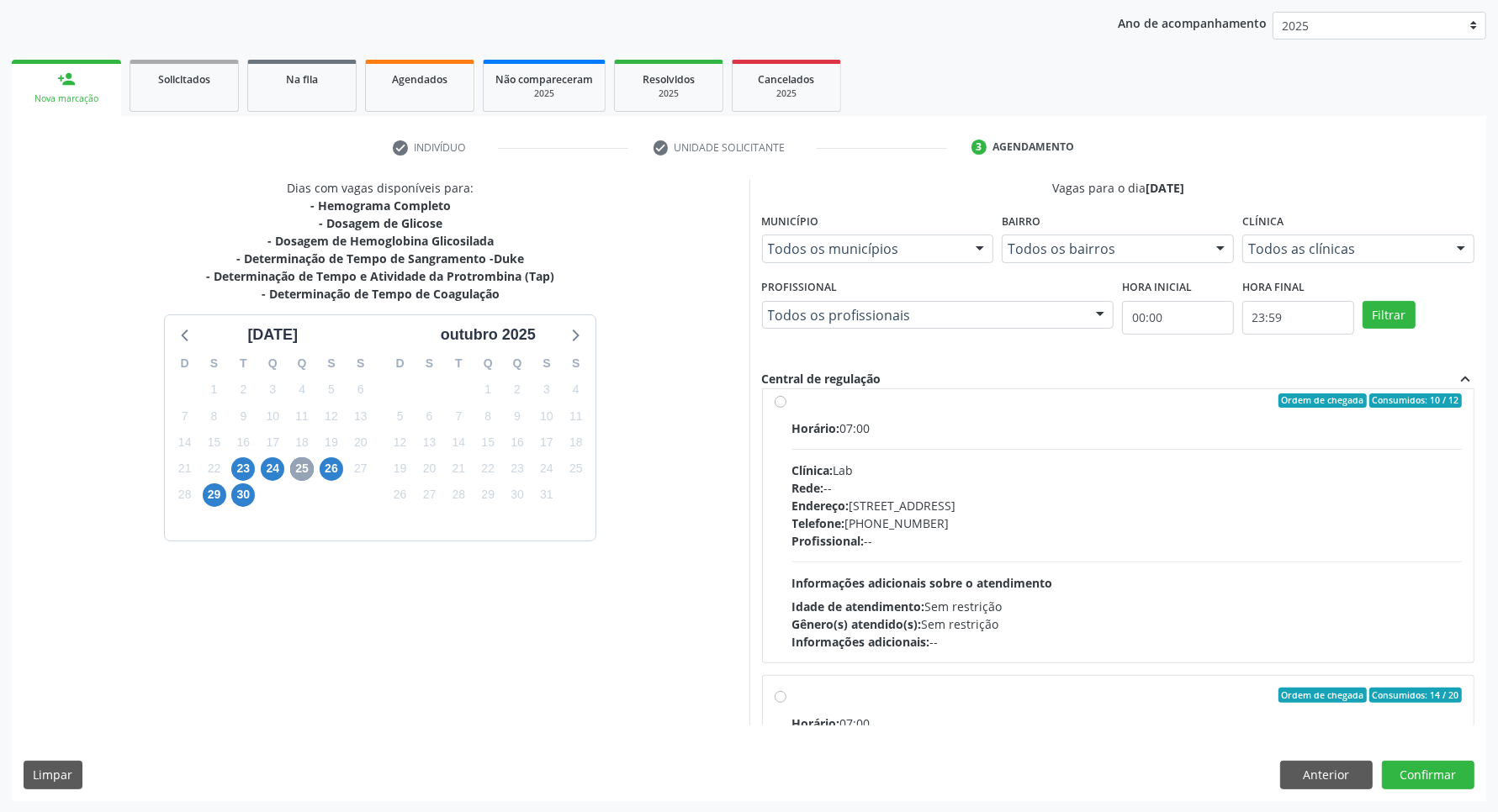
scroll to position [561, 0]
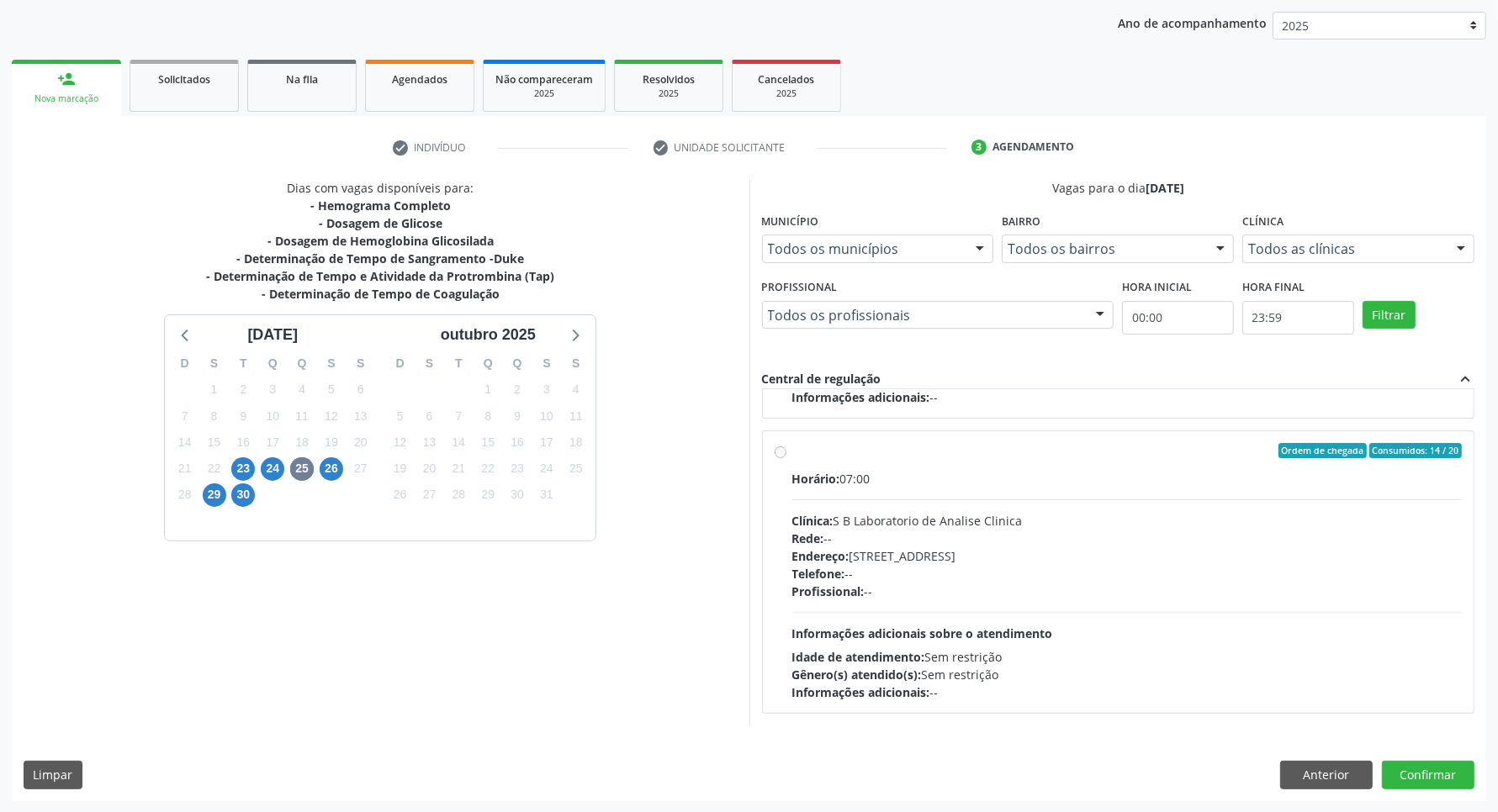
drag, startPoint x: 837, startPoint y: 453, endPoint x: 855, endPoint y: 464, distance: 21.1
click at [837, 454] on div "Ordem de chegada Consumidos: 14 / 20" at bounding box center [1128, 451] width 671 height 15
click at [786, 454] on input "Ordem de chegada Consumidos: 14 / 20 Horário: 07:00 Clínica: S B Laboratorio de…" at bounding box center [780, 451] width 12 height 15
radio input "true"
click at [1406, 782] on button "Confirmar" at bounding box center [1429, 775] width 92 height 29
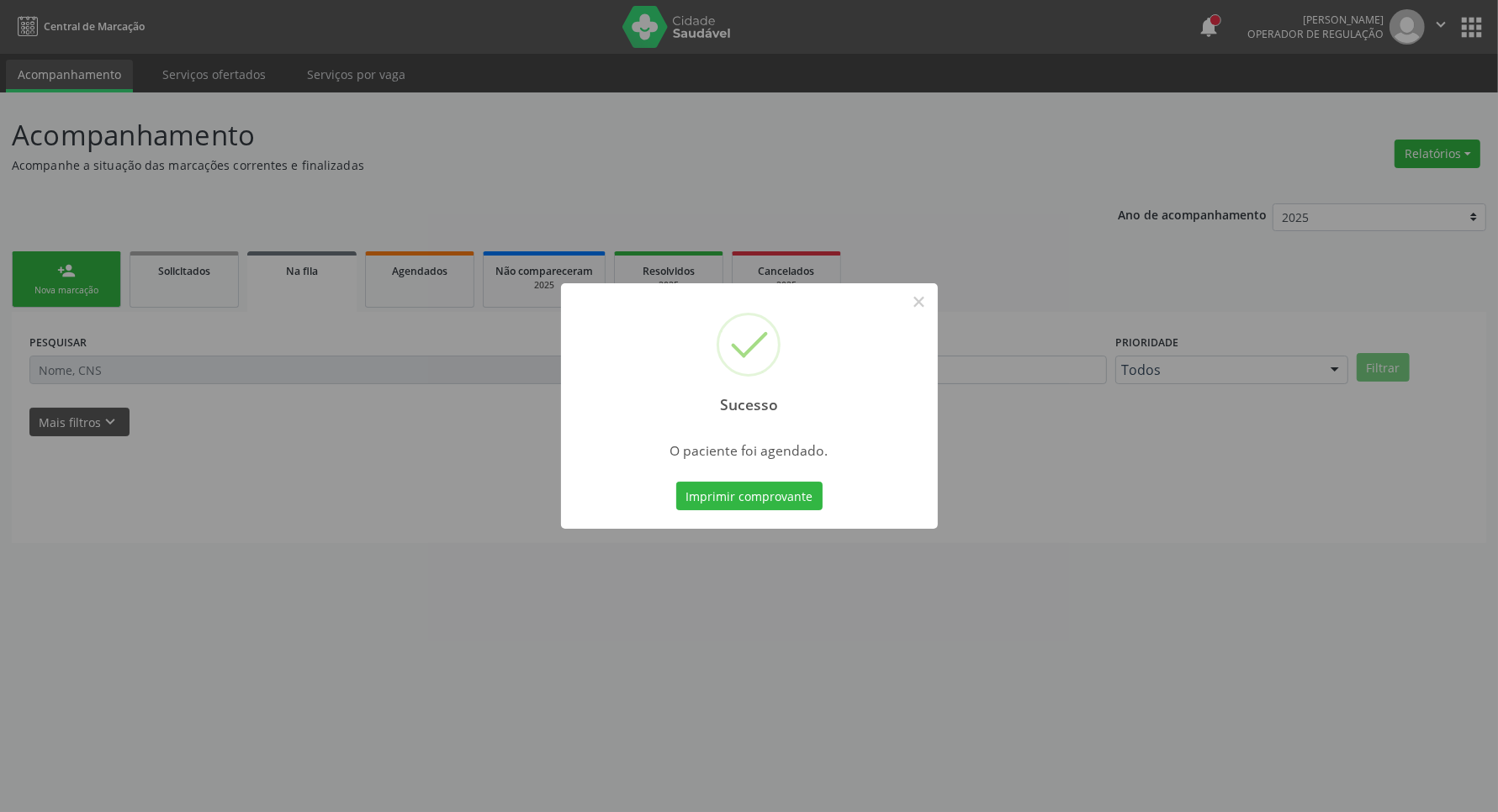
scroll to position [0, 0]
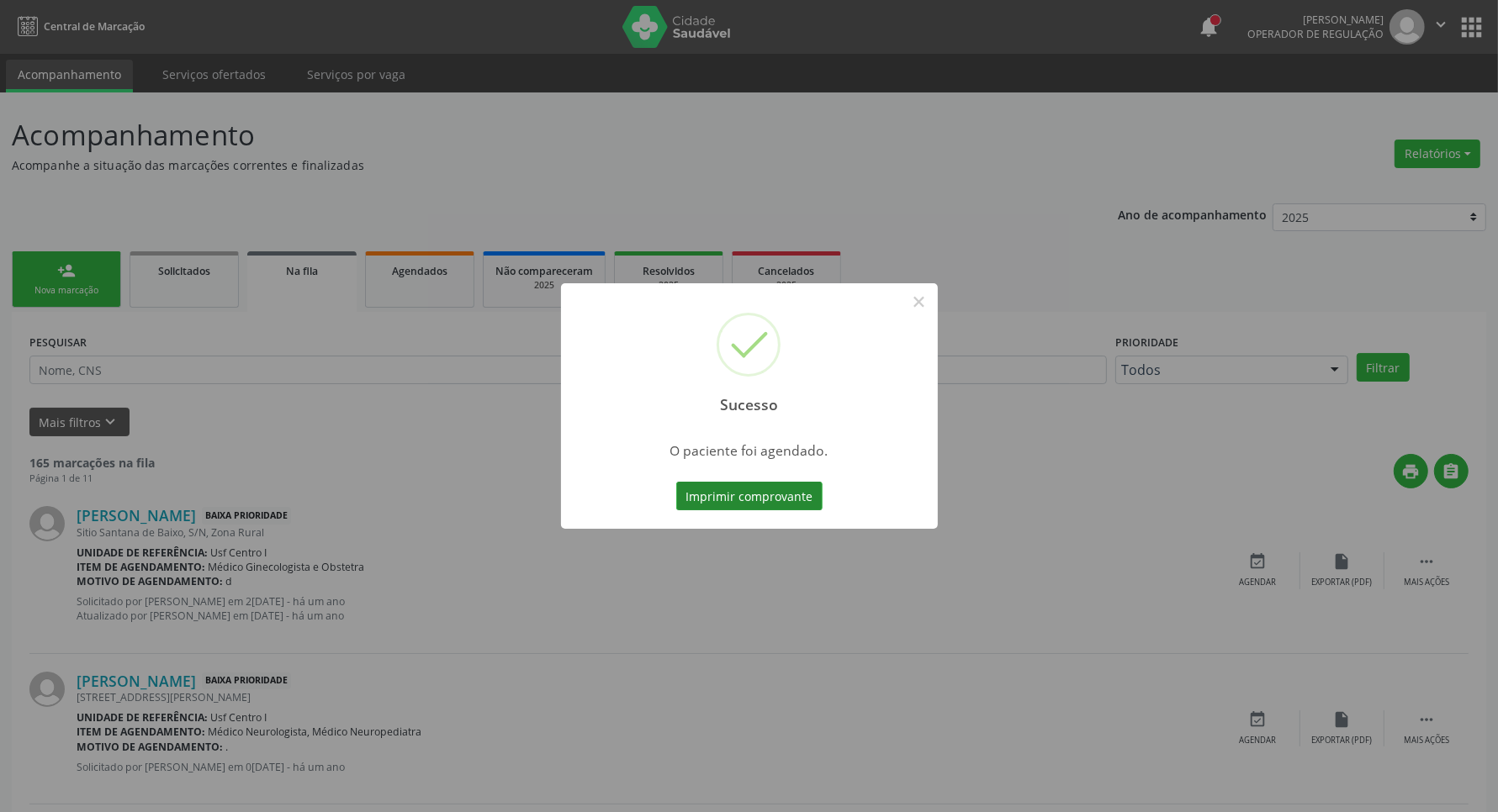
click at [753, 492] on button "Imprimir comprovante" at bounding box center [749, 496] width 146 height 29
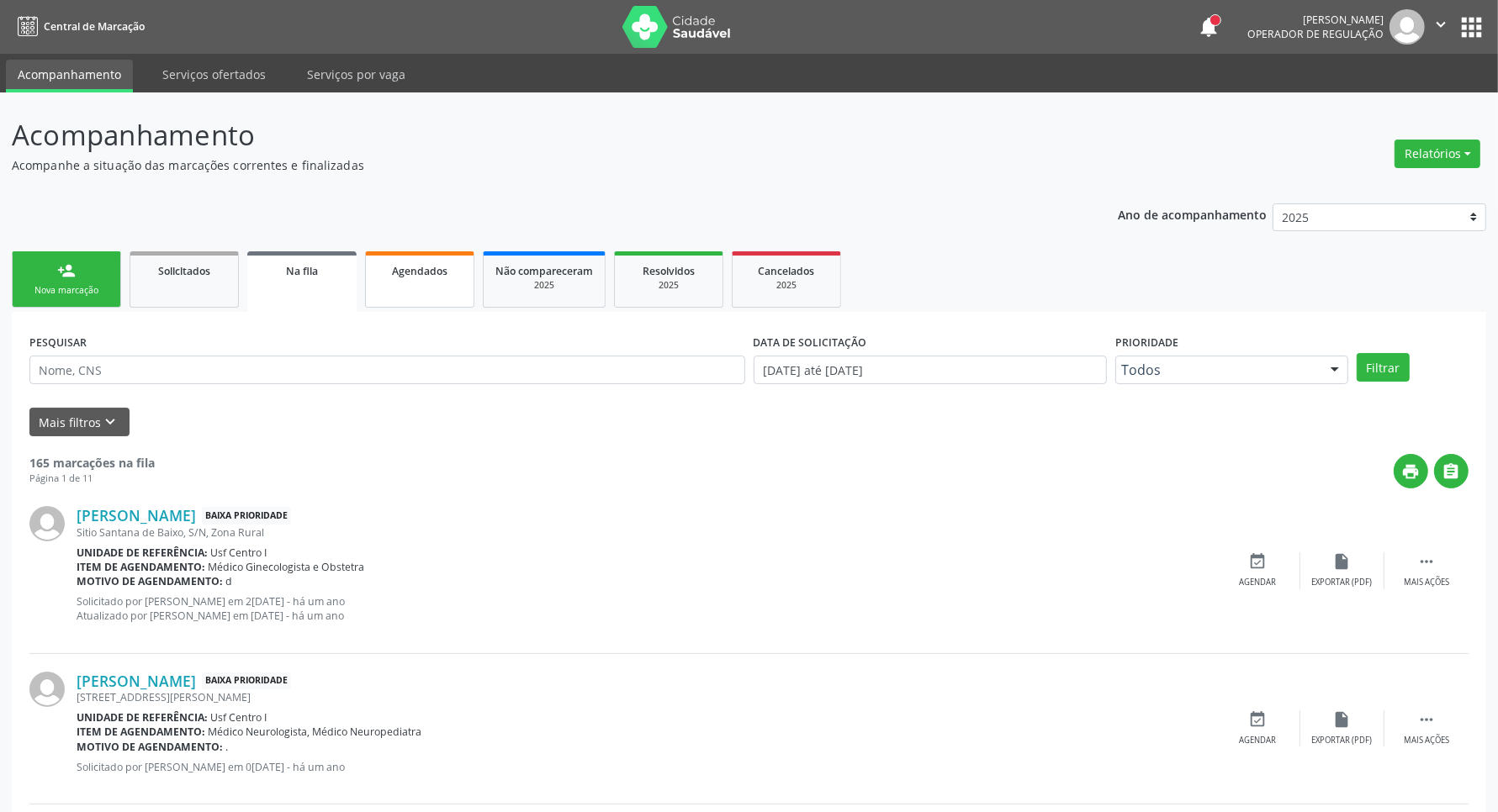
click at [458, 285] on link "Agendados" at bounding box center [420, 279] width 109 height 56
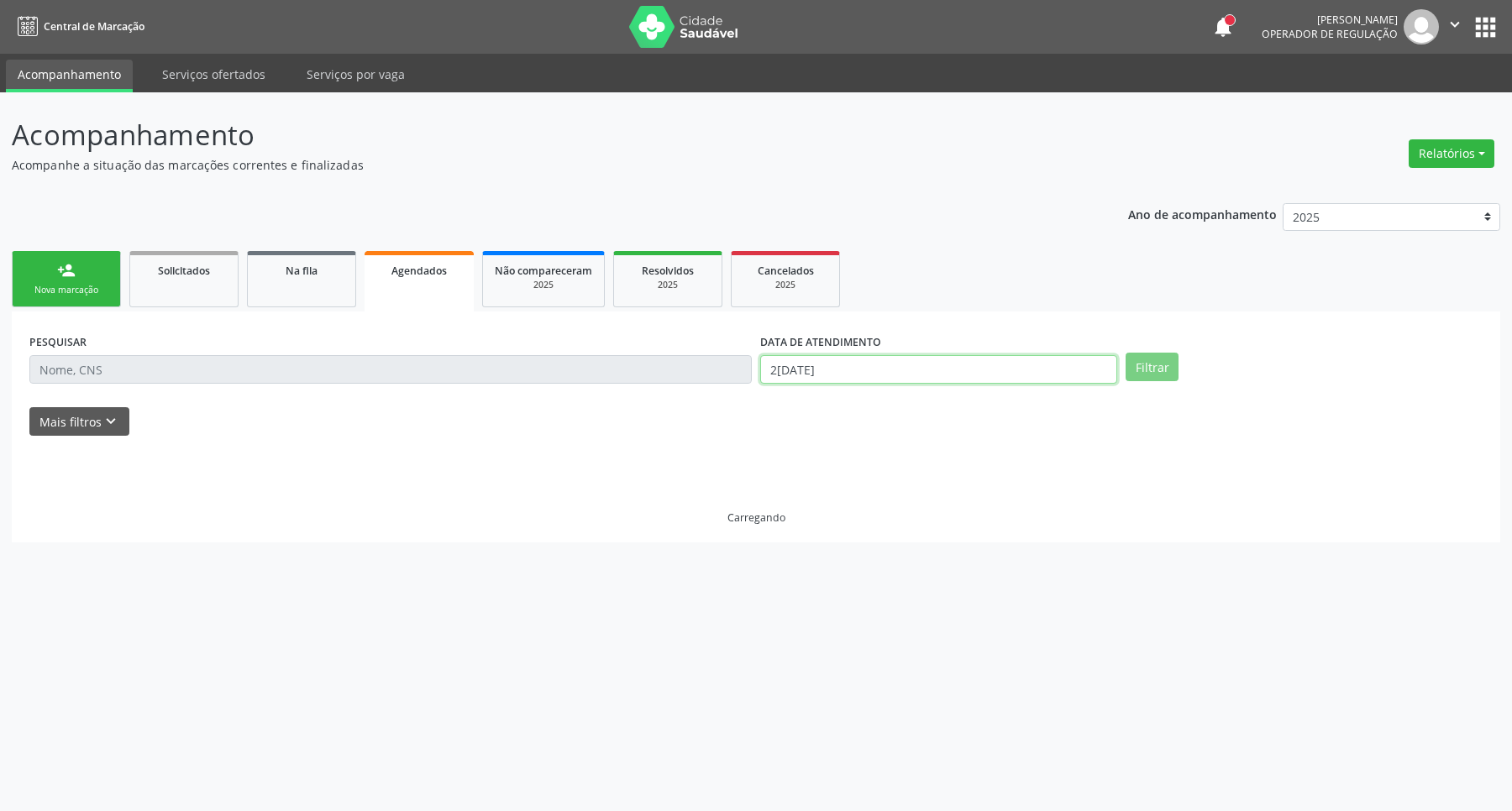
click at [947, 361] on input "2[DATE]" at bounding box center [938, 369] width 357 height 29
click at [947, 362] on input "2[DATE]" at bounding box center [938, 369] width 357 height 29
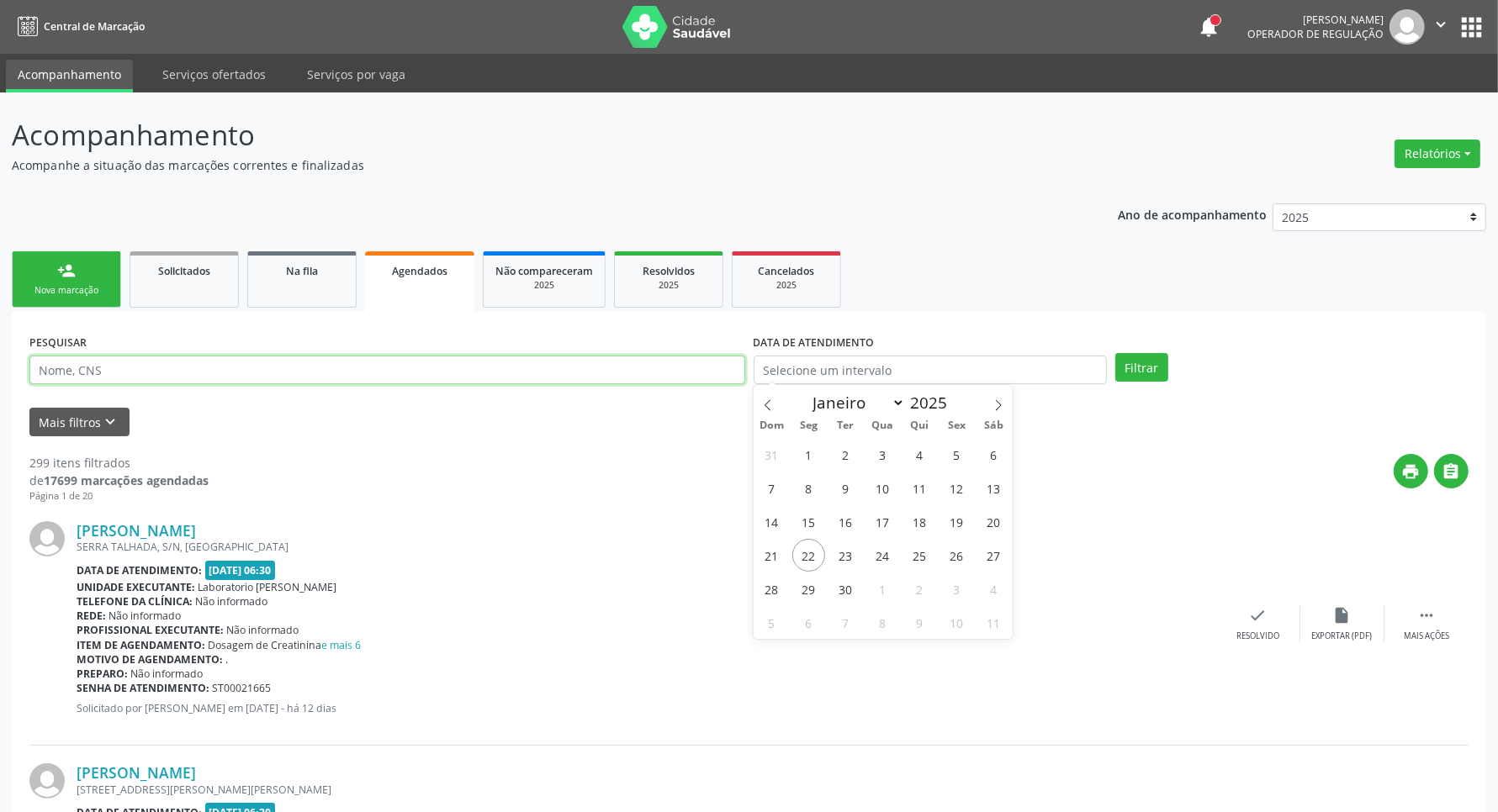
click at [519, 362] on input "text" at bounding box center [387, 370] width 716 height 29
click at [1115, 353] on button "Filtrar" at bounding box center [1141, 367] width 53 height 29
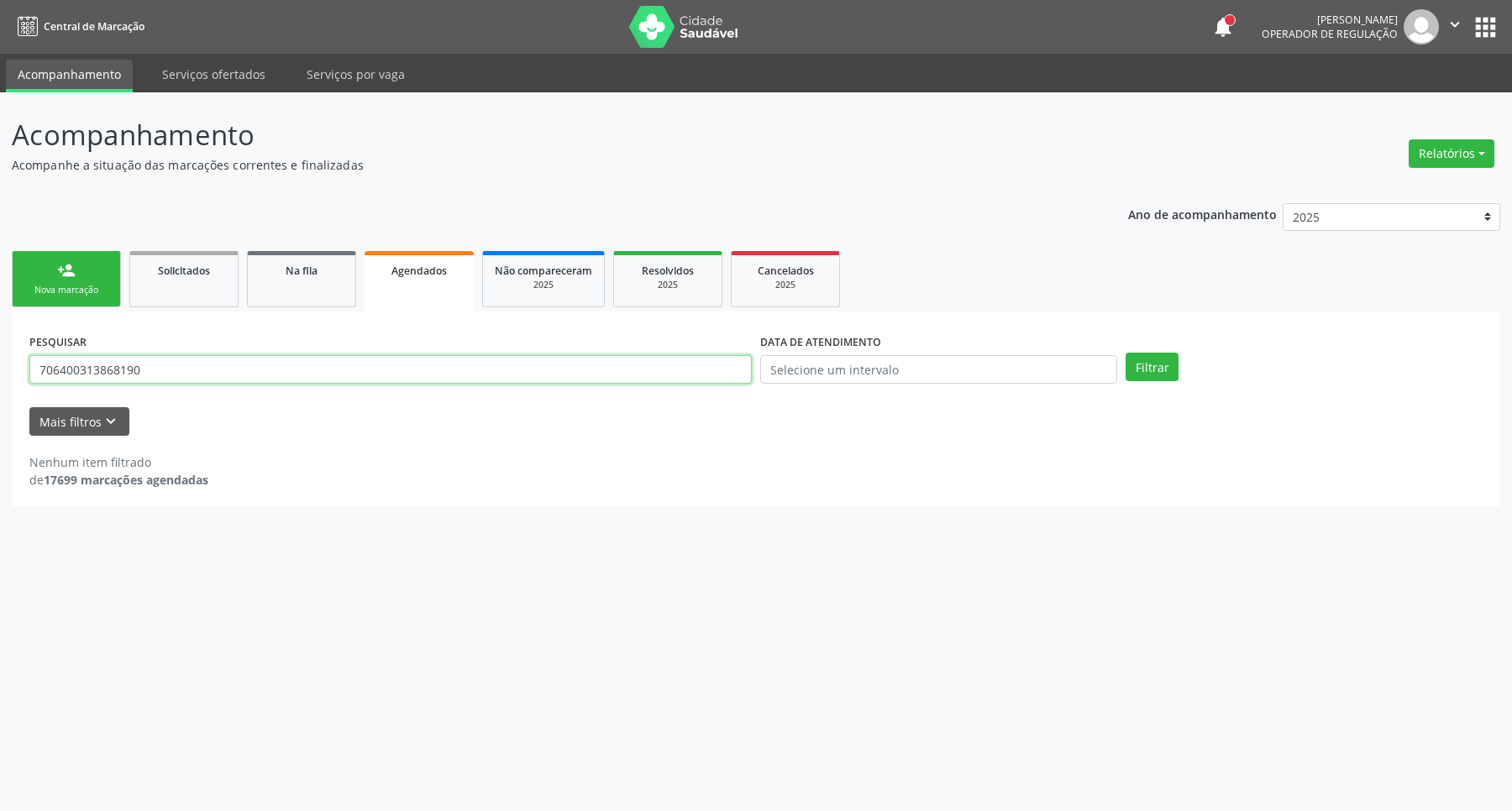
drag, startPoint x: 506, startPoint y: 372, endPoint x: 0, endPoint y: 388, distance: 506.3
click at [0, 388] on div "Acompanhamento Acompanhe a situação das marcações correntes e finalizadas Relat…" at bounding box center [756, 451] width 1512 height 719
type input "[PERSON_NAME]"
click at [1125, 352] on button "Filtrar" at bounding box center [1151, 366] width 53 height 29
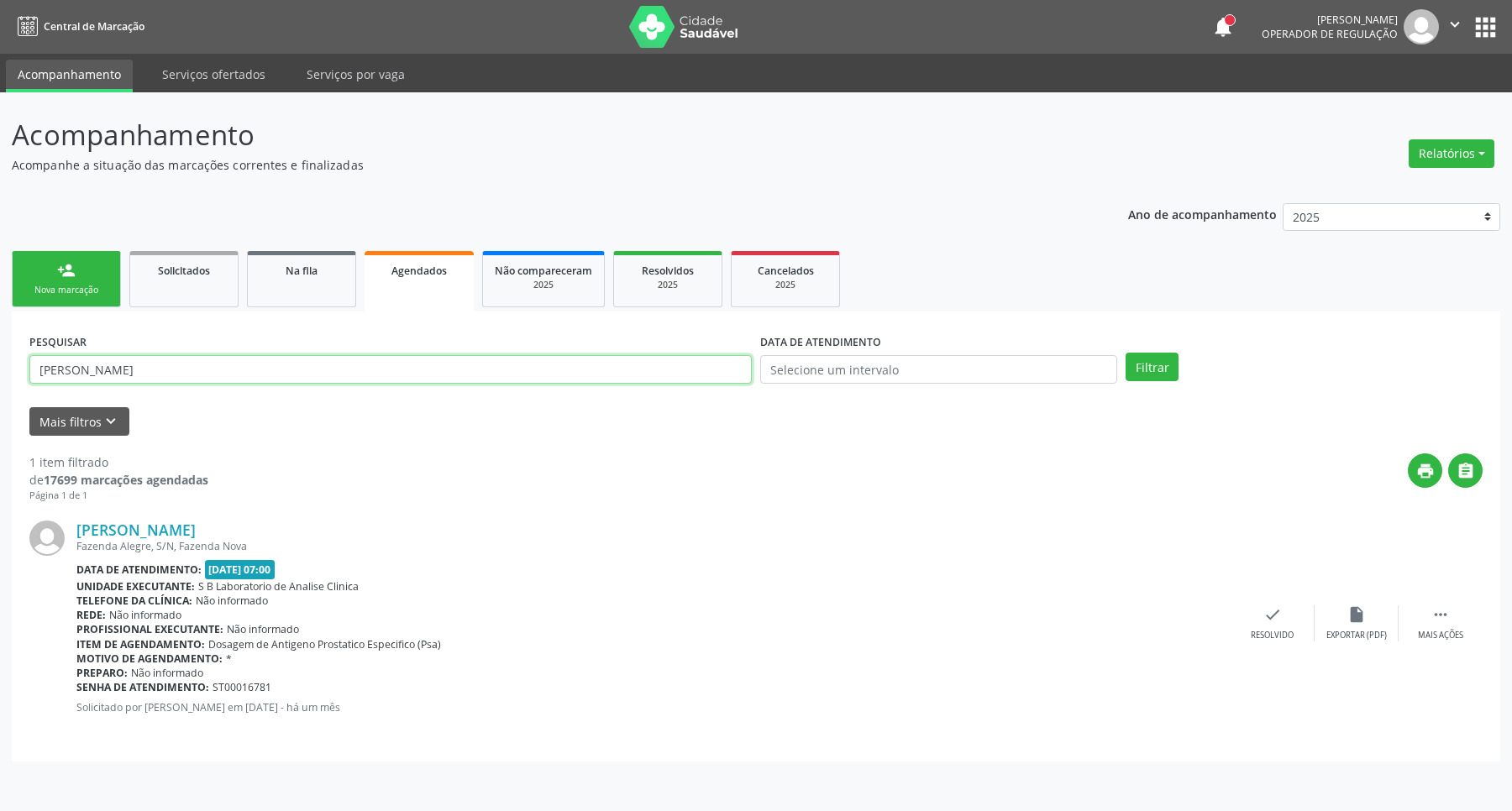
drag, startPoint x: 145, startPoint y: 378, endPoint x: 0, endPoint y: 379, distance: 145.0
click at [0, 379] on div "Acompanhamento Acompanhe a situação das marcações correntes e finalizadas Relat…" at bounding box center [756, 451] width 1512 height 719
paste input "454.687.614-91"
type input "454.687.614-91"
click at [1125, 352] on button "Filtrar" at bounding box center [1151, 366] width 53 height 29
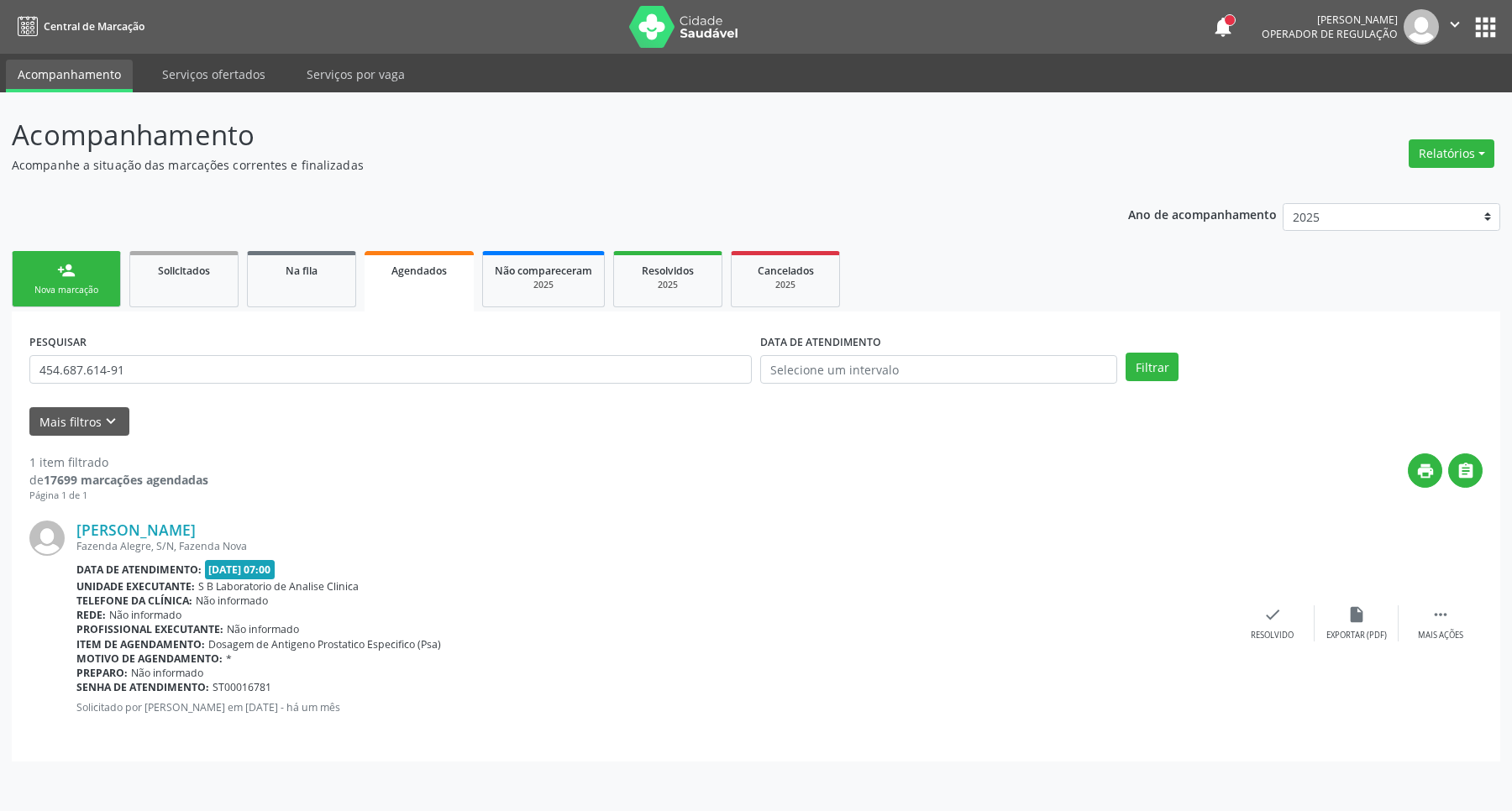
click at [49, 263] on link "person_add Nova marcação" at bounding box center [66, 279] width 109 height 56
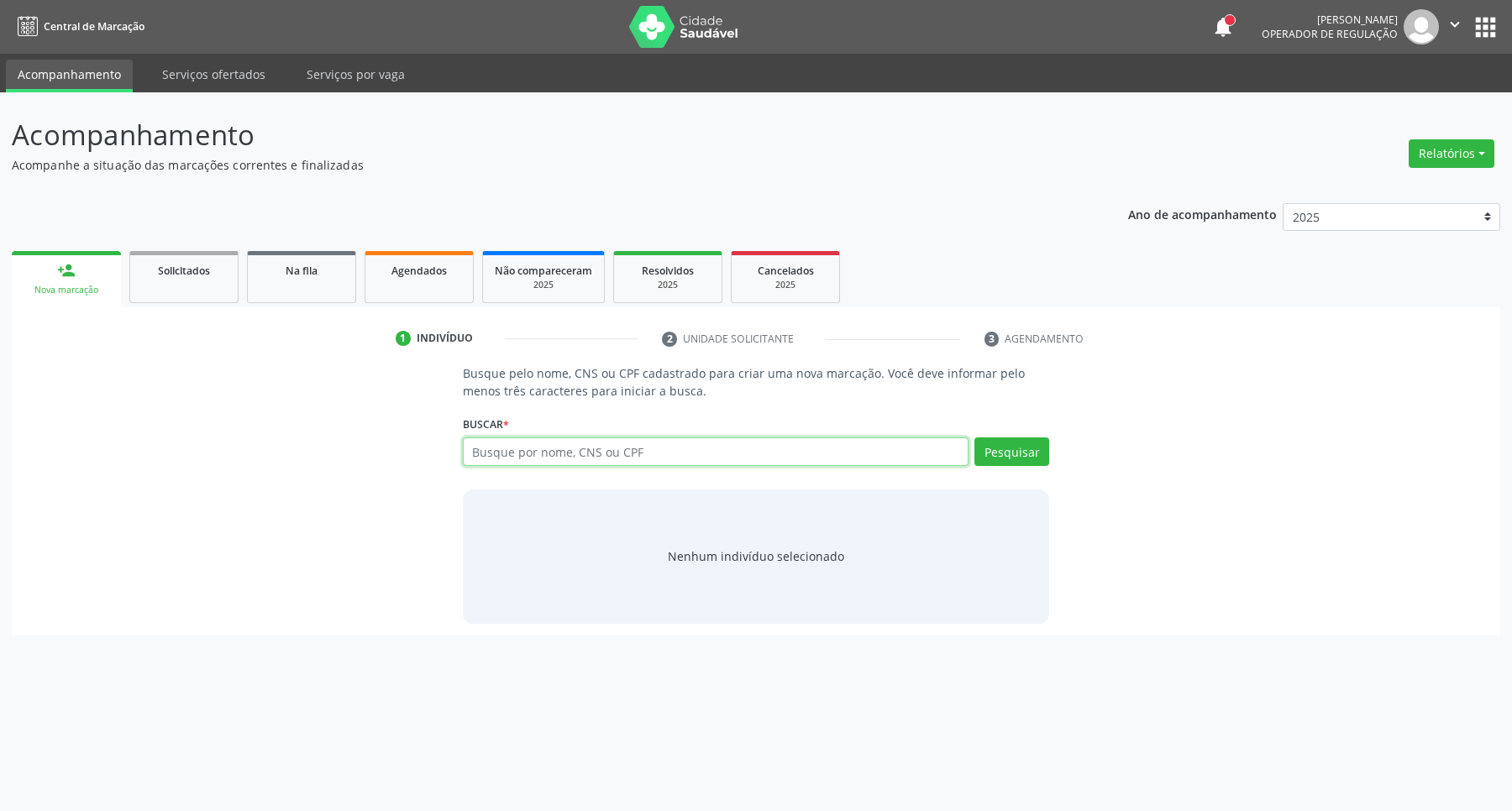
click at [672, 451] on input "text" at bounding box center [716, 451] width 506 height 29
paste input "454.687.614-91"
type input "454.687.614-91"
click at [1026, 455] on button "Pesquisar" at bounding box center [1011, 451] width 75 height 29
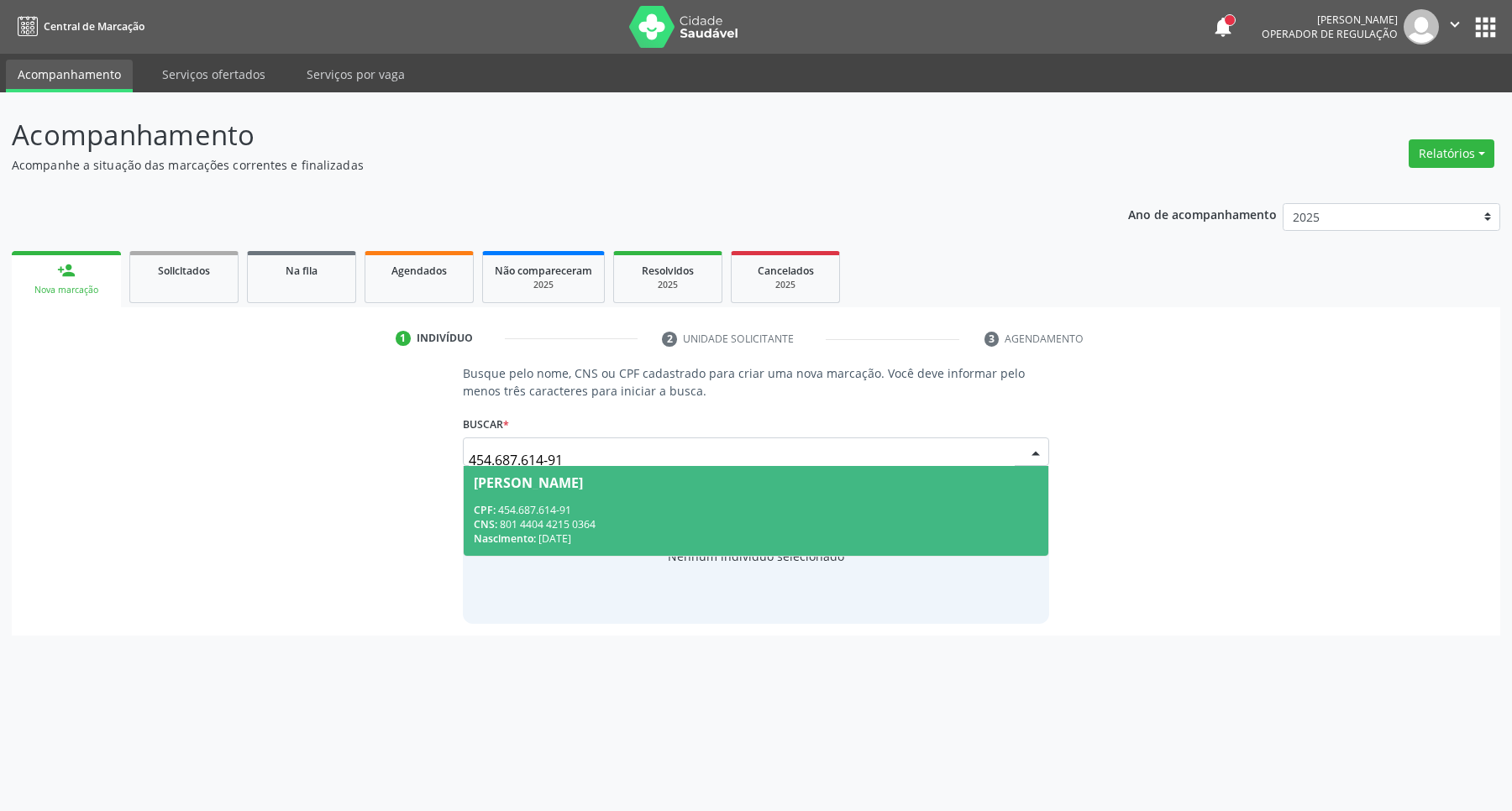
click at [718, 502] on span "[PERSON_NAME] CPF: 454.687.614-91 CNS: 801 4404 4215 0364 Nascimento: [DATE]" at bounding box center [756, 510] width 586 height 89
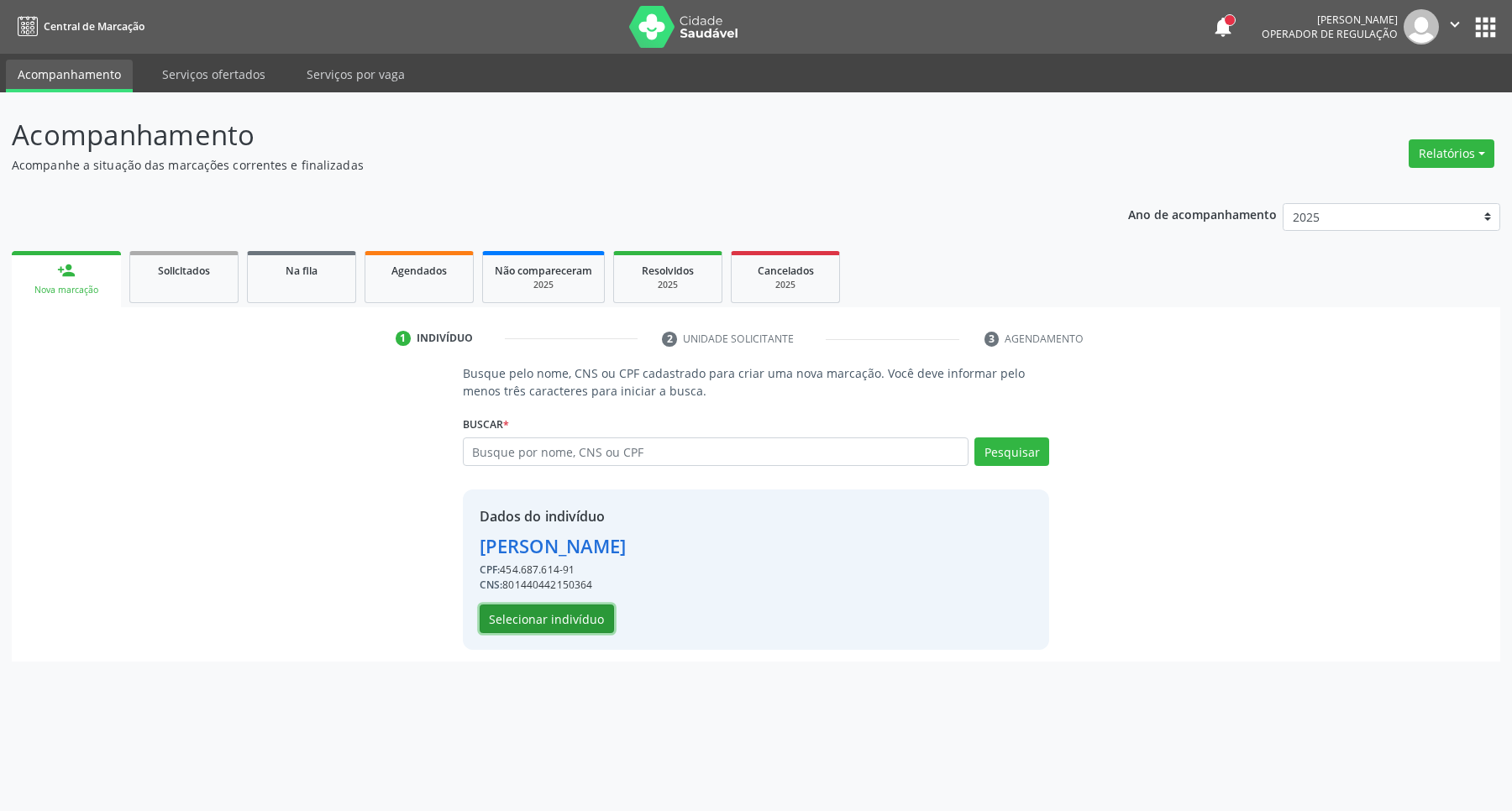
click at [589, 614] on button "Selecionar indivíduo" at bounding box center [547, 618] width 135 height 29
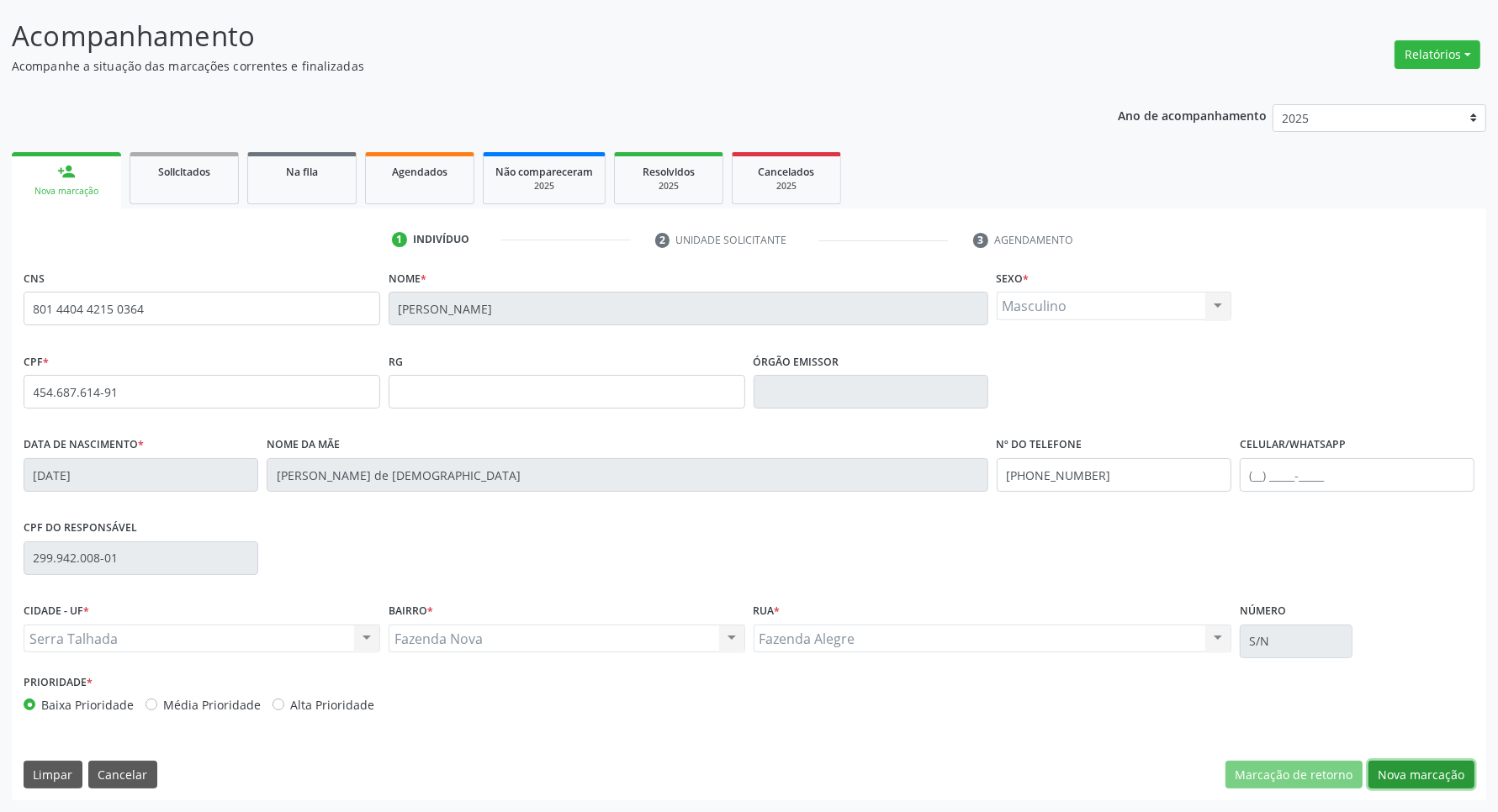
click at [1447, 770] on button "Nova marcação" at bounding box center [1421, 775] width 106 height 29
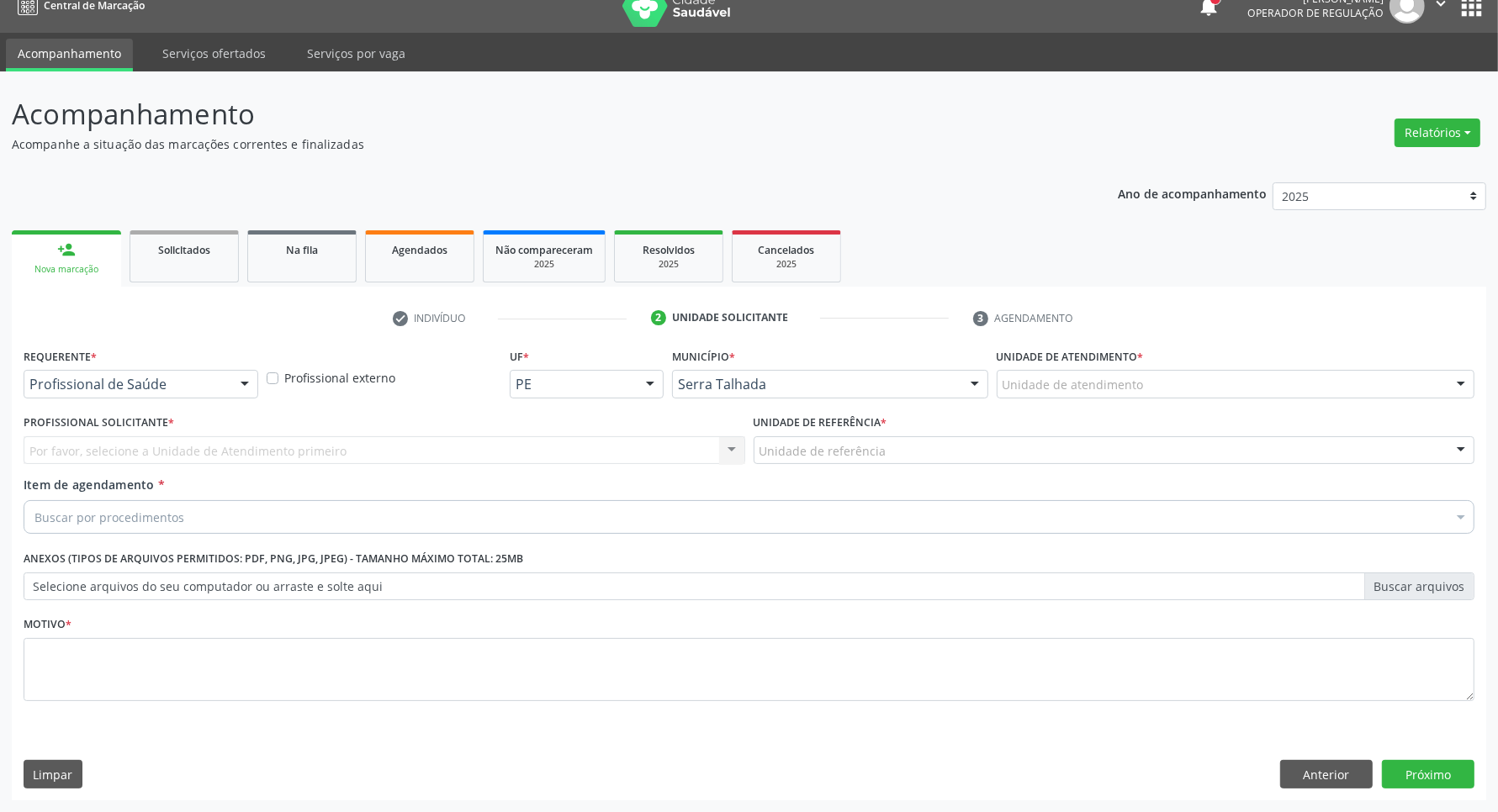
scroll to position [21, 0]
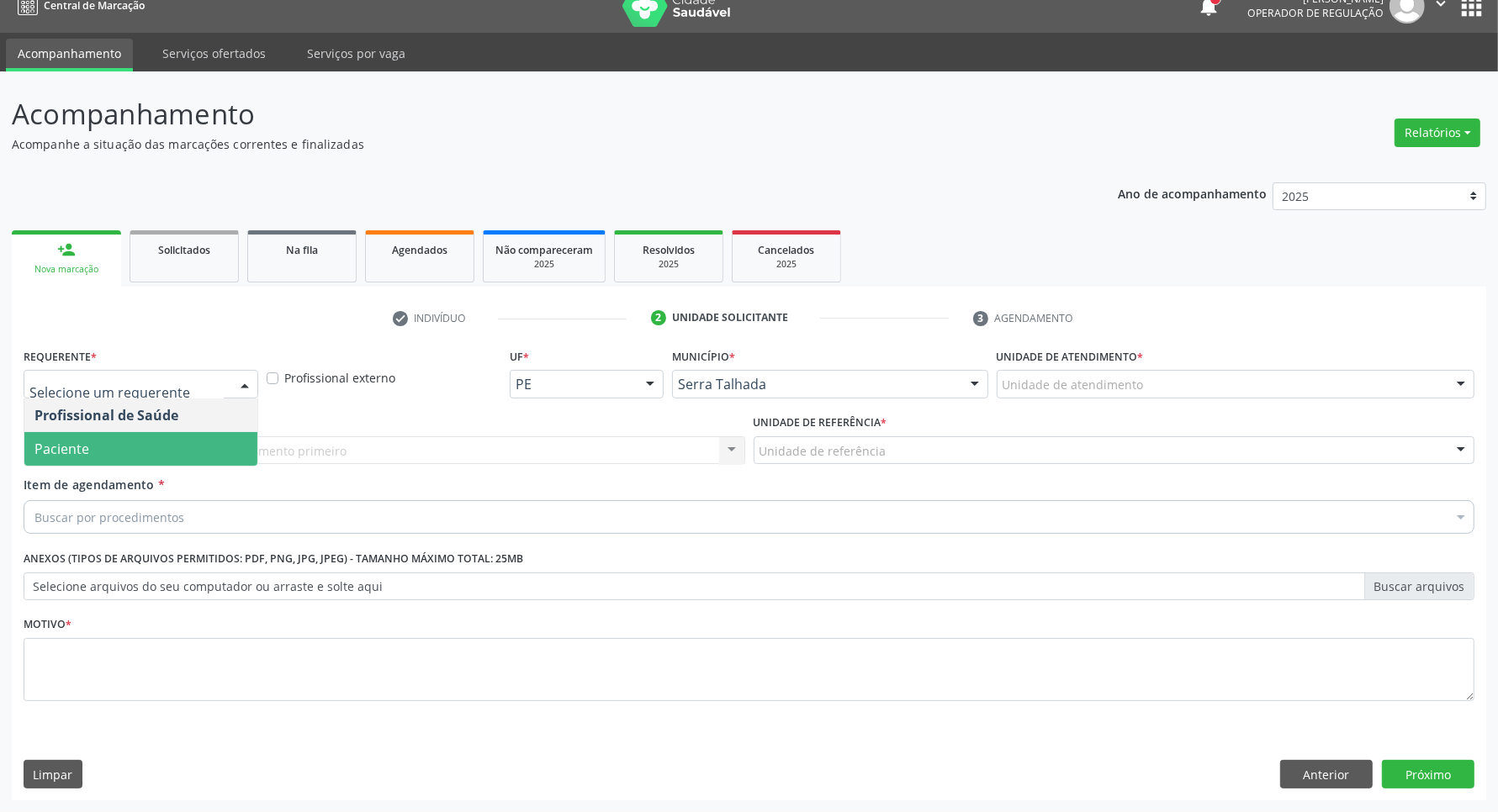
click at [147, 435] on span "Paciente" at bounding box center [140, 449] width 233 height 33
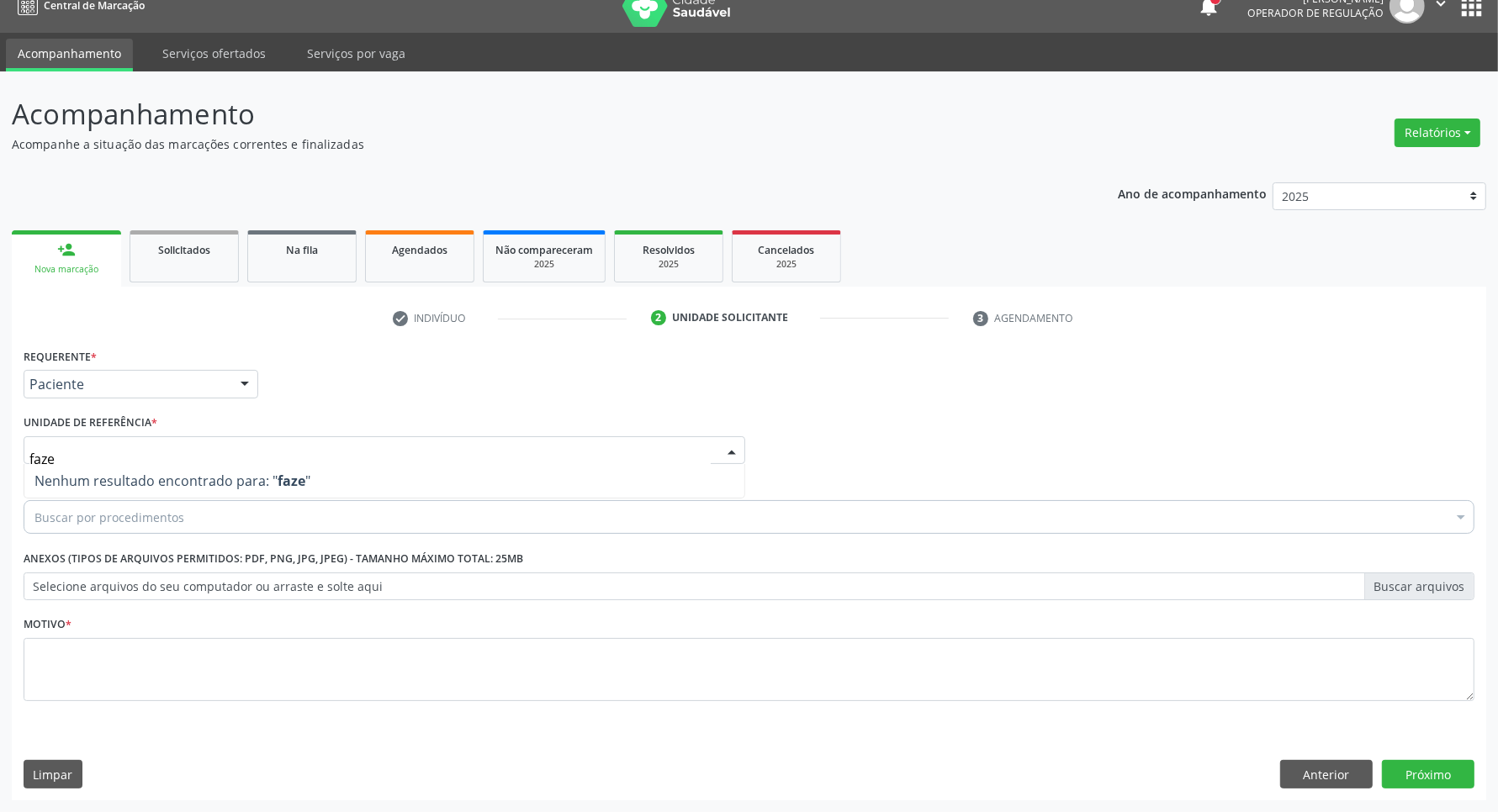
type input "faz"
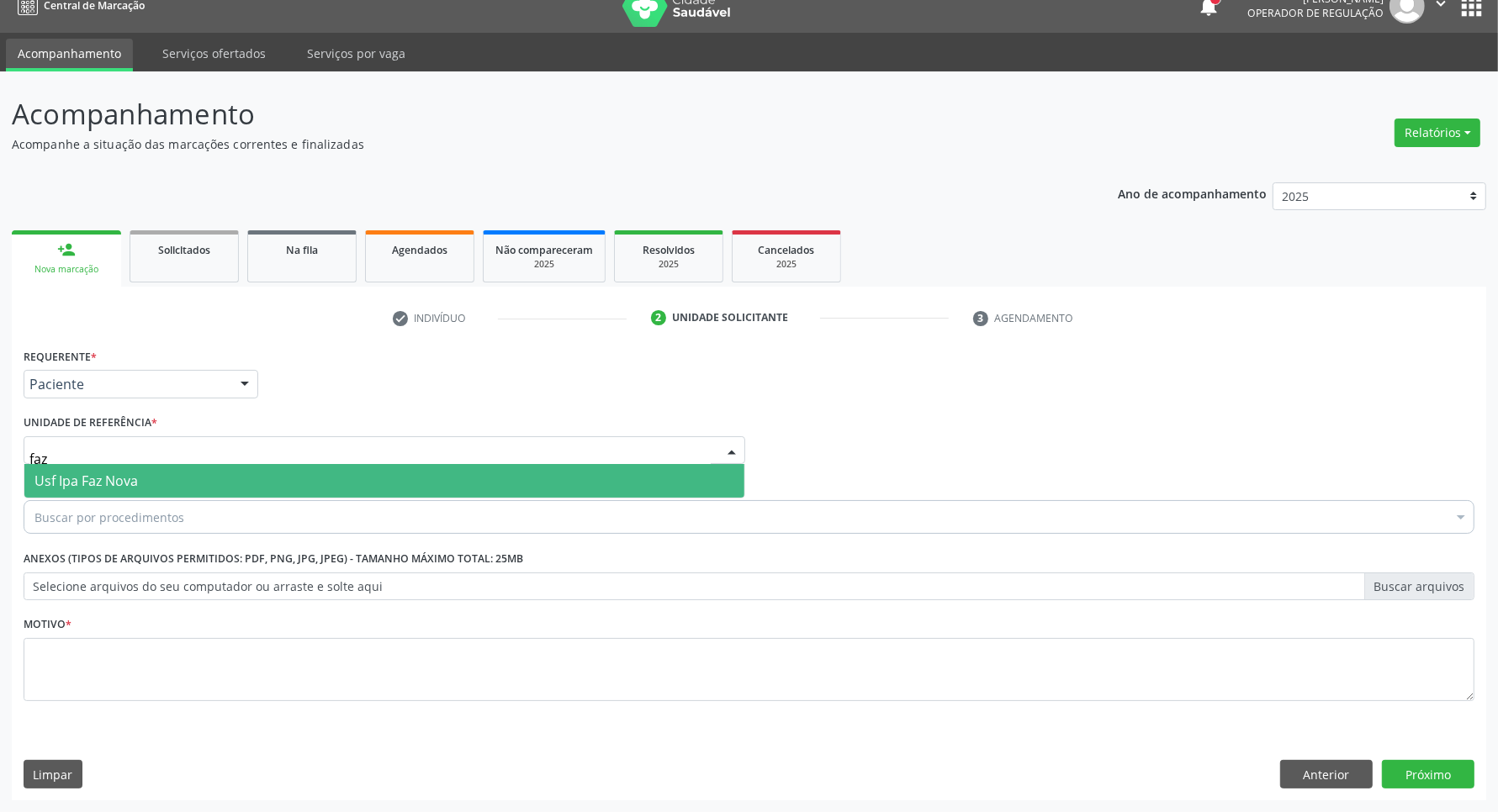
click at [110, 473] on span "Usf Ipa Faz Nova" at bounding box center [86, 481] width 104 height 18
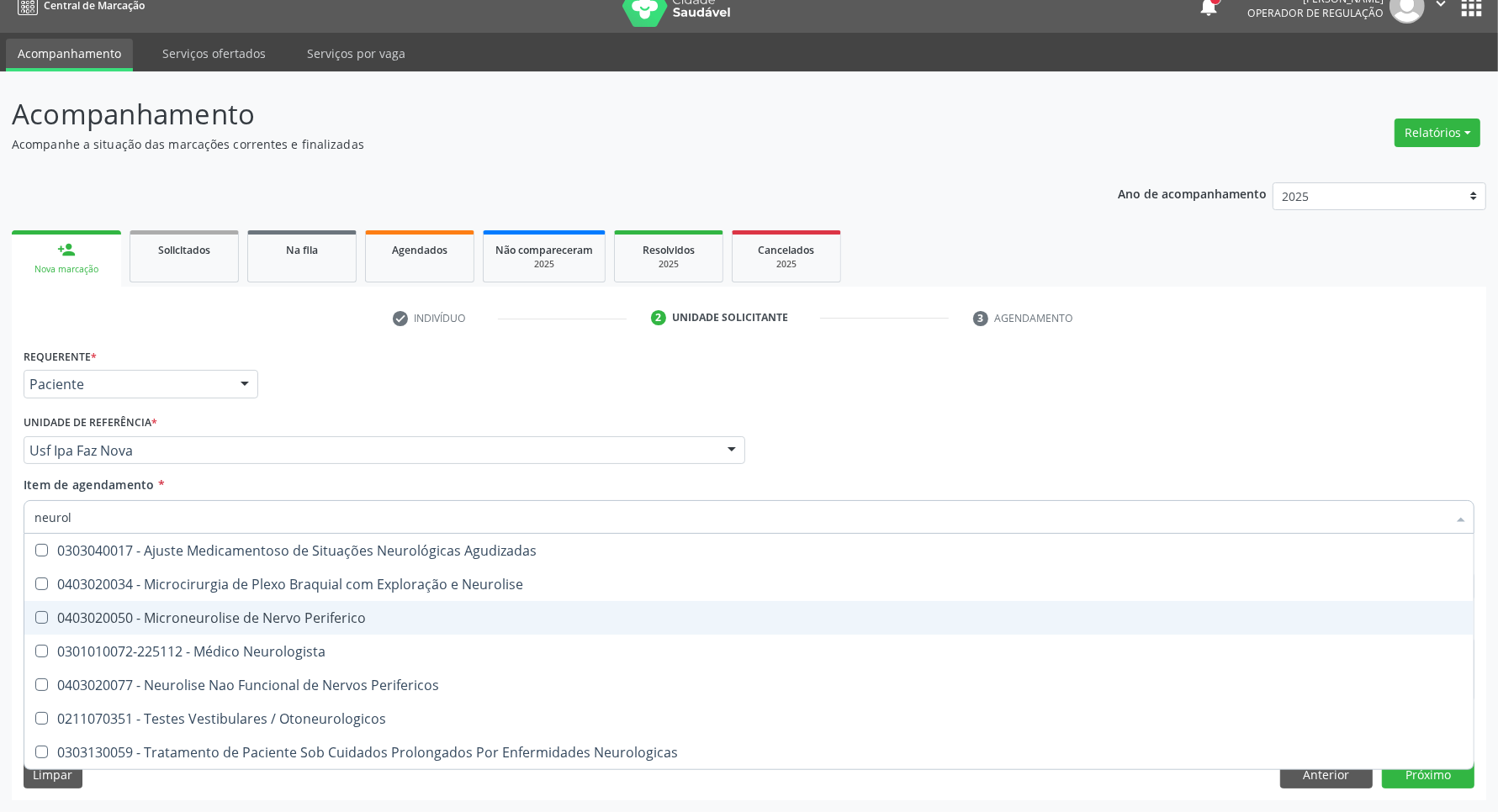
type input "neurolo"
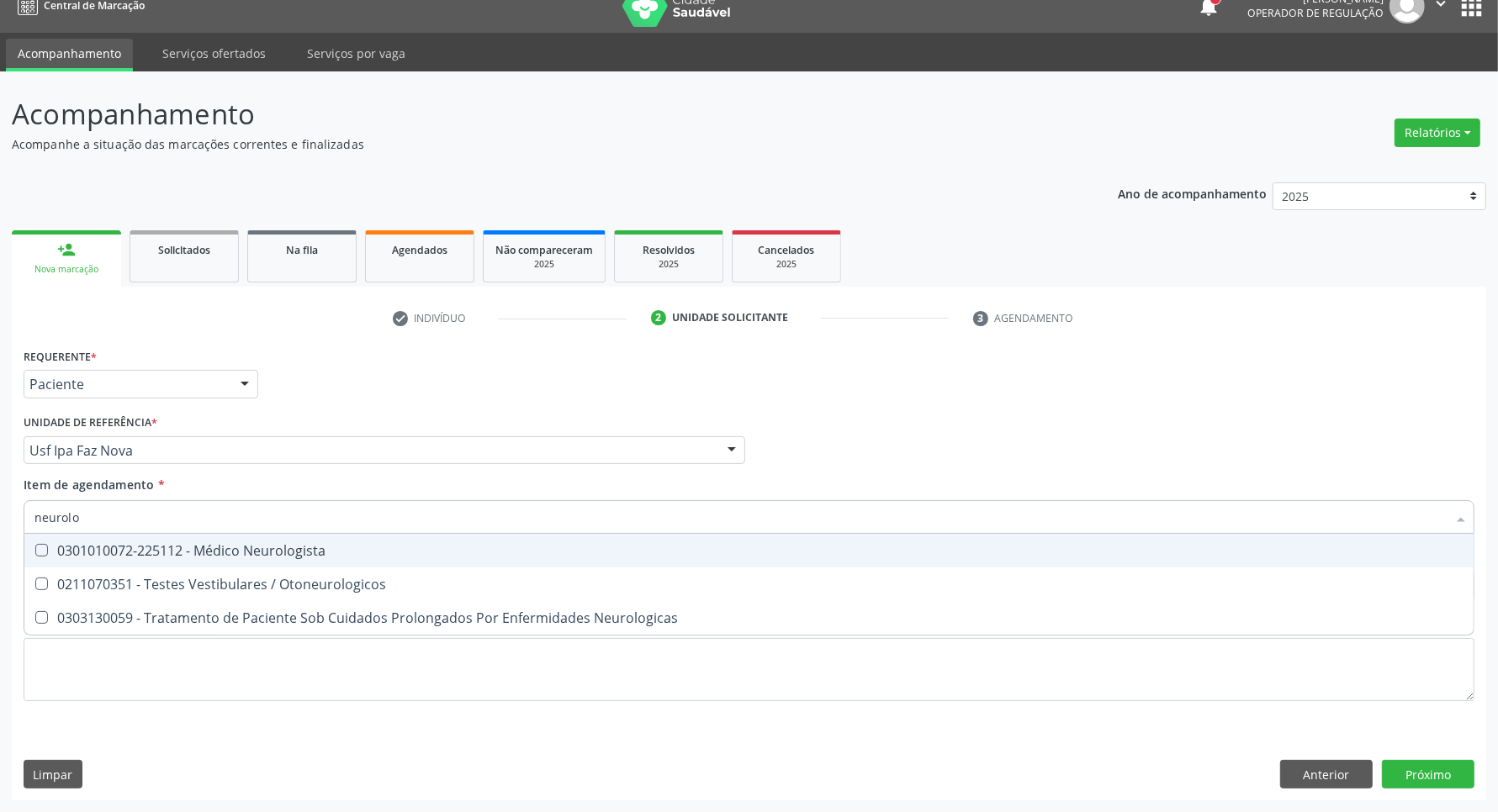
click at [359, 547] on div "0301010072-225112 - Médico Neurologista" at bounding box center [749, 551] width 1430 height 14
checkbox Neurologista "true"
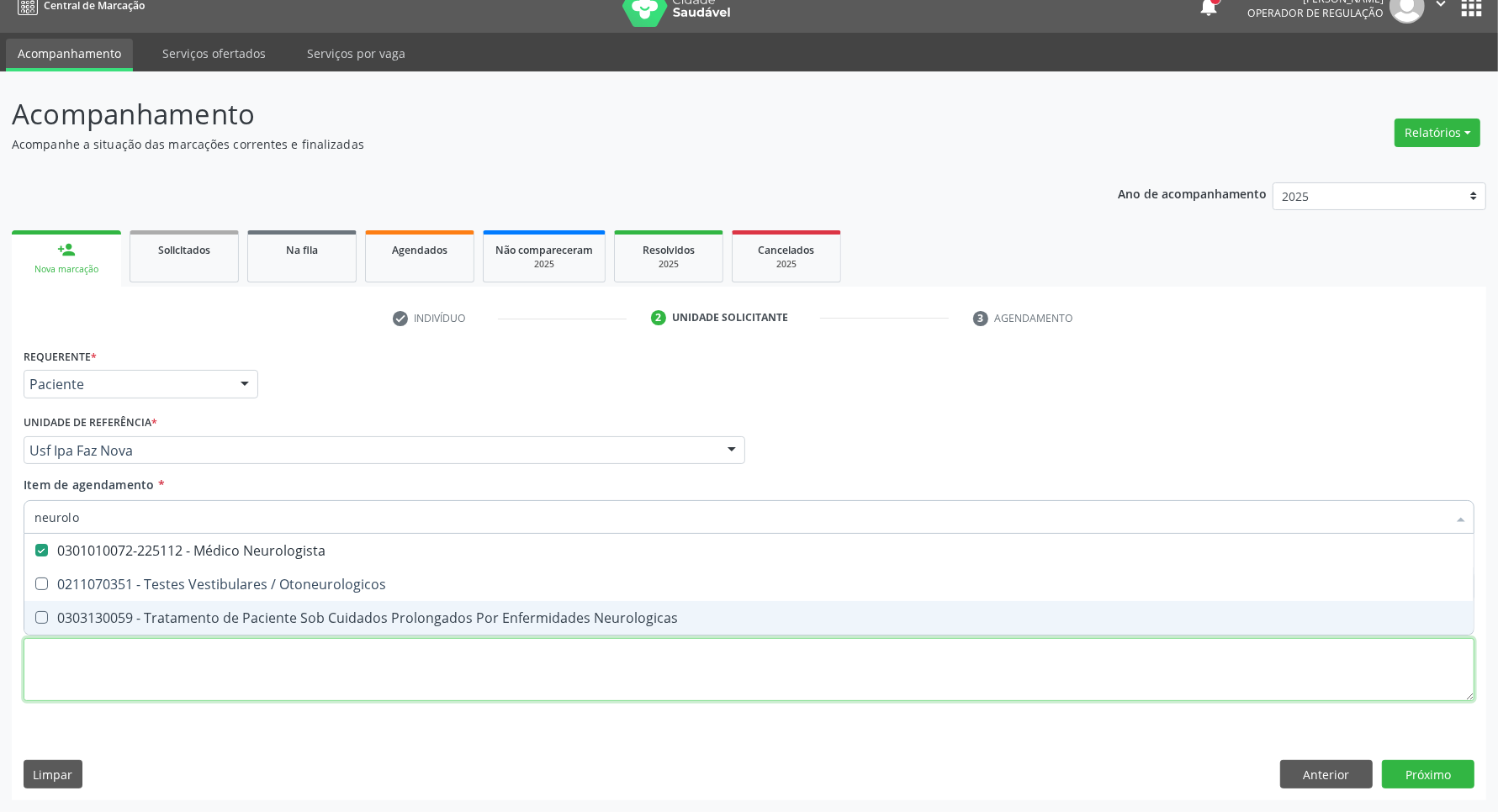
click at [323, 665] on div "Requerente * Paciente Profissional de Saúde Paciente Nenhum resultado encontrad…" at bounding box center [749, 534] width 1451 height 381
checkbox Otoneurologicos "true"
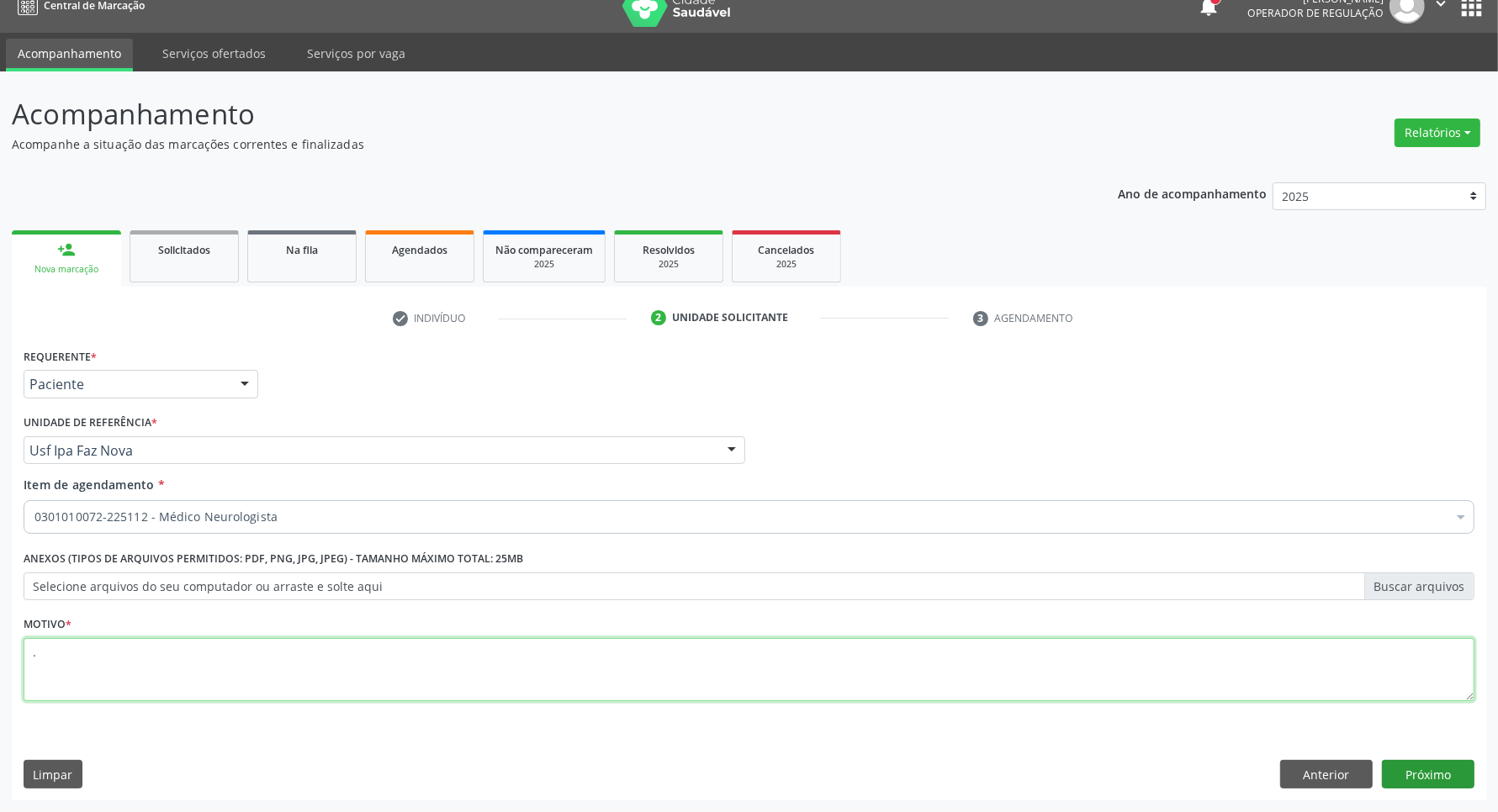
type textarea "."
click at [1409, 766] on button "Próximo" at bounding box center [1429, 774] width 92 height 29
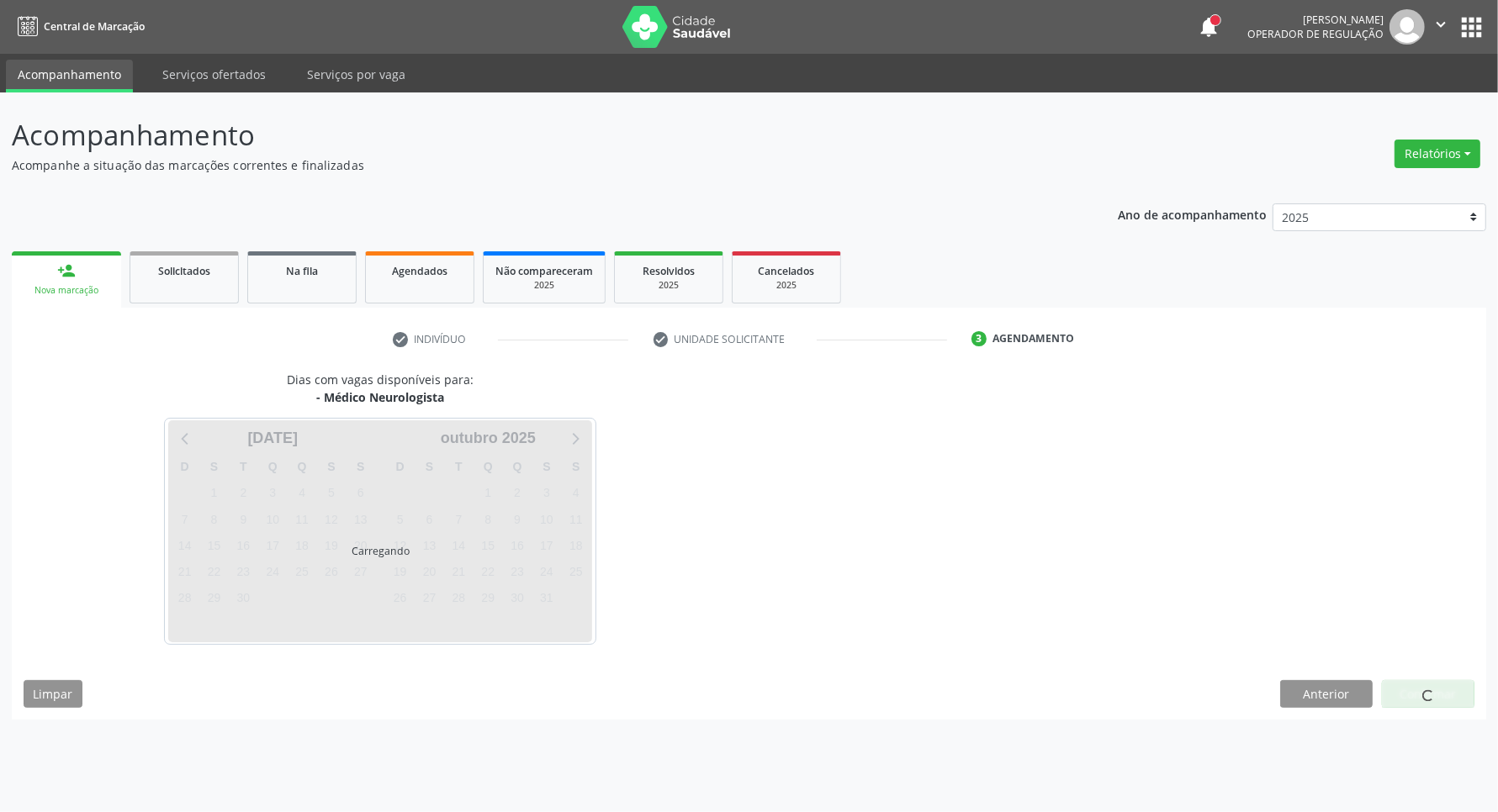
scroll to position [0, 0]
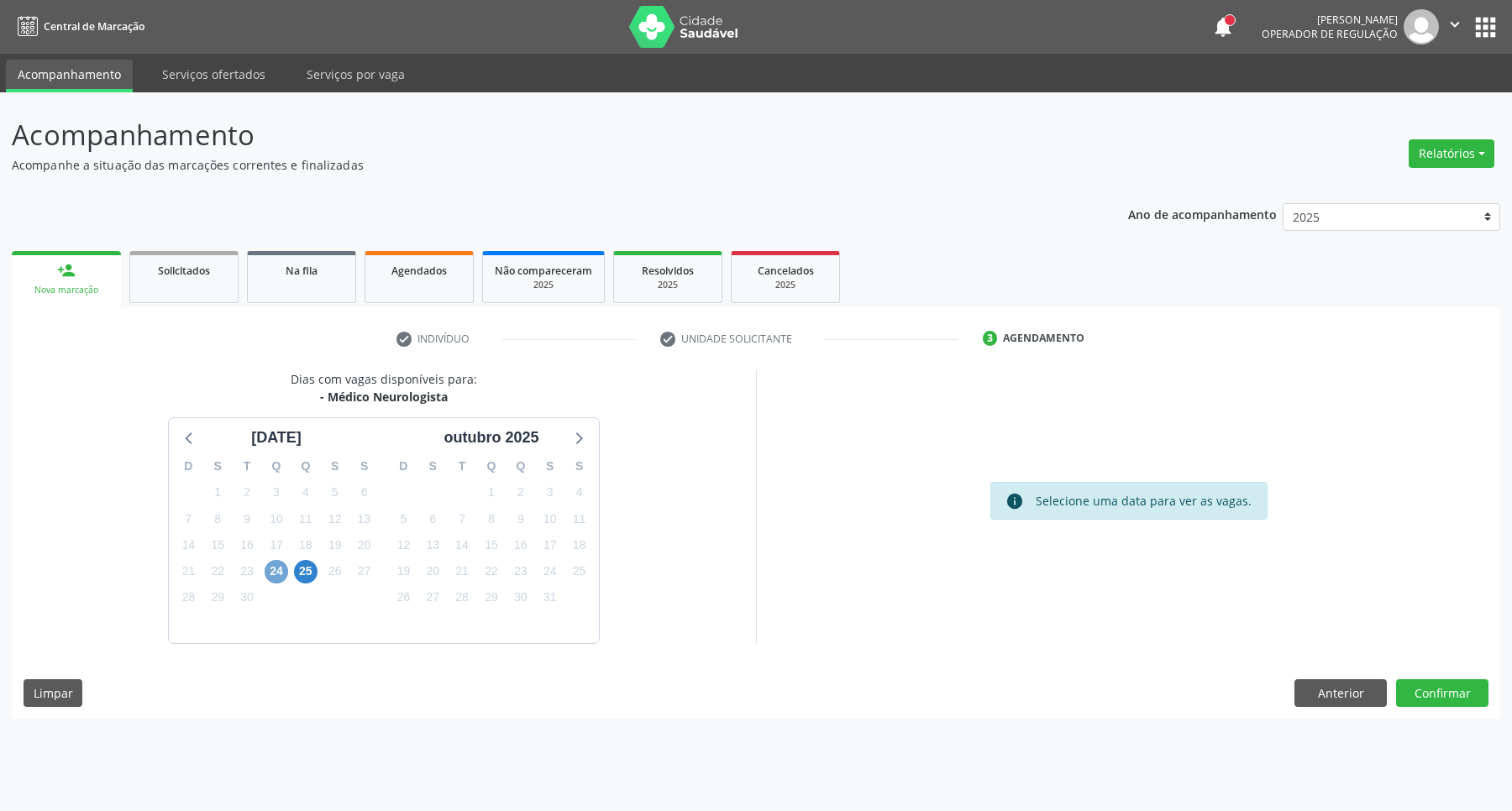
click at [279, 567] on span "24" at bounding box center [276, 571] width 23 height 23
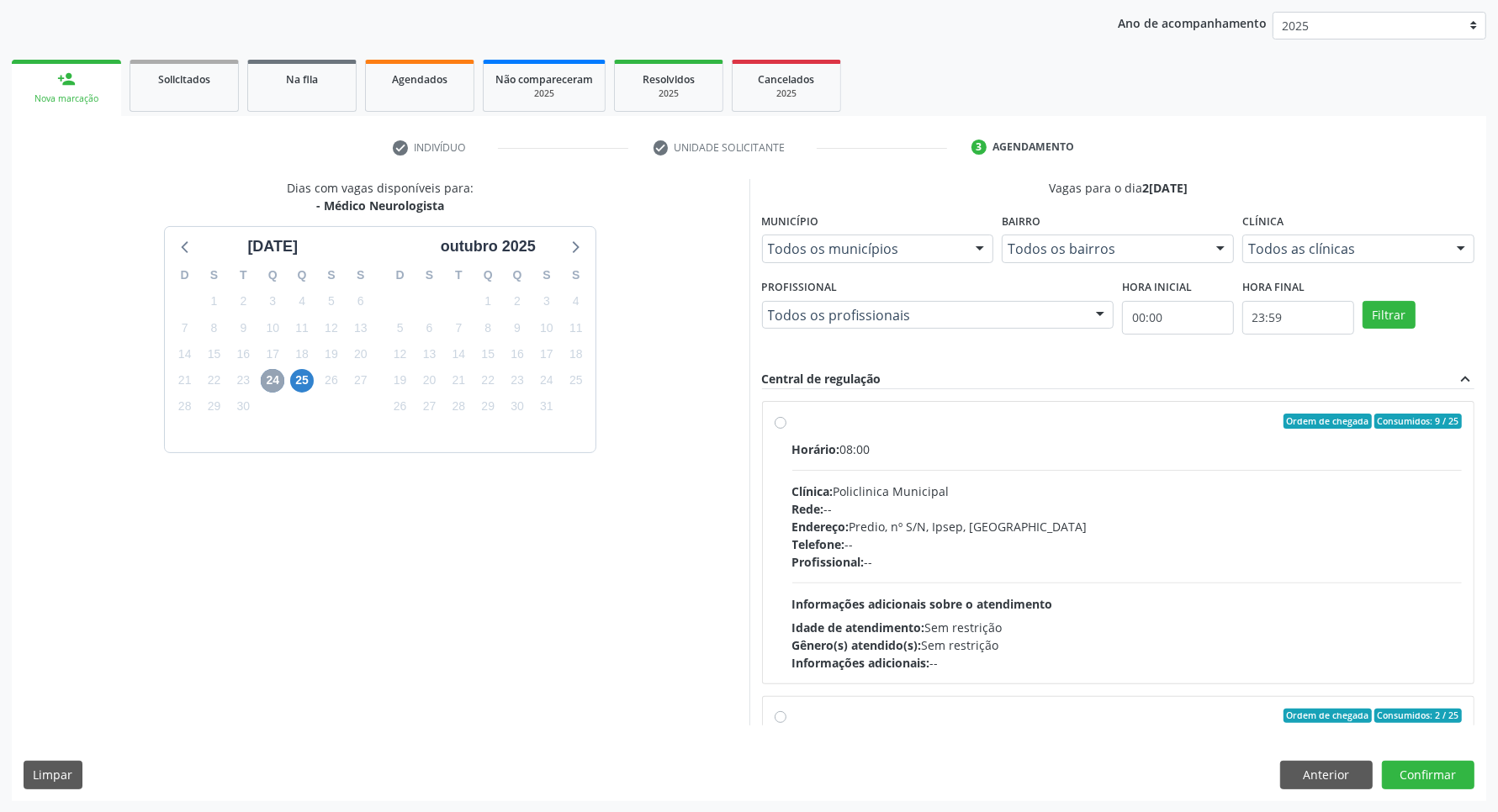
scroll to position [266, 0]
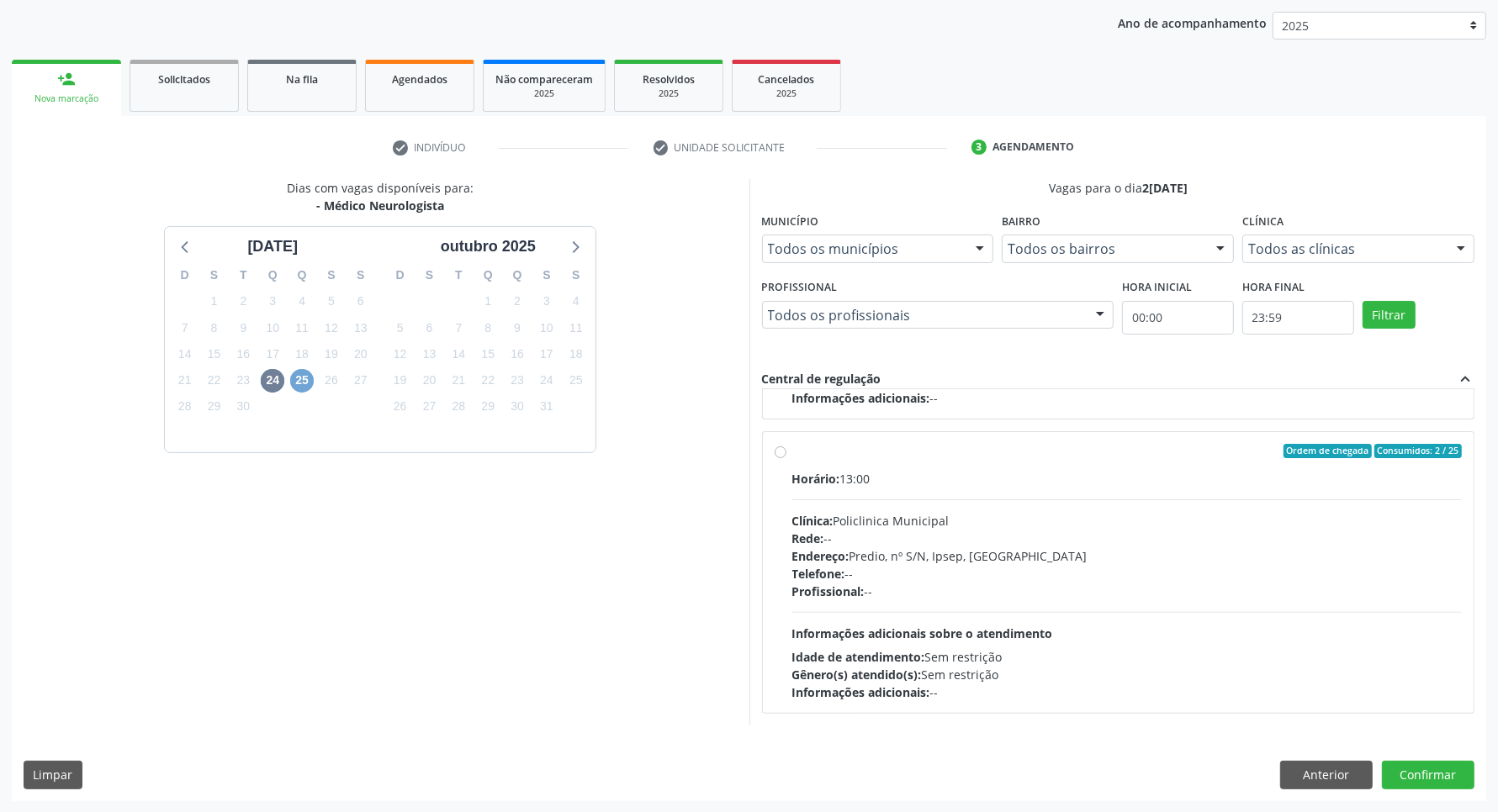
click at [298, 388] on span "25" at bounding box center [301, 381] width 23 height 23
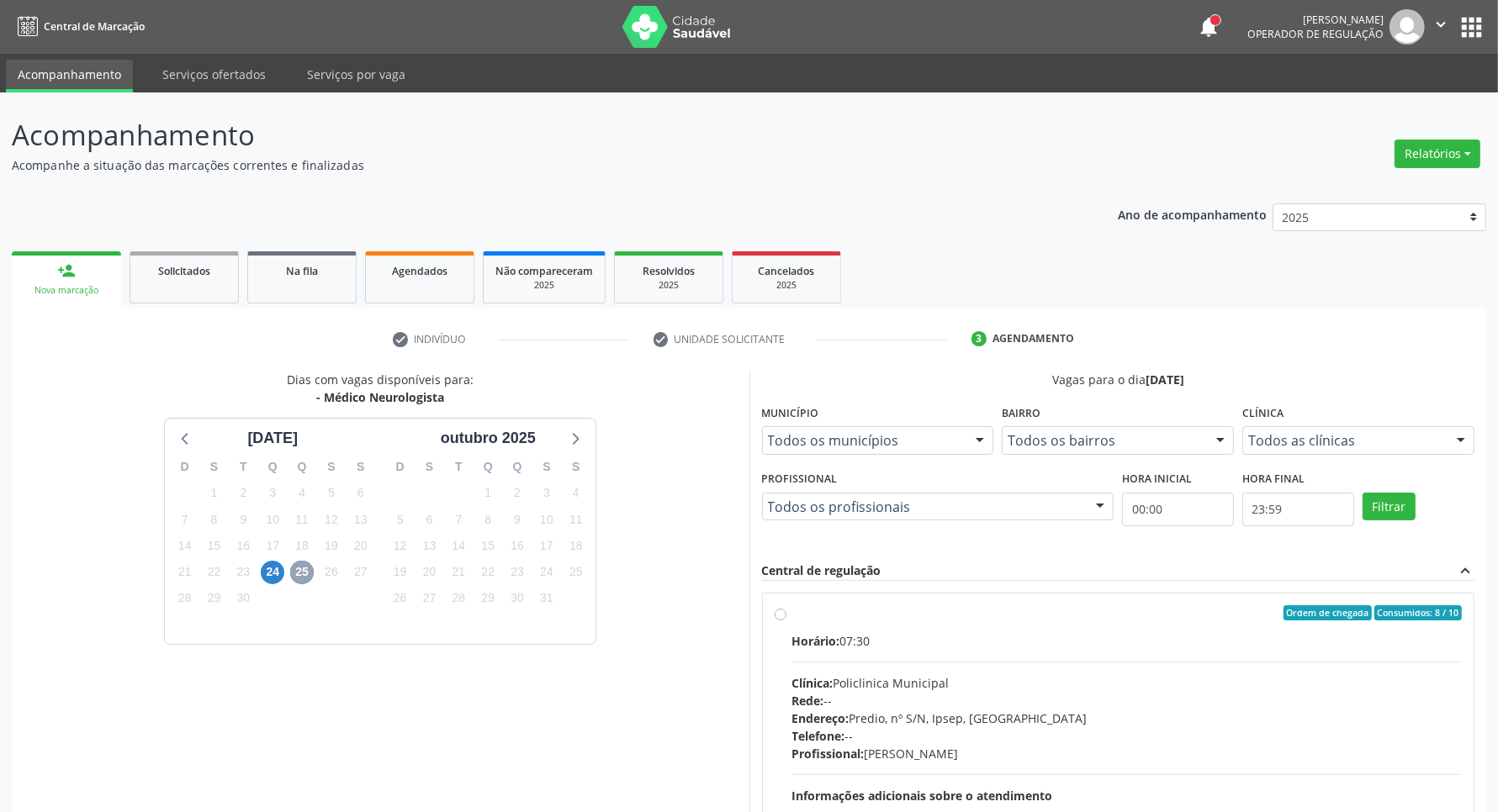
scroll to position [163, 0]
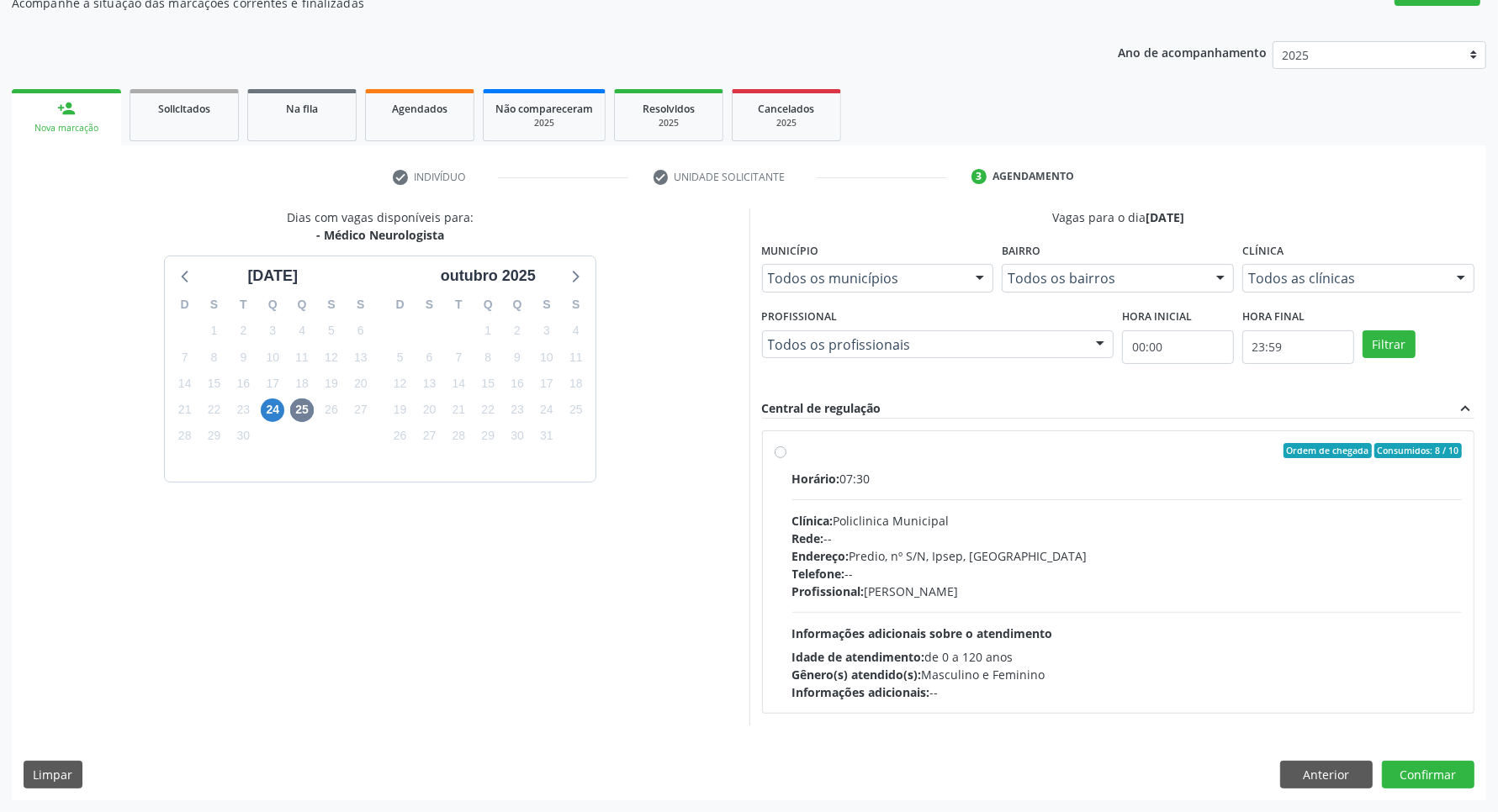
click at [255, 410] on div "23" at bounding box center [244, 410] width 30 height 26
click at [263, 412] on span "24" at bounding box center [272, 410] width 23 height 23
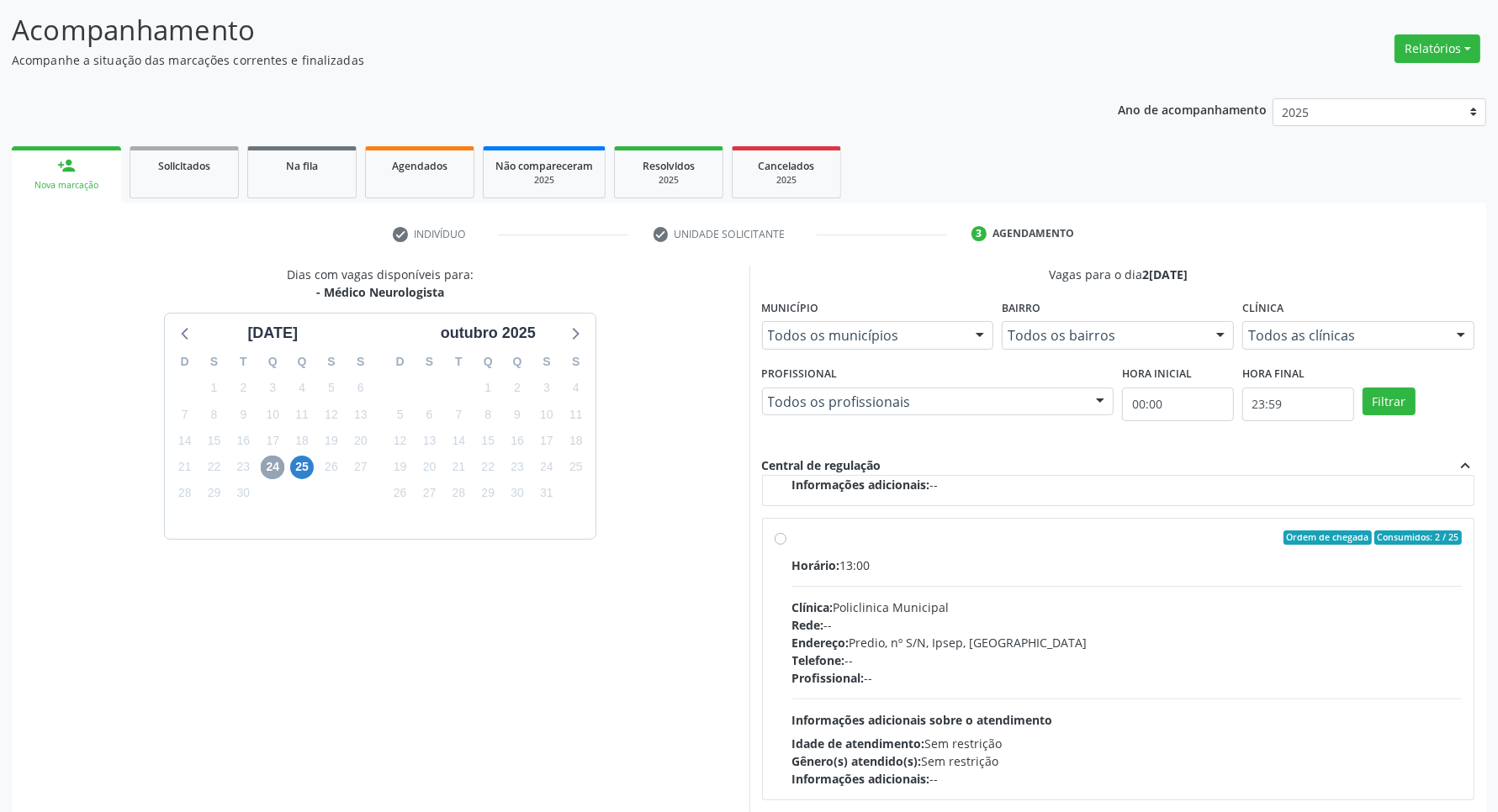
scroll to position [192, 0]
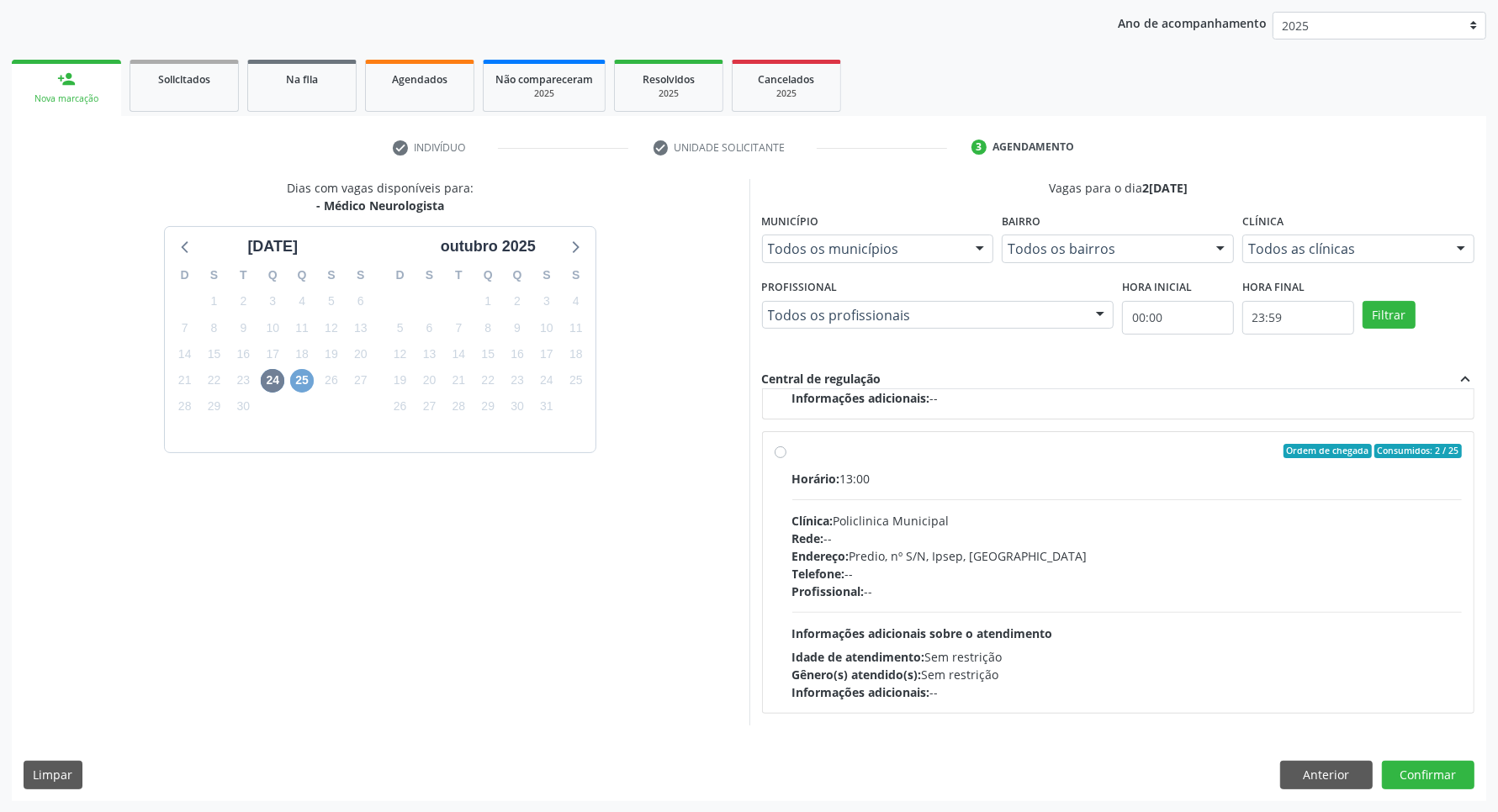
click at [293, 375] on span "25" at bounding box center [301, 381] width 23 height 23
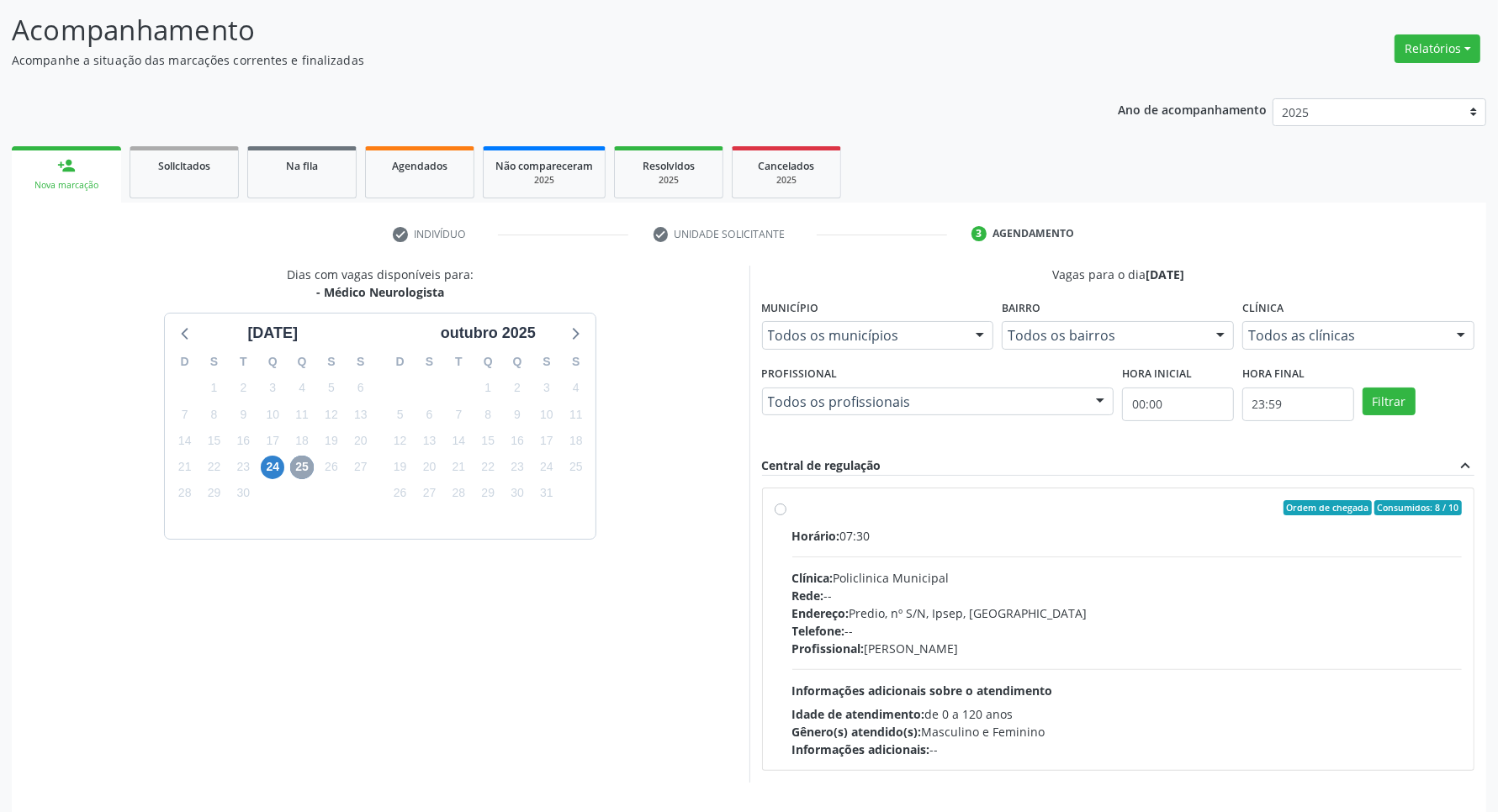
scroll to position [163, 0]
